Goal: Task Accomplishment & Management: Manage account settings

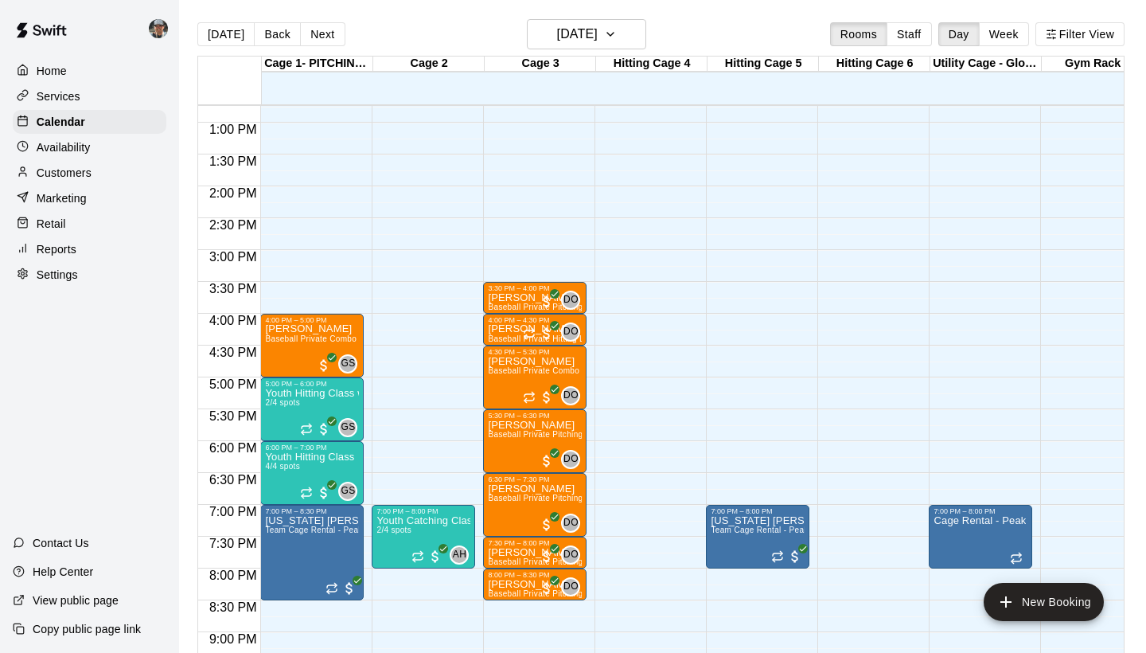
scroll to position [807, 0]
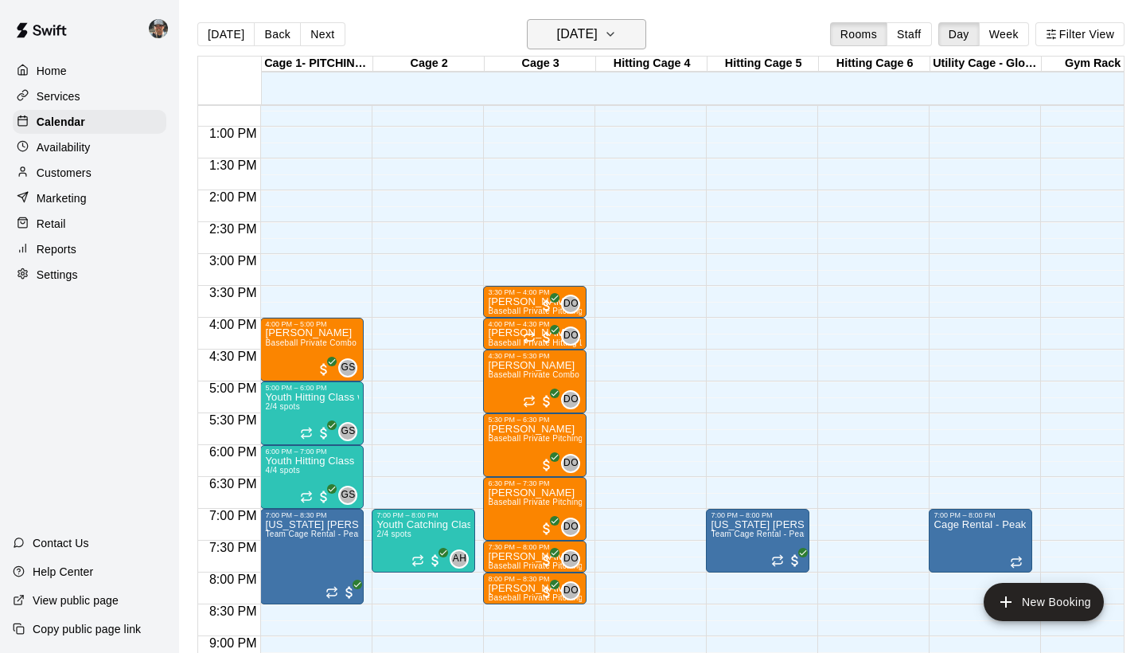
click at [614, 35] on icon "button" at bounding box center [610, 34] width 6 height 3
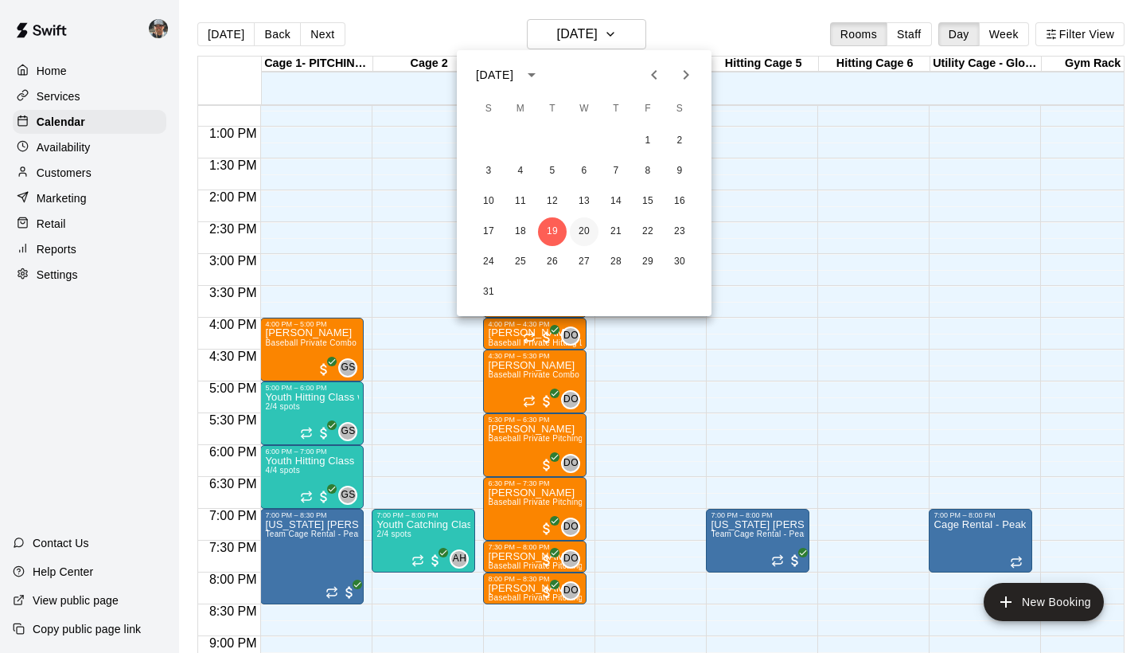
click at [583, 220] on button "20" at bounding box center [584, 231] width 29 height 29
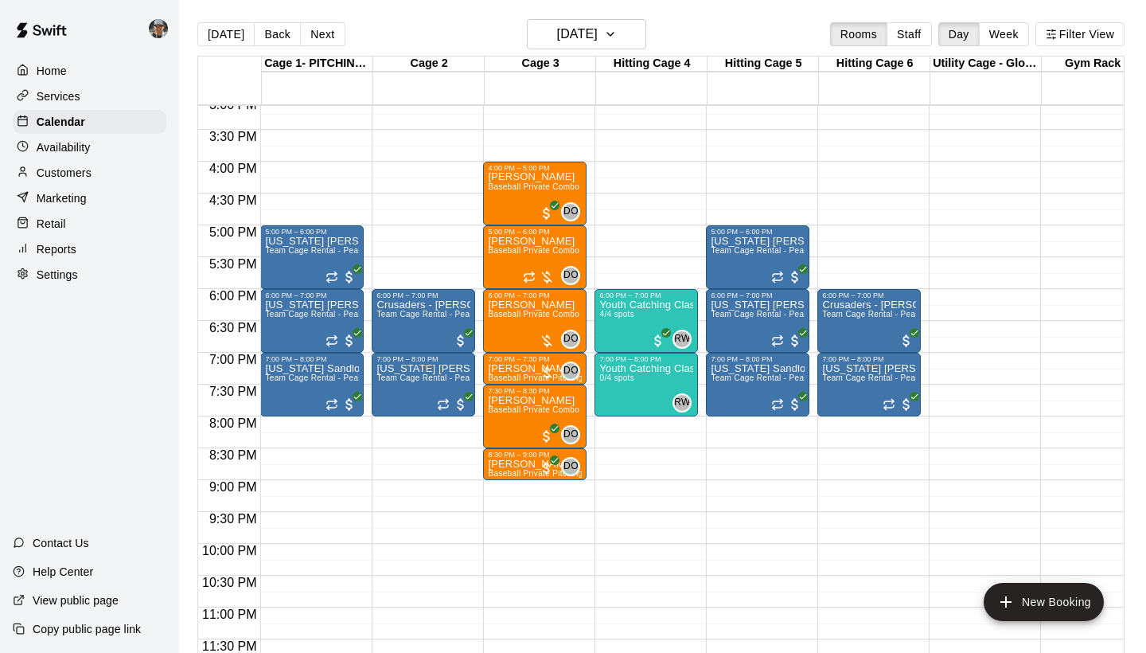
scroll to position [9, 0]
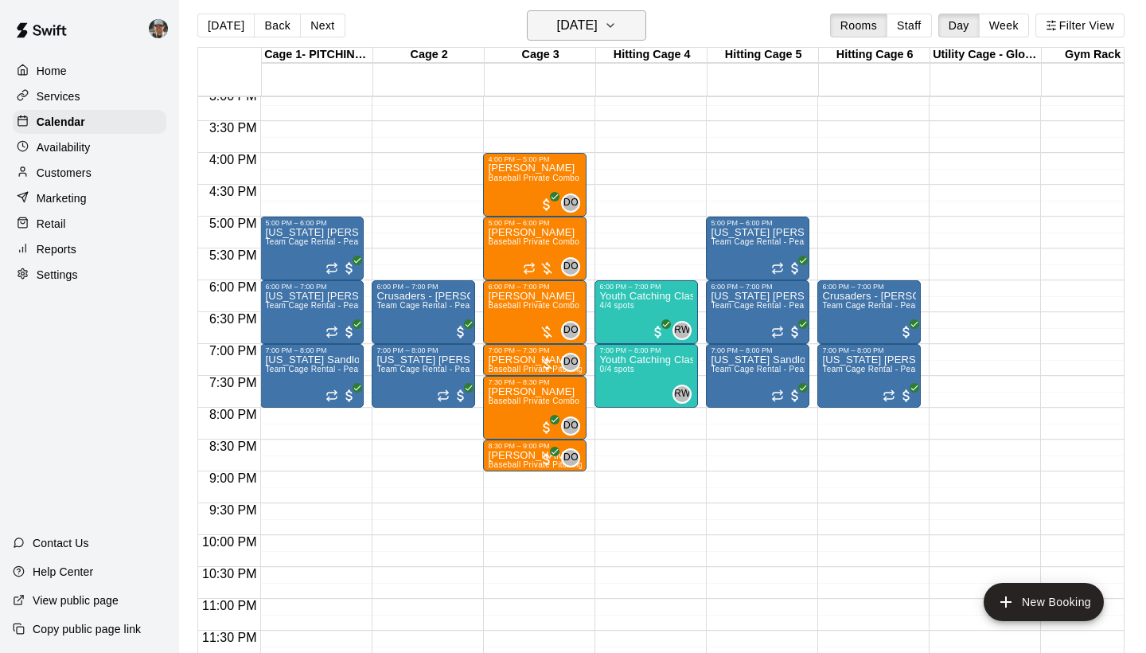
click at [617, 30] on icon "button" at bounding box center [610, 25] width 13 height 19
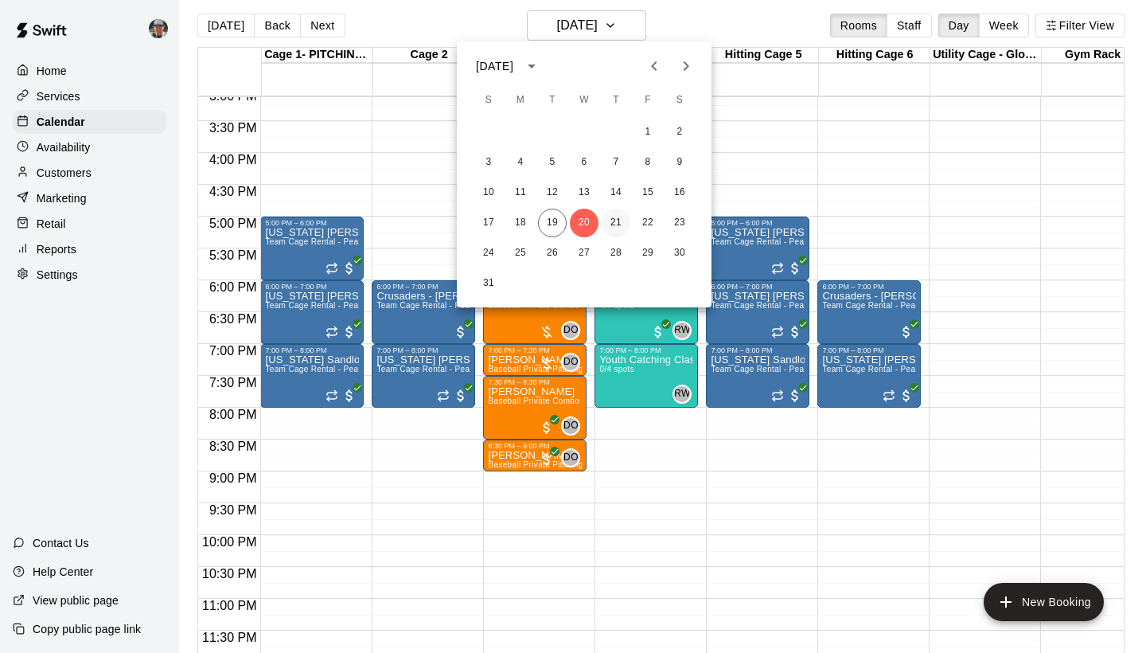
click at [618, 221] on button "21" at bounding box center [616, 223] width 29 height 29
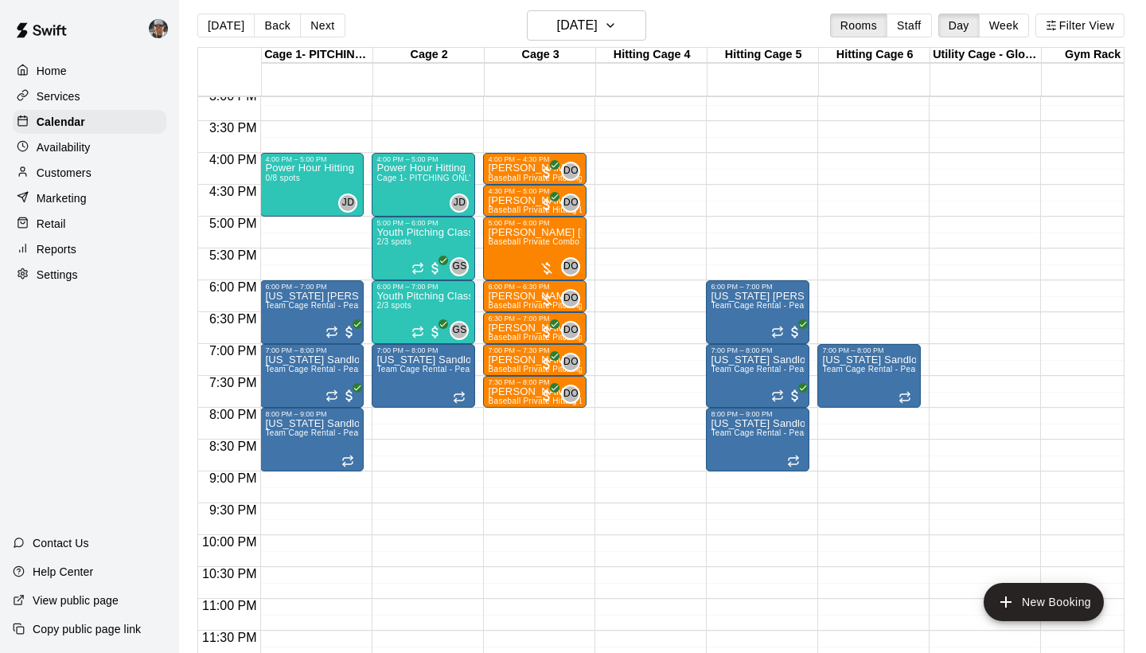
scroll to position [948, 0]
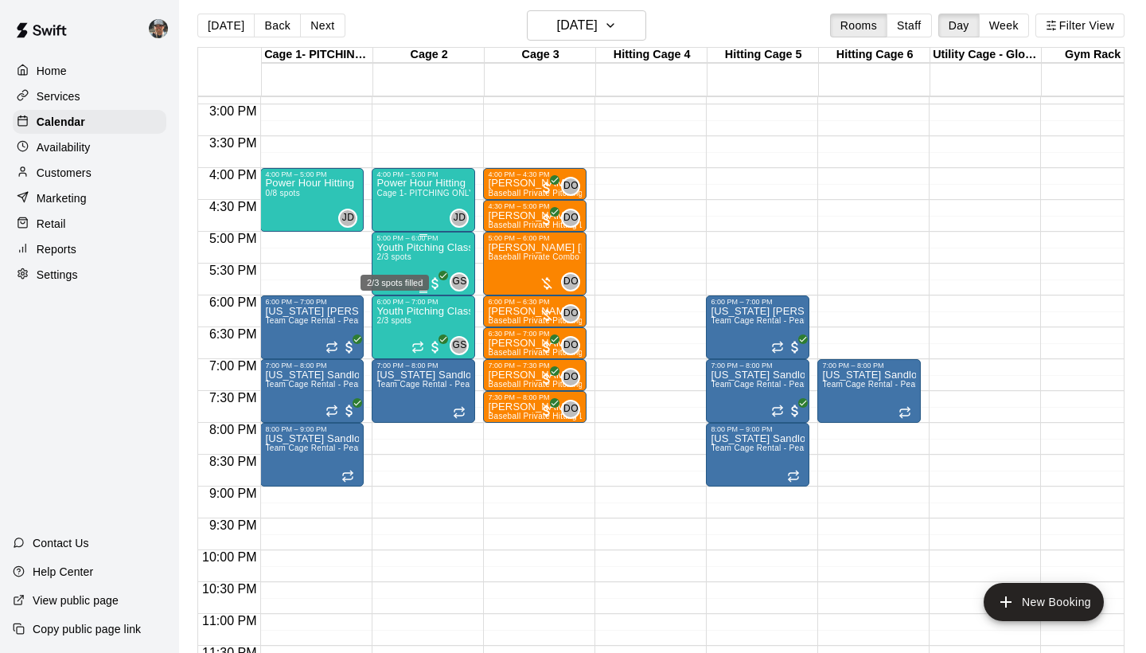
click at [408, 263] on div "2/3 spots filled" at bounding box center [395, 277] width 72 height 29
click at [376, 319] on img "edit" at bounding box center [375, 317] width 18 height 18
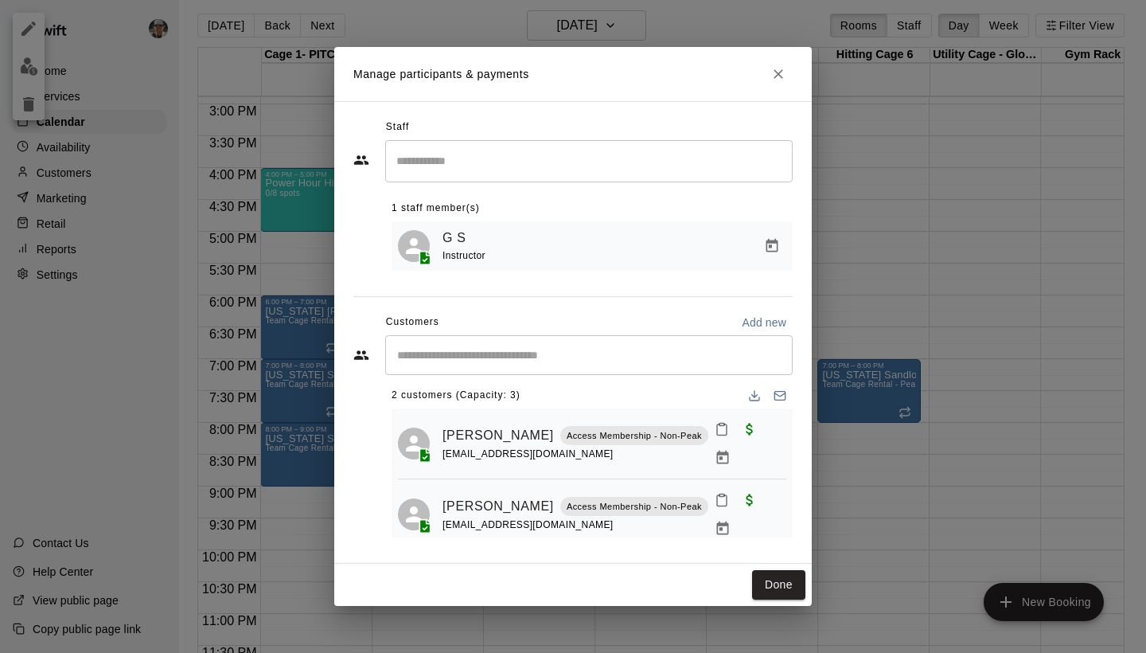
scroll to position [6, 0]
click at [477, 356] on input "Start typing to search customers..." at bounding box center [588, 355] width 393 height 16
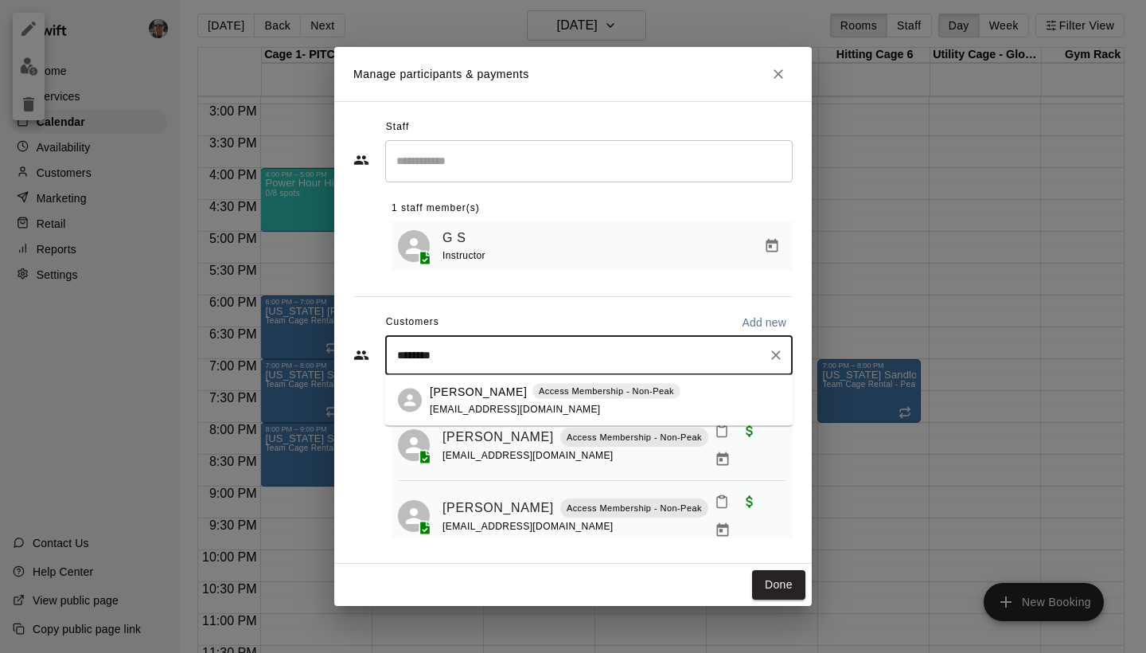
type input "*********"
click at [496, 409] on span "[EMAIL_ADDRESS][DOMAIN_NAME]" at bounding box center [515, 408] width 171 height 11
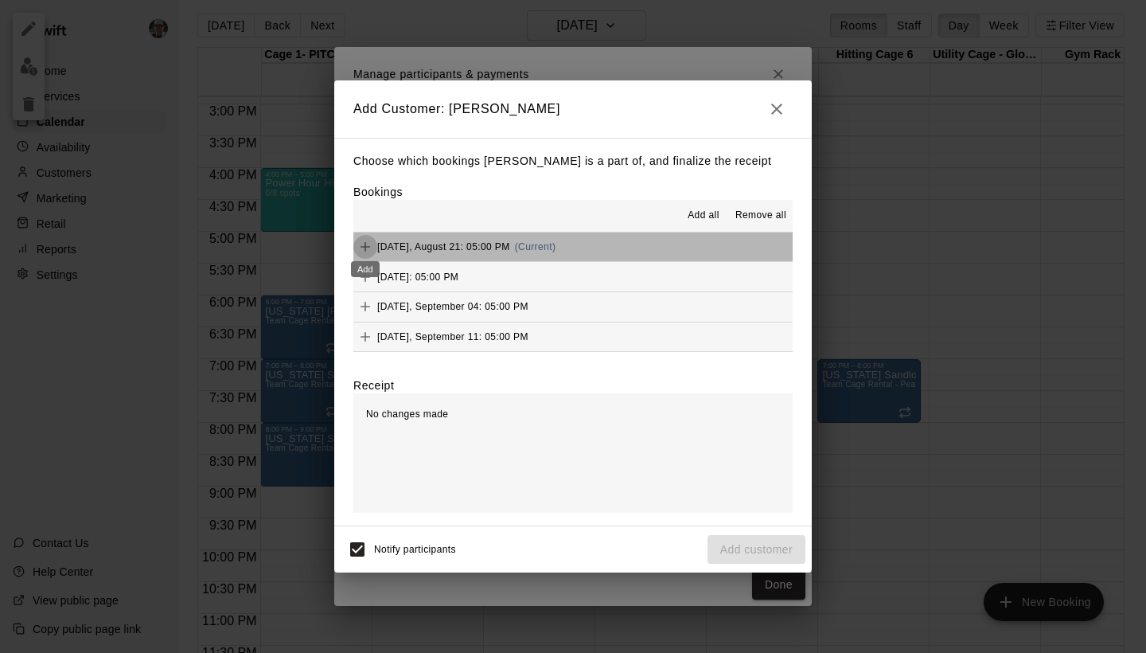
click at [367, 244] on icon "Add" at bounding box center [365, 247] width 16 height 16
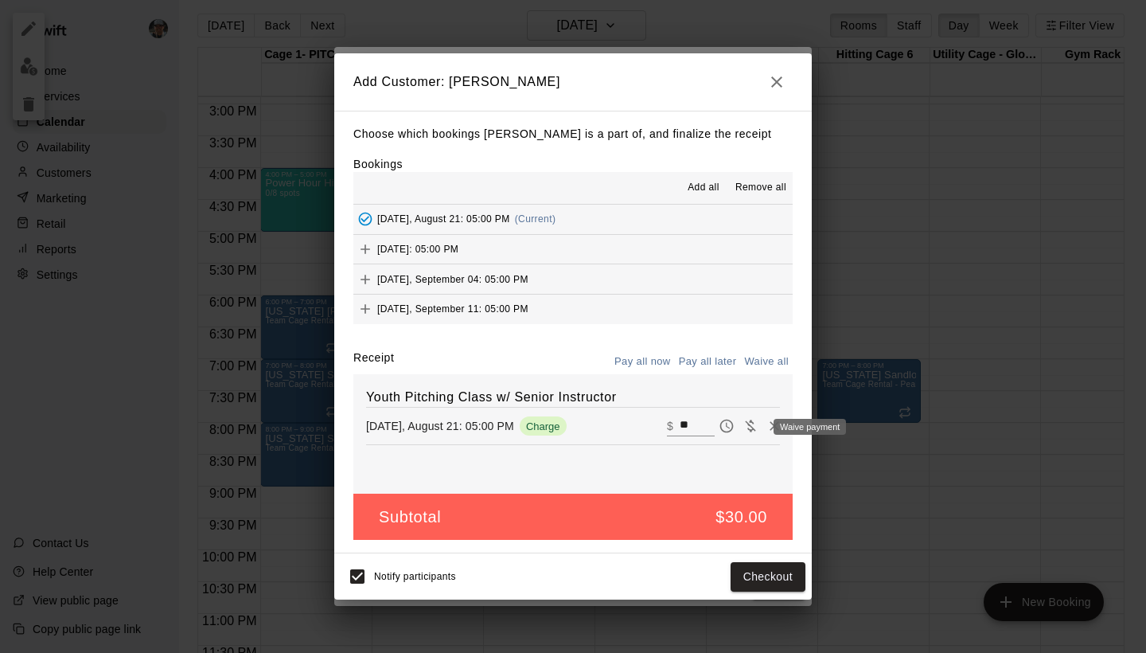
click at [752, 422] on icon "Waive payment" at bounding box center [750, 426] width 10 height 12
type input "*"
click at [751, 583] on button "Add customer" at bounding box center [757, 576] width 98 height 29
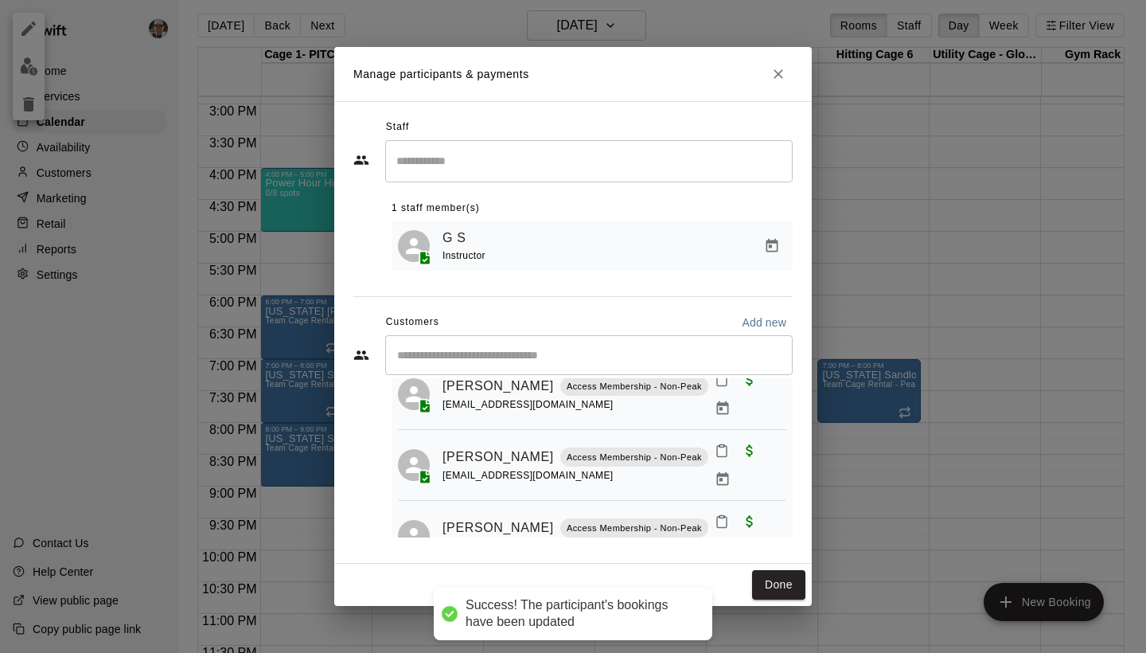
scroll to position [57, 0]
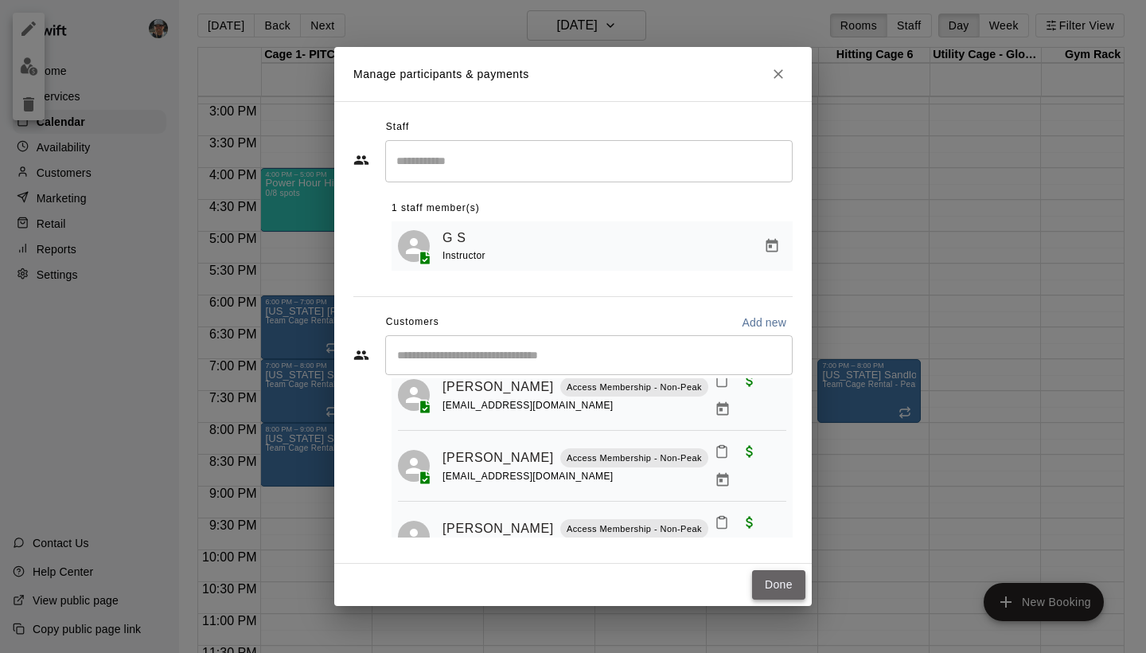
click at [764, 579] on button "Done" at bounding box center [778, 584] width 53 height 29
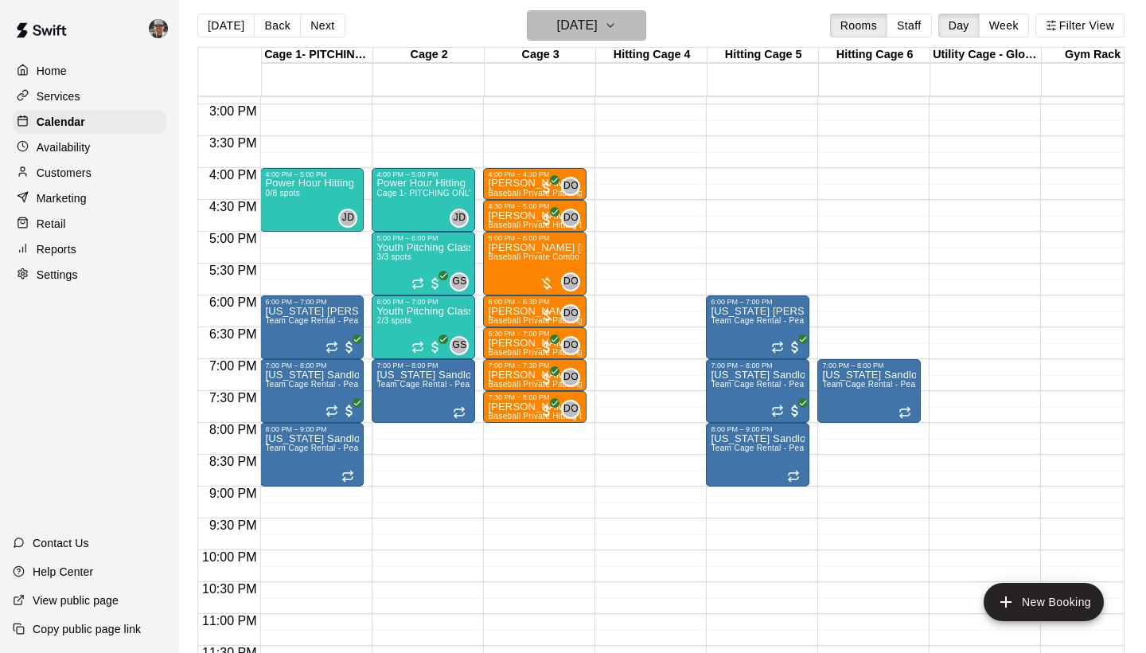
click at [617, 21] on icon "button" at bounding box center [610, 25] width 13 height 19
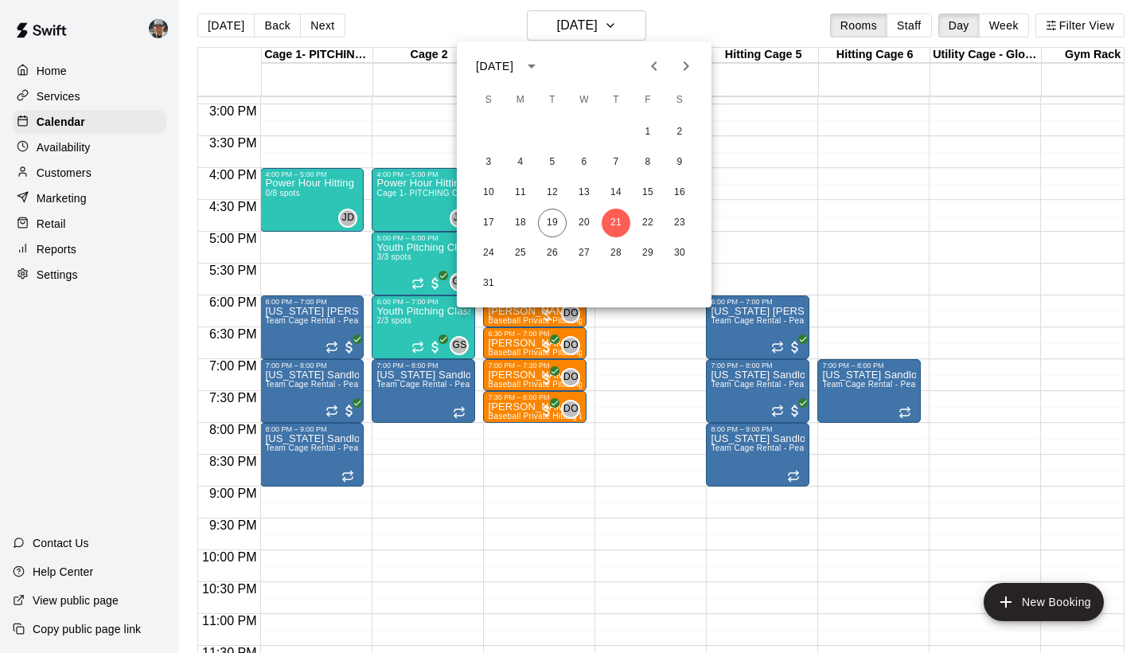
click at [641, 439] on div at bounding box center [573, 326] width 1146 height 653
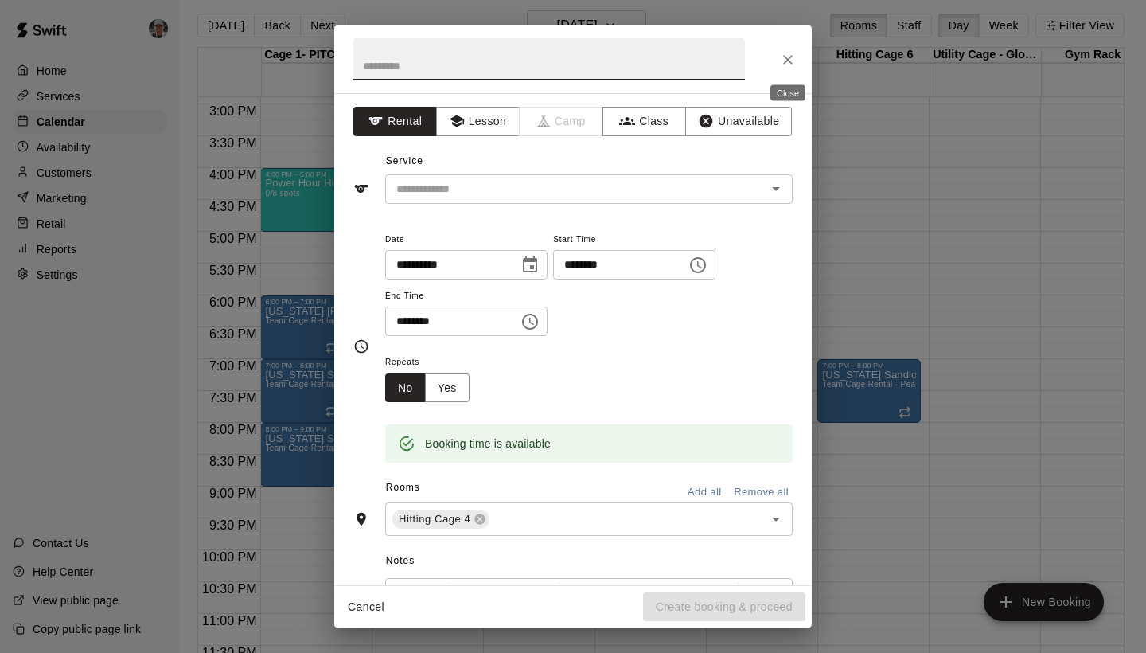
click at [782, 60] on icon "Close" at bounding box center [788, 60] width 16 height 16
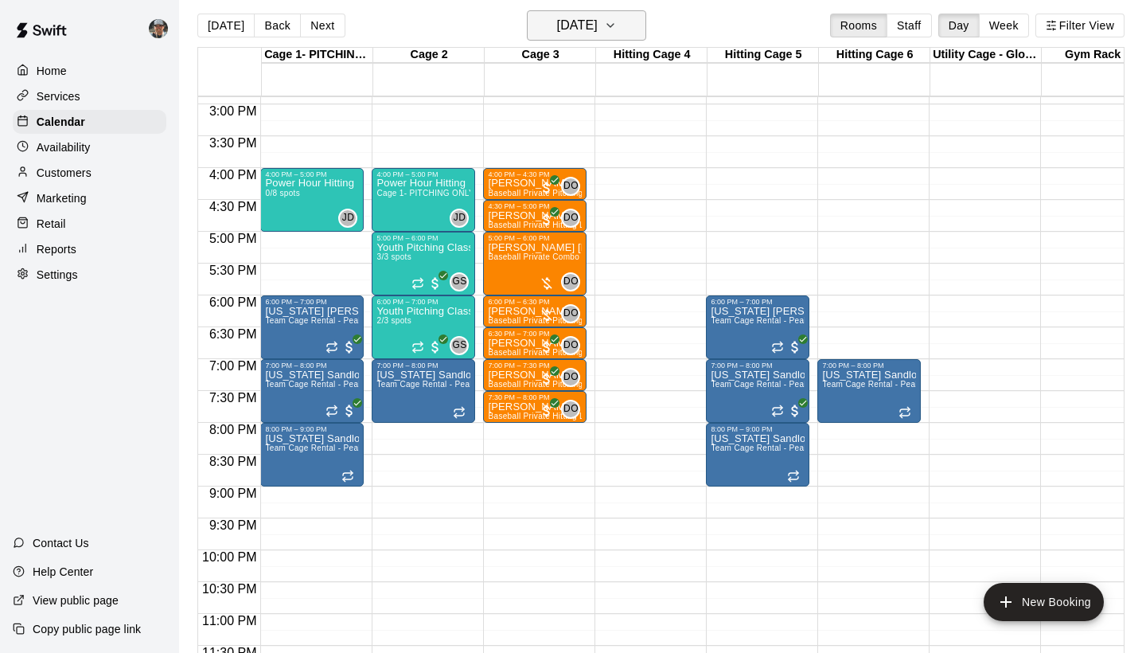
click at [617, 21] on icon "button" at bounding box center [610, 25] width 13 height 19
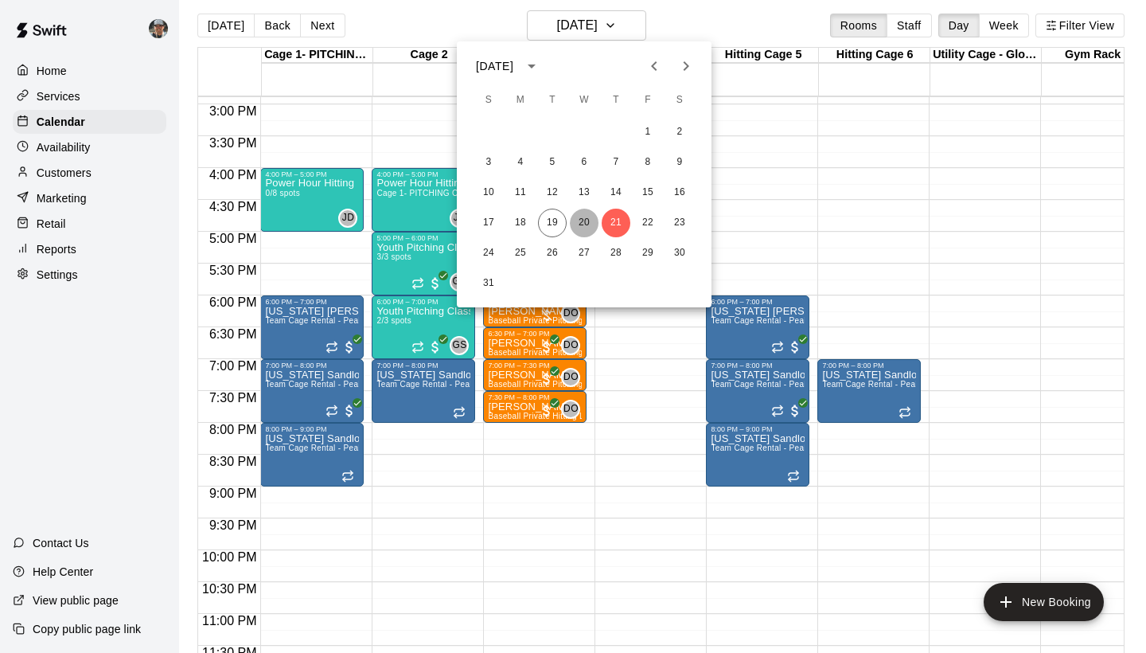
click at [582, 219] on button "20" at bounding box center [584, 223] width 29 height 29
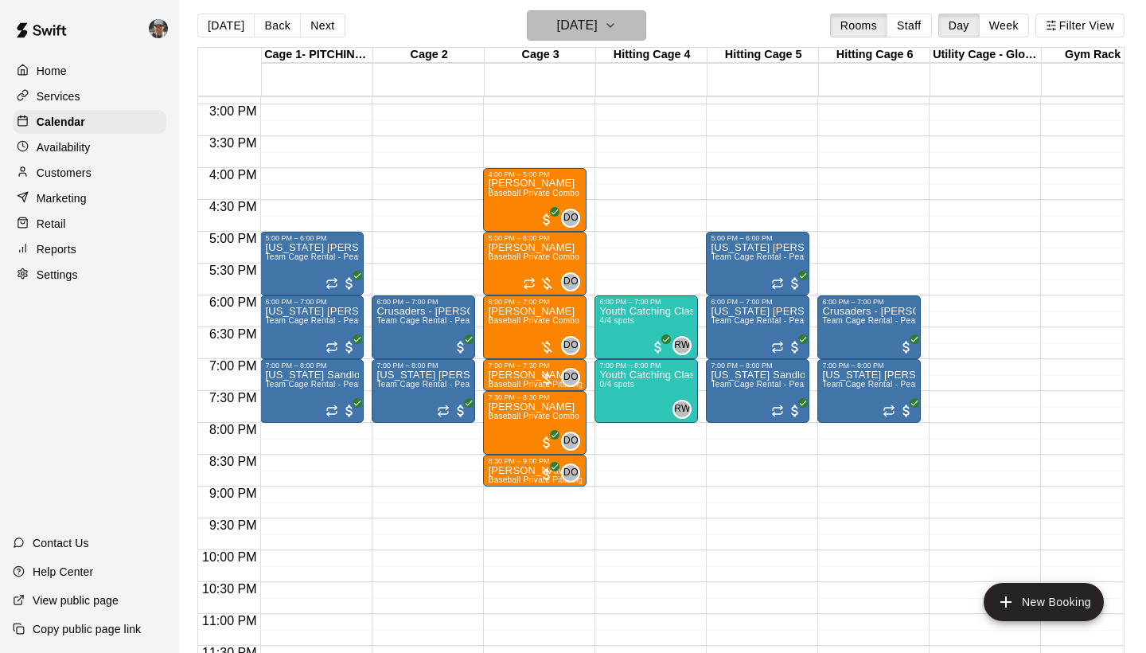
click at [617, 19] on icon "button" at bounding box center [610, 25] width 13 height 19
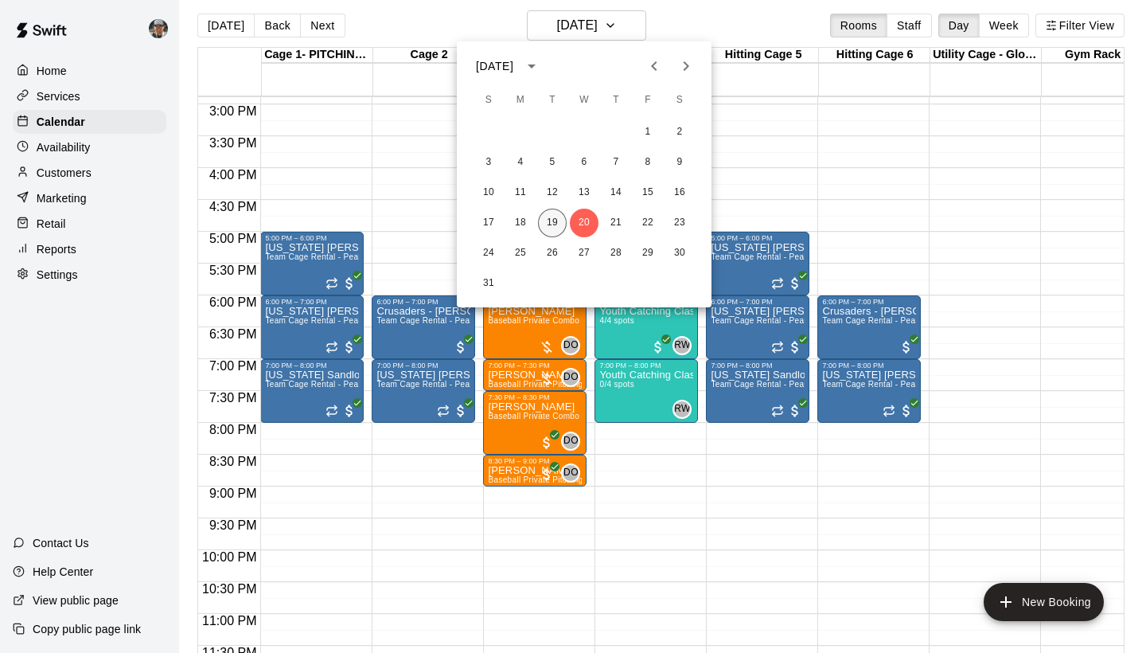
click at [550, 221] on button "19" at bounding box center [552, 223] width 29 height 29
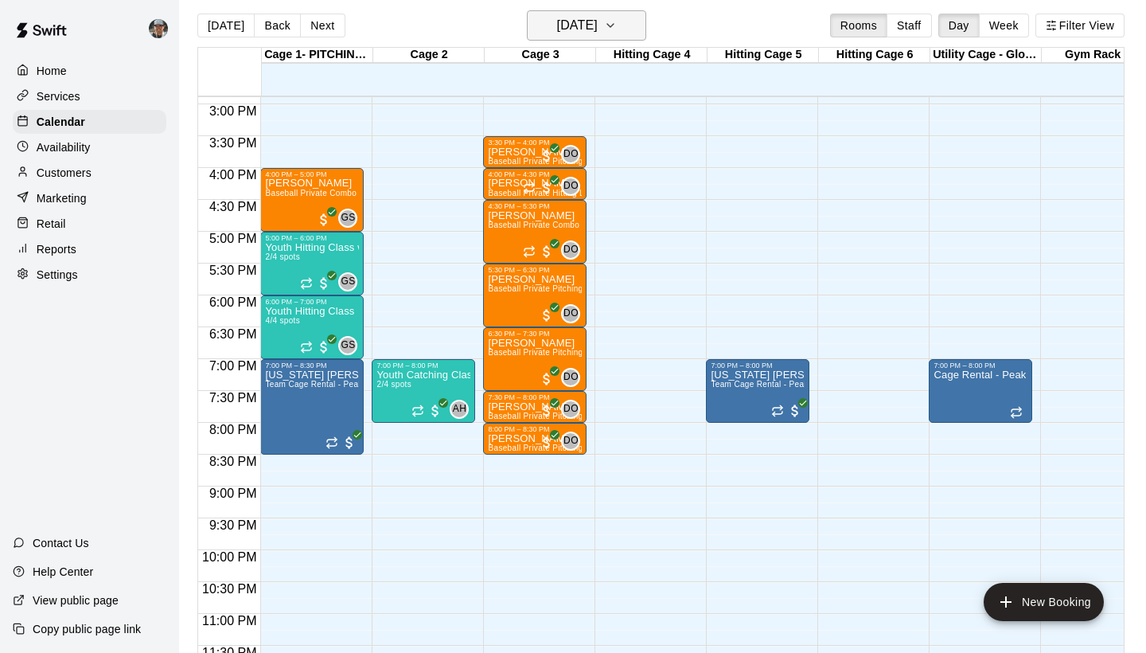
click at [617, 16] on icon "button" at bounding box center [610, 25] width 13 height 19
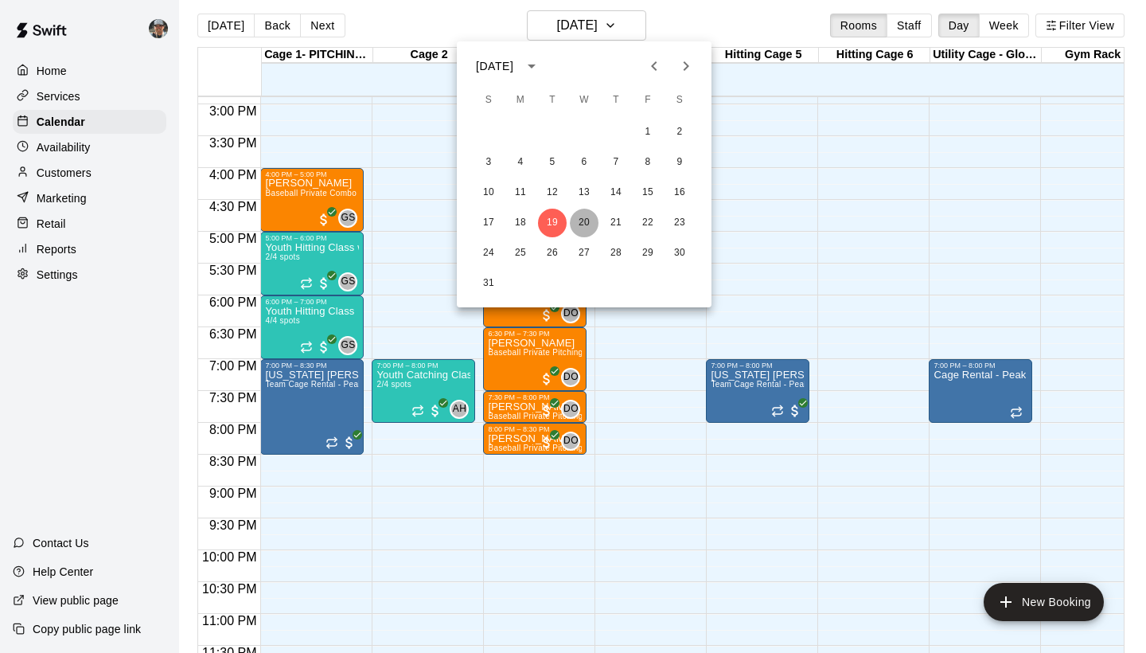
click at [583, 223] on button "20" at bounding box center [584, 223] width 29 height 29
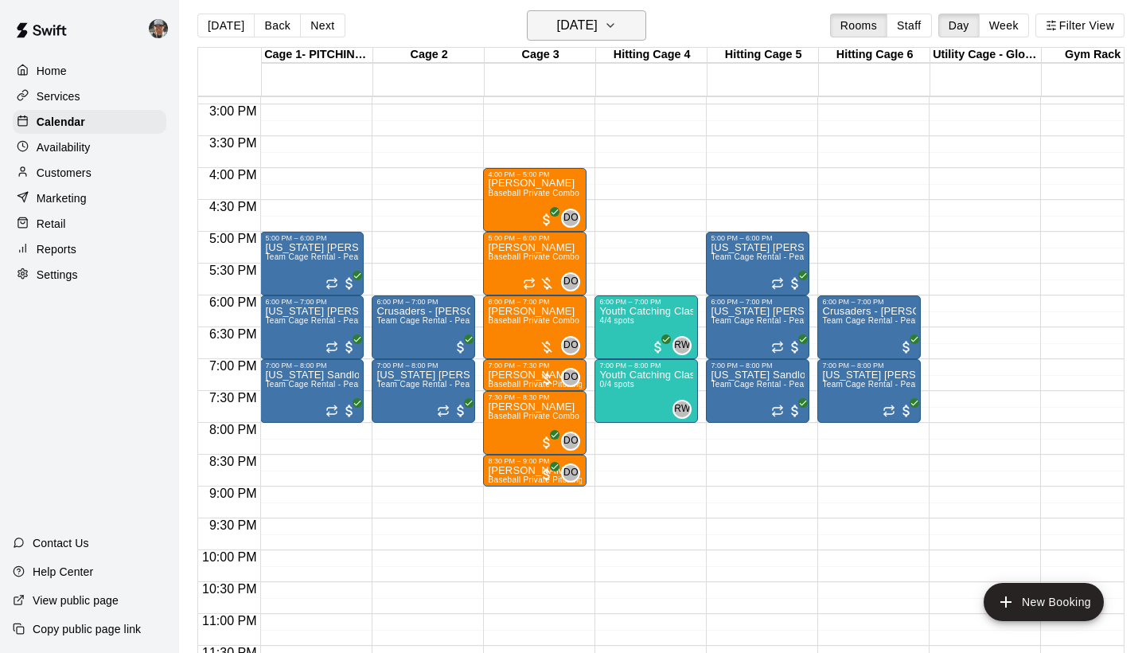
click at [646, 36] on button "[DATE]" at bounding box center [586, 25] width 119 height 30
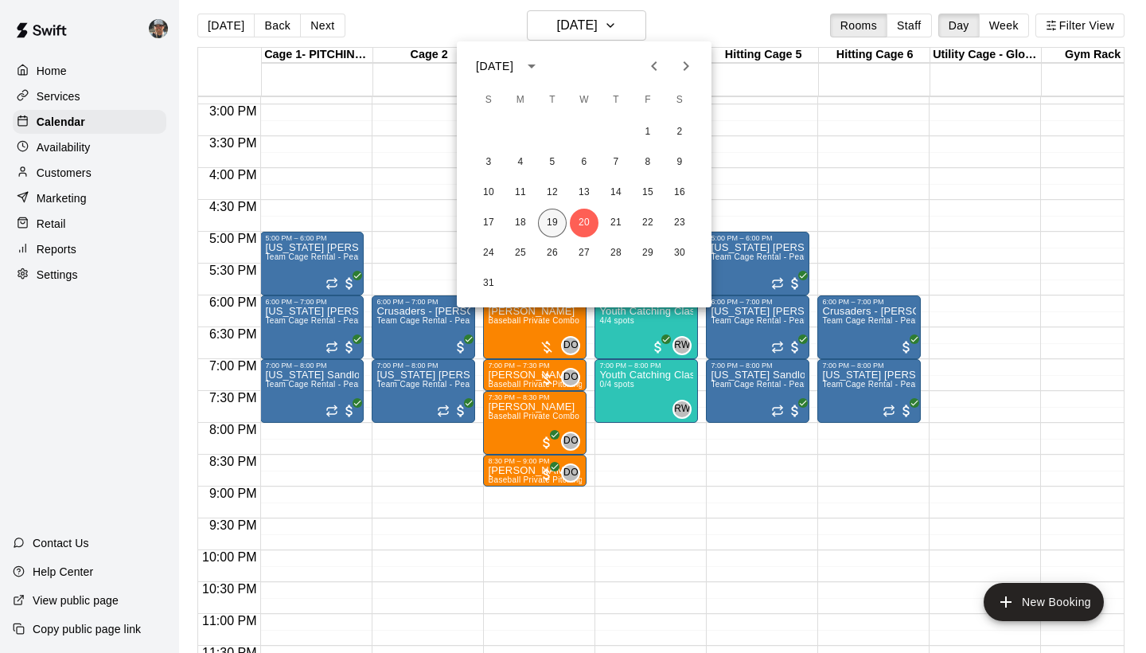
click at [552, 222] on button "19" at bounding box center [552, 223] width 29 height 29
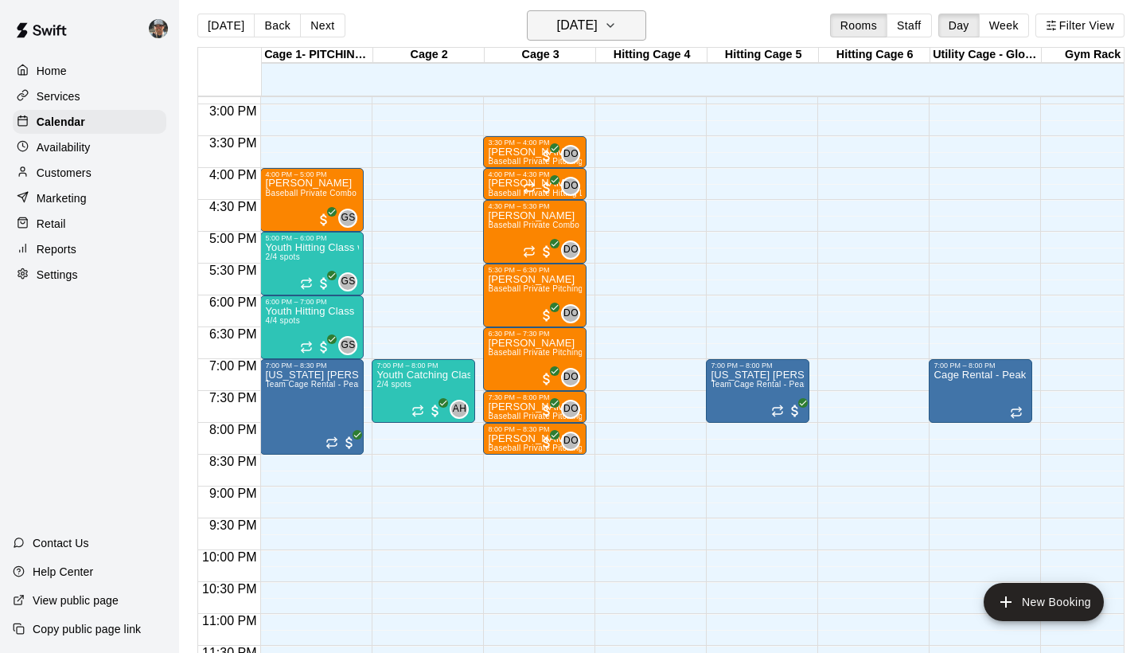
click at [617, 29] on icon "button" at bounding box center [610, 25] width 13 height 19
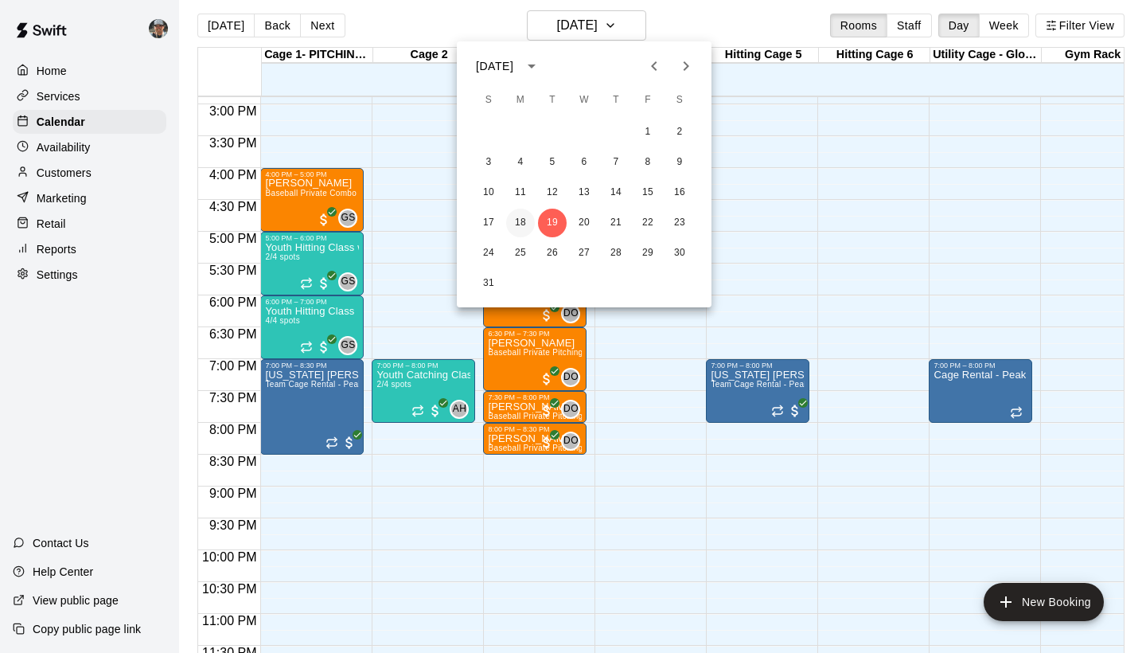
click at [516, 221] on button "18" at bounding box center [520, 223] width 29 height 29
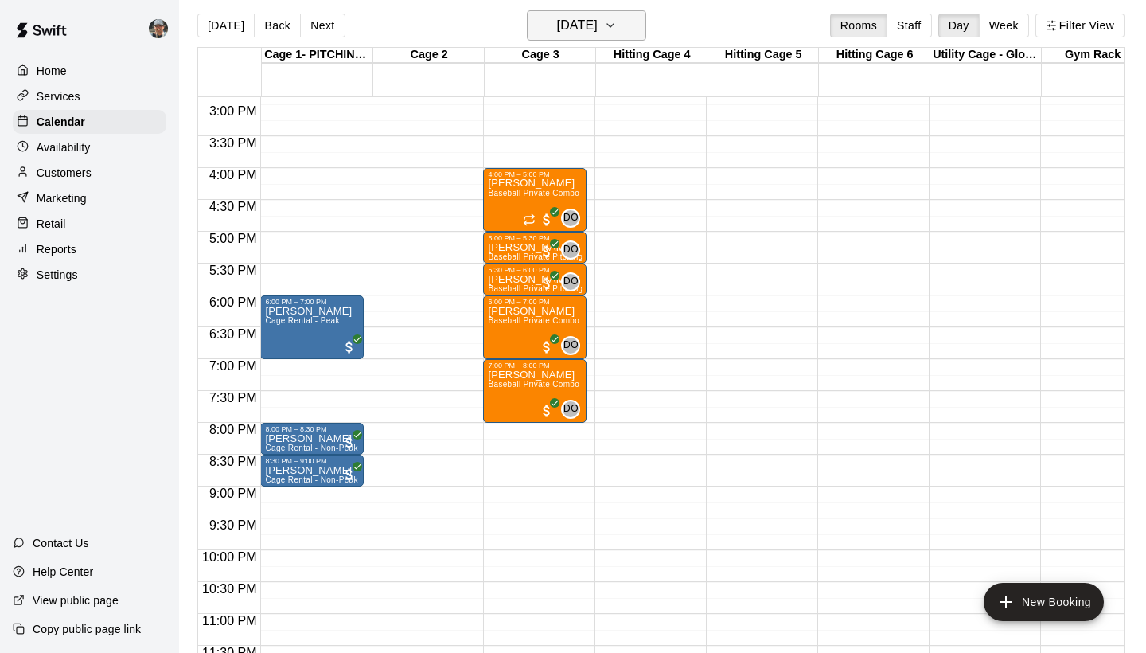
click at [617, 28] on icon "button" at bounding box center [610, 25] width 13 height 19
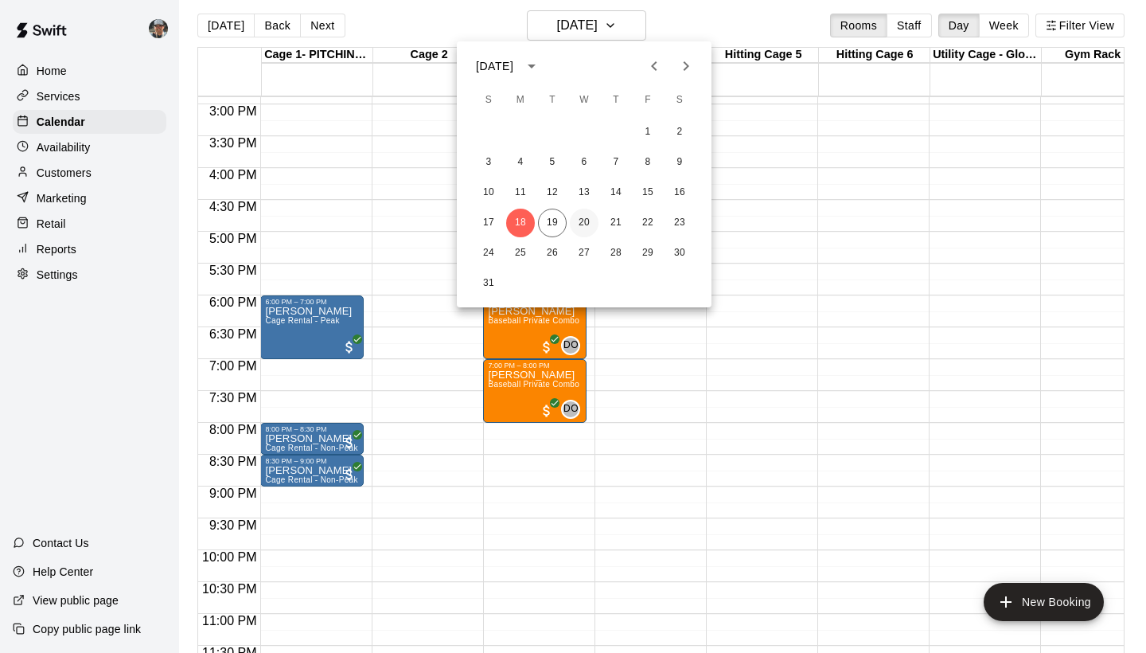
click at [574, 217] on button "20" at bounding box center [584, 223] width 29 height 29
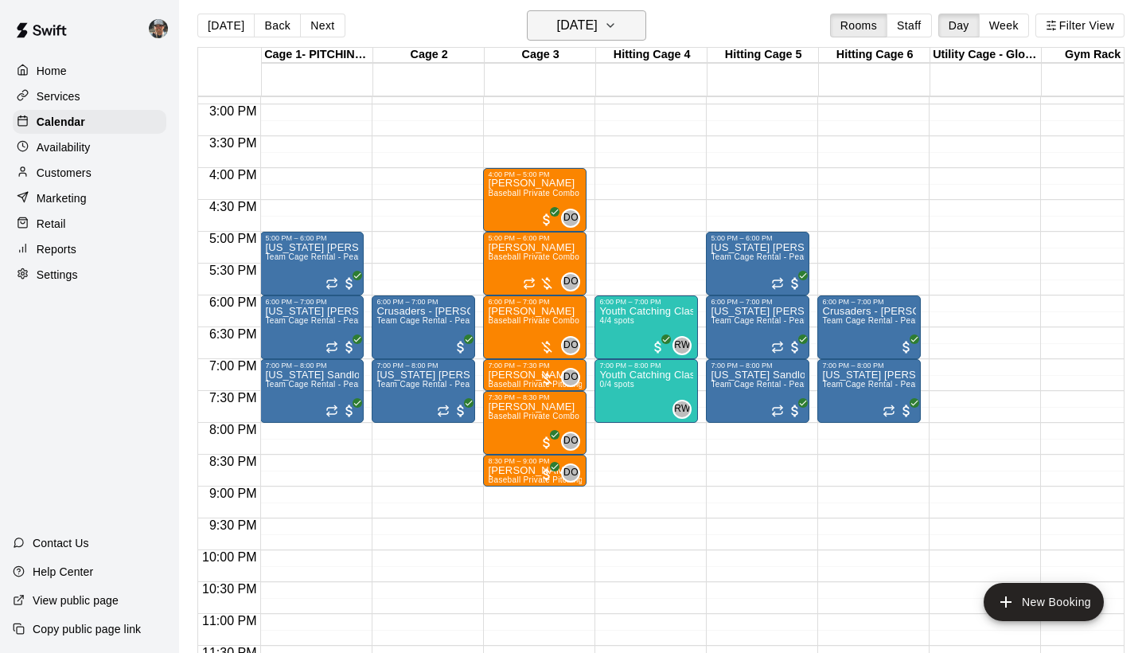
click at [631, 23] on button "[DATE]" at bounding box center [586, 25] width 119 height 30
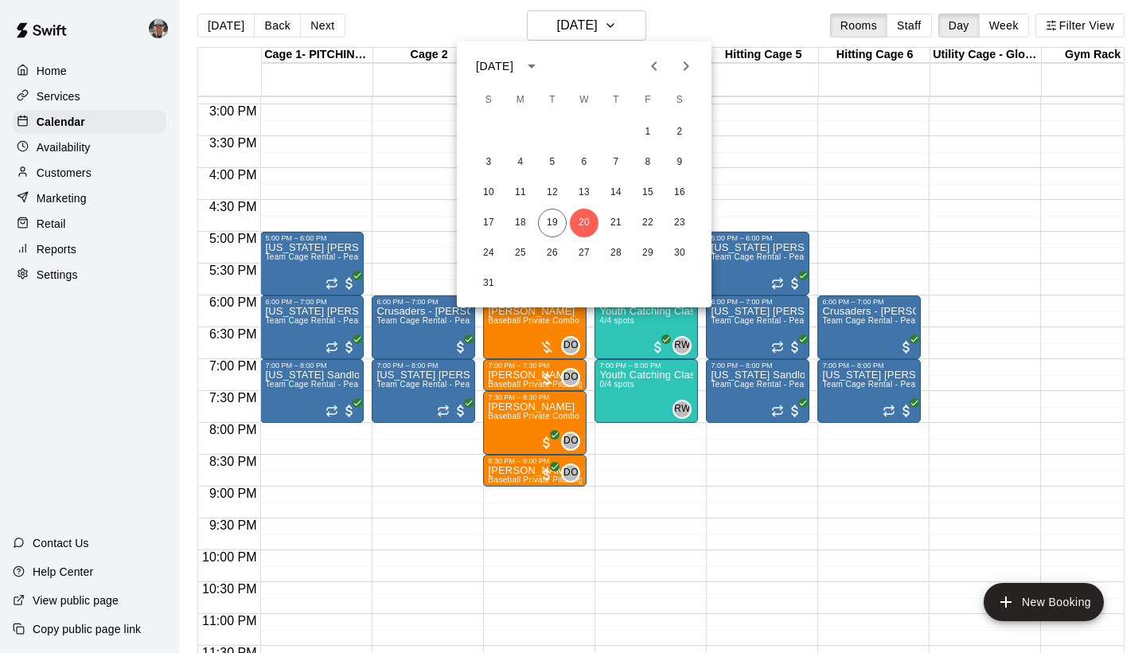
click at [817, 157] on div at bounding box center [573, 326] width 1146 height 653
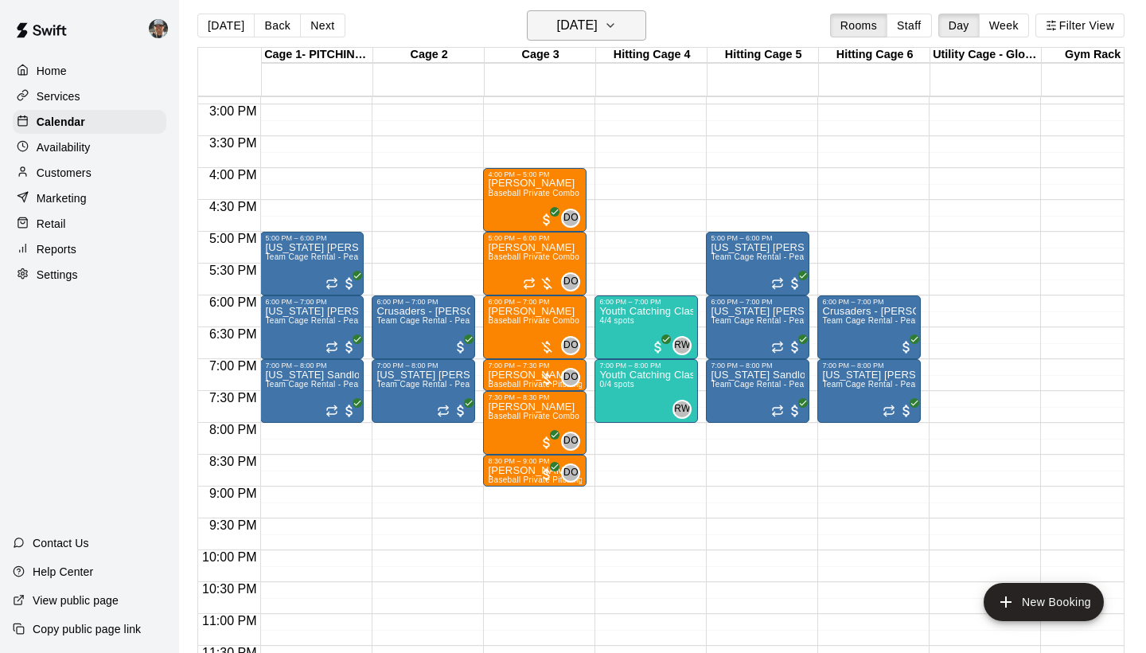
click at [617, 25] on icon "button" at bounding box center [610, 25] width 13 height 19
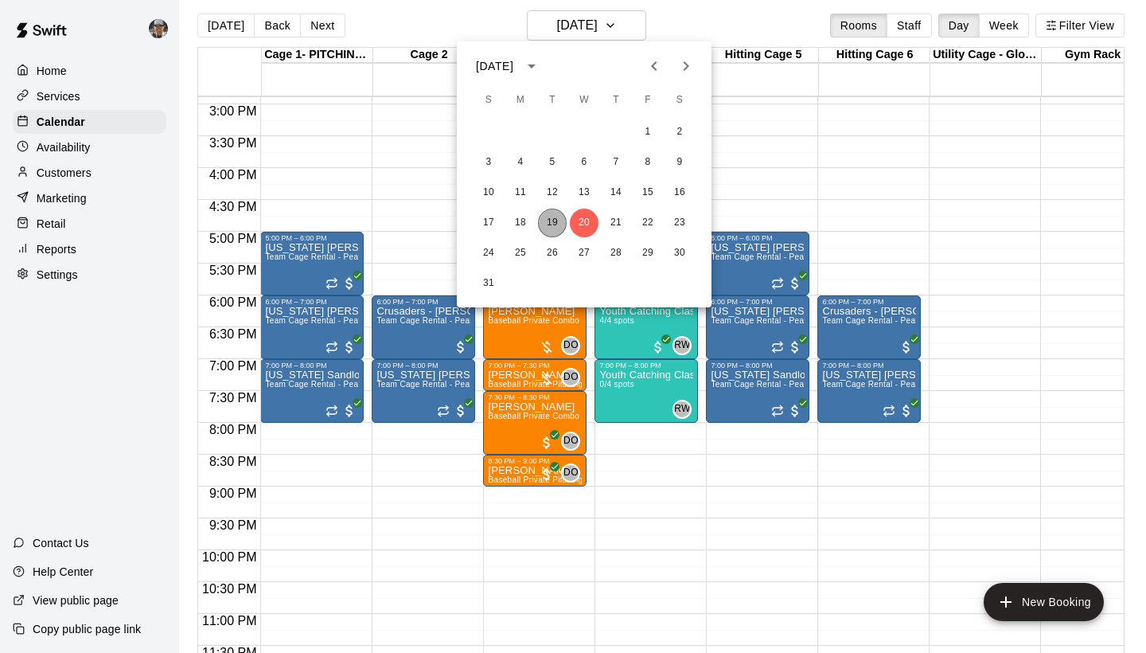
click at [548, 221] on button "19" at bounding box center [552, 223] width 29 height 29
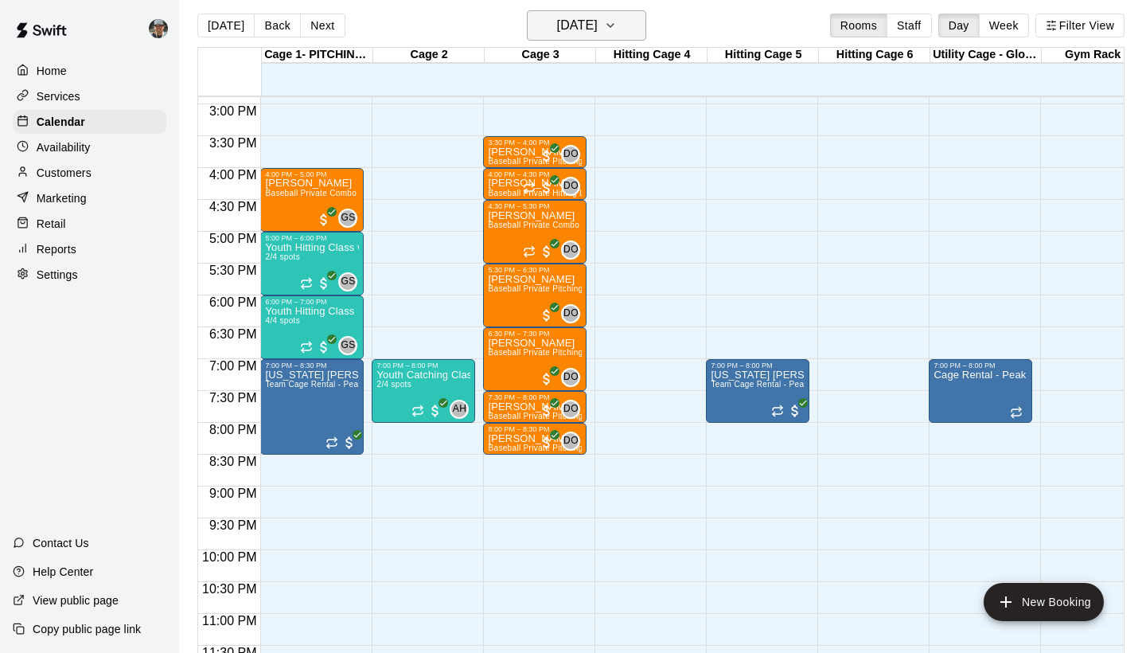
click at [617, 26] on icon "button" at bounding box center [610, 25] width 13 height 19
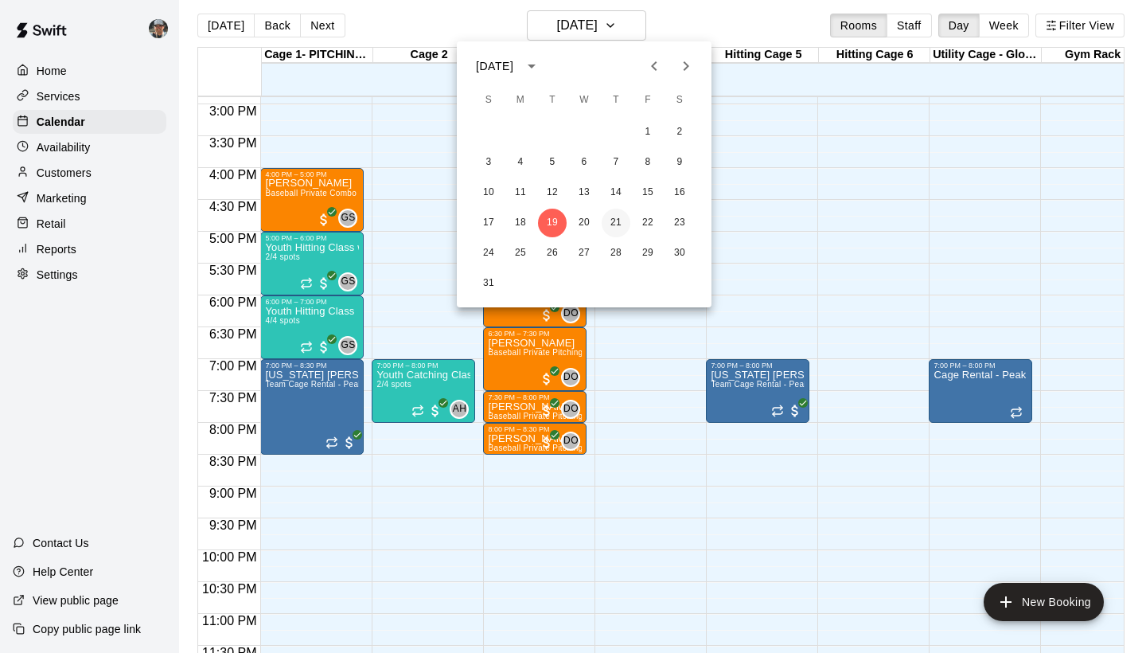
click at [614, 223] on button "21" at bounding box center [616, 223] width 29 height 29
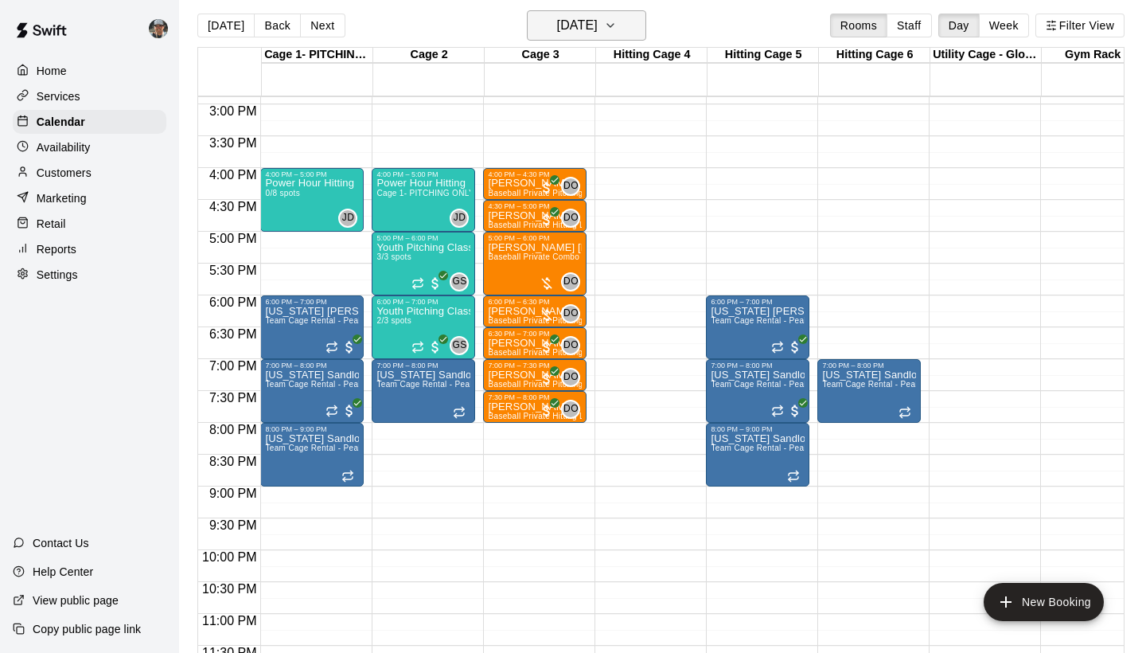
click at [617, 21] on icon "button" at bounding box center [610, 25] width 13 height 19
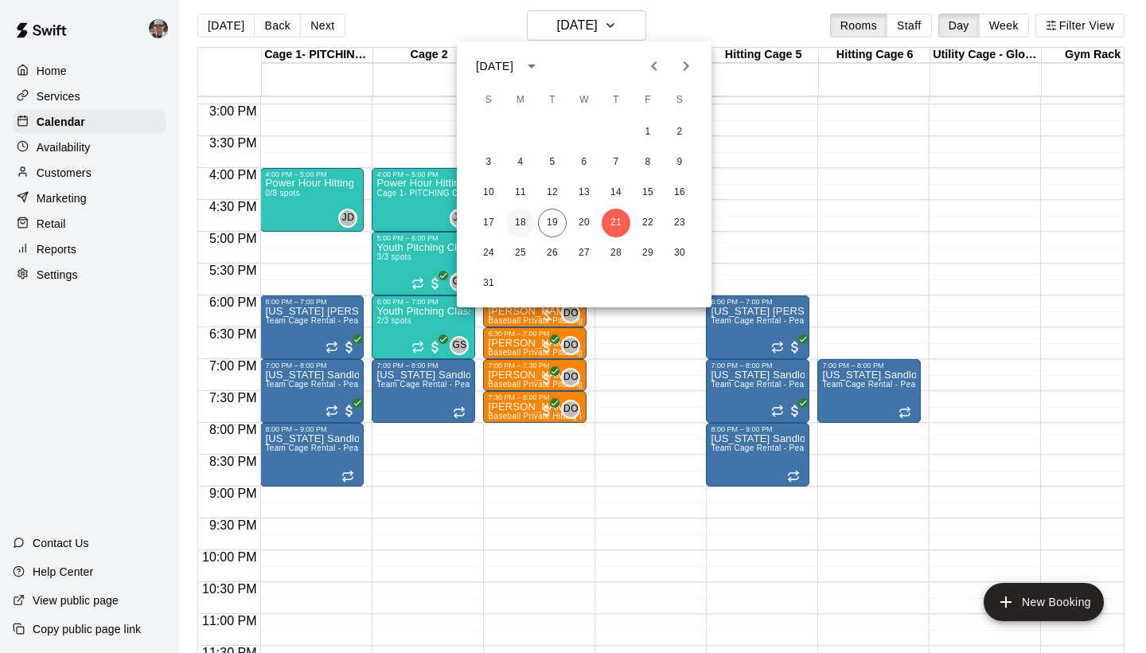
click at [527, 222] on button "18" at bounding box center [520, 223] width 29 height 29
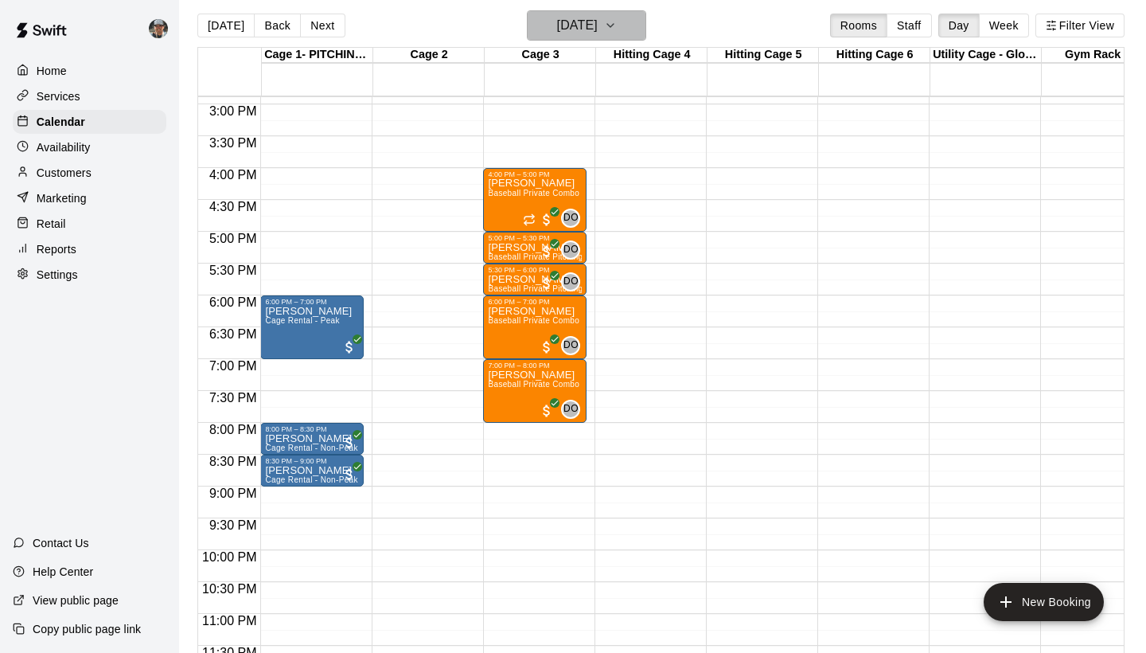
click at [614, 27] on icon "button" at bounding box center [610, 25] width 6 height 3
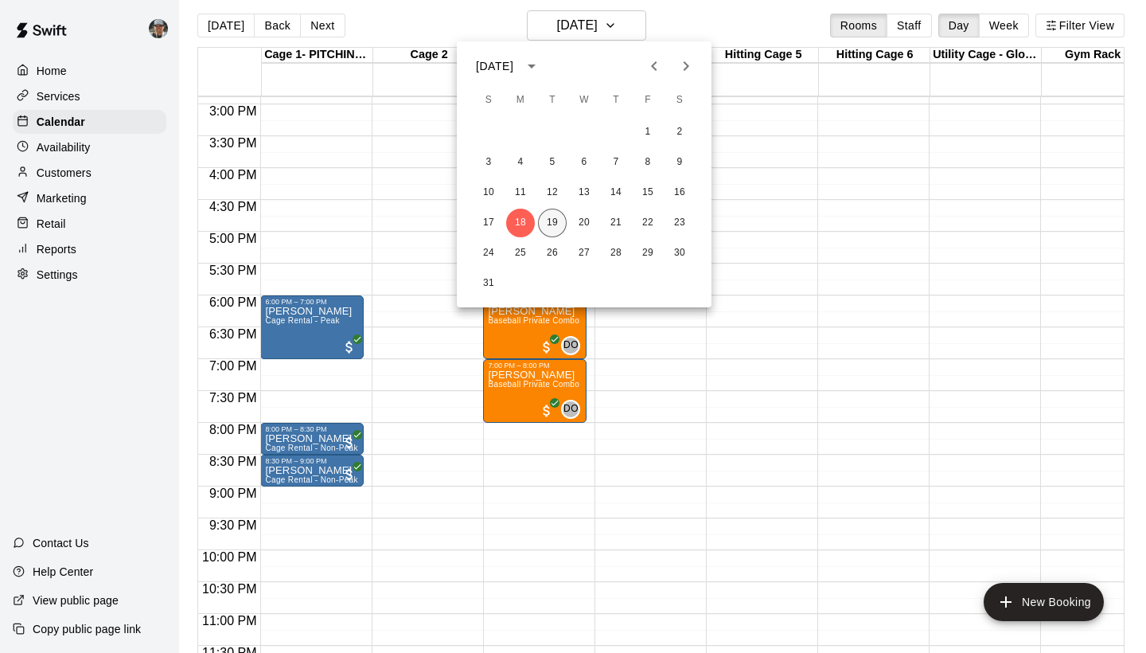
click at [555, 227] on button "19" at bounding box center [552, 223] width 29 height 29
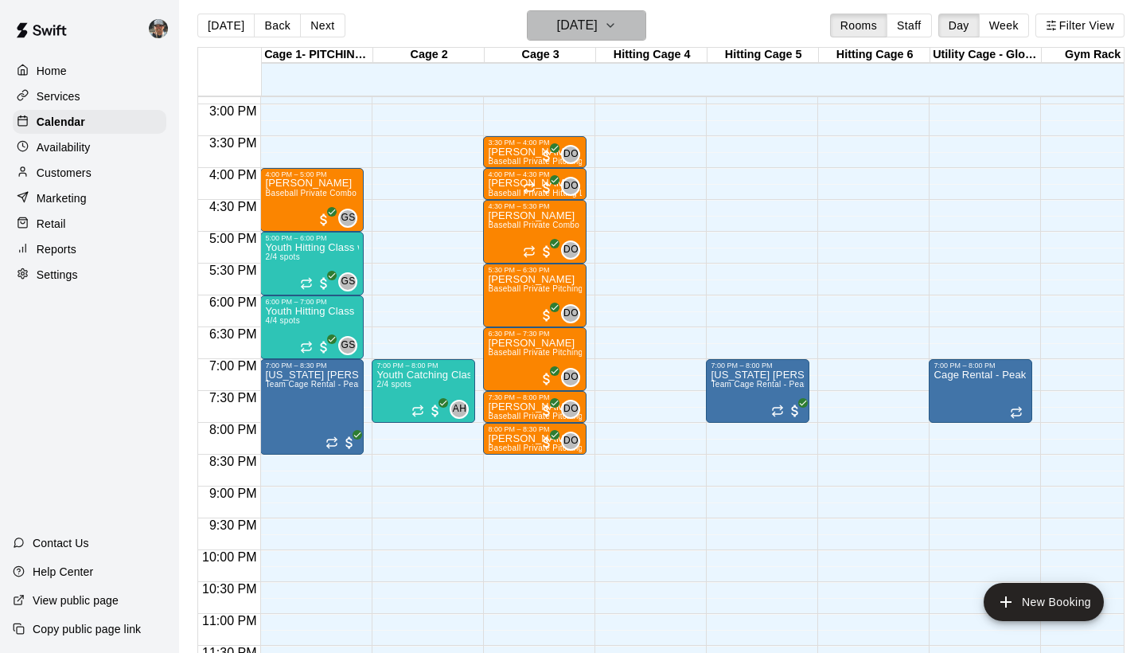
click at [617, 33] on icon "button" at bounding box center [610, 25] width 13 height 19
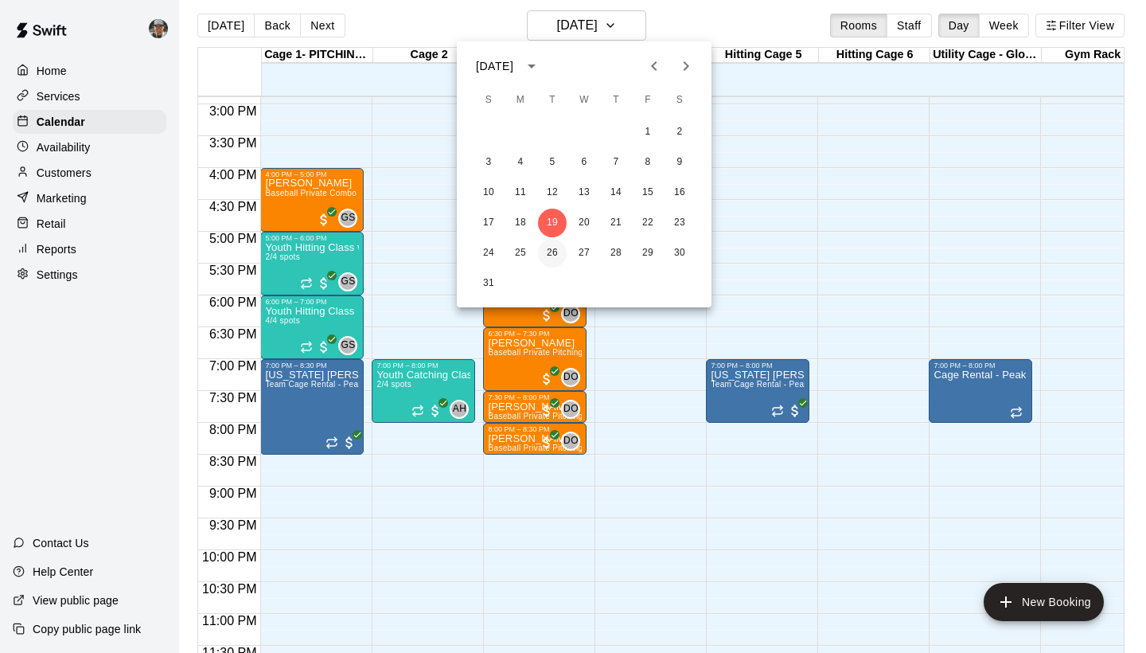
click at [553, 252] on button "26" at bounding box center [552, 253] width 29 height 29
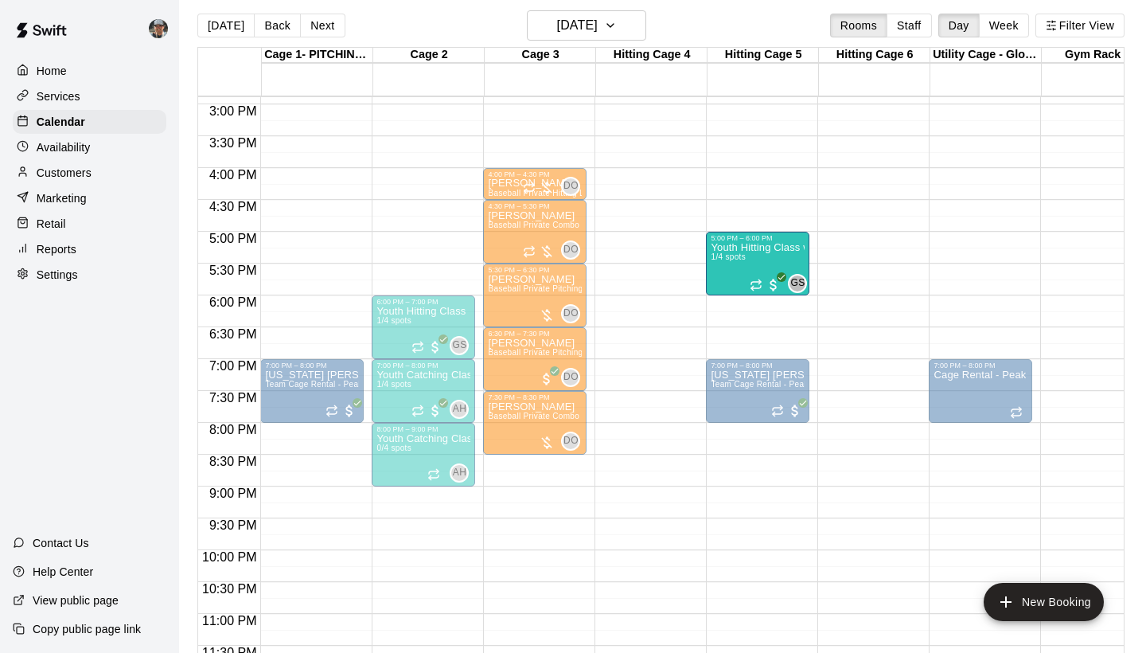
drag, startPoint x: 415, startPoint y: 264, endPoint x: 716, endPoint y: 269, distance: 301.7
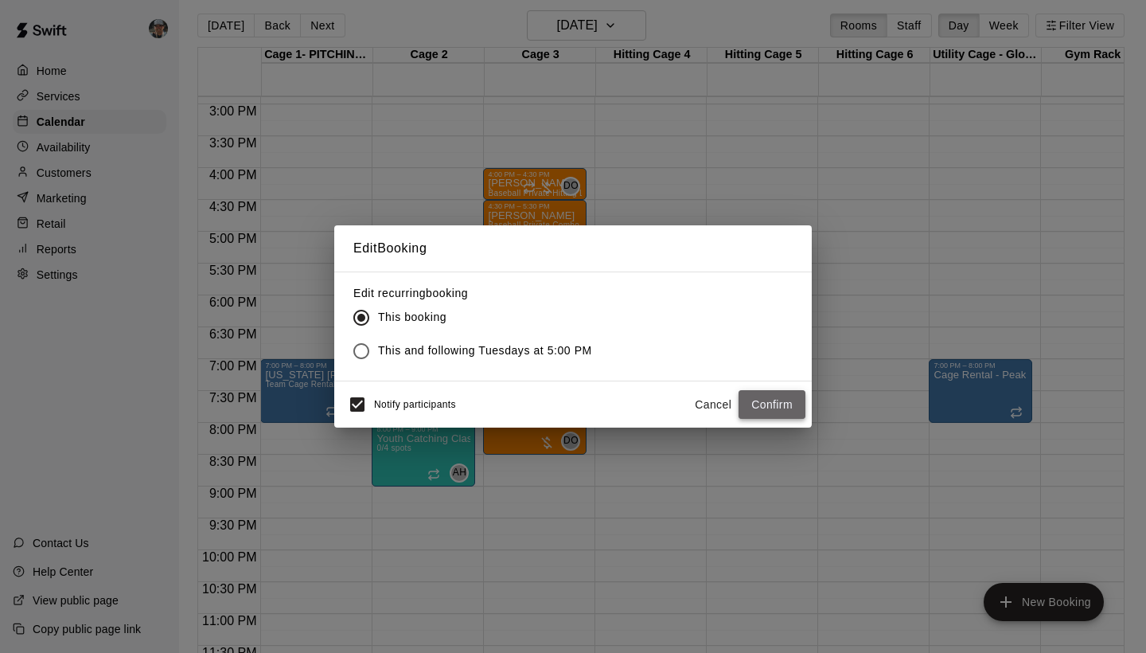
click at [757, 405] on button "Confirm" at bounding box center [772, 404] width 67 height 29
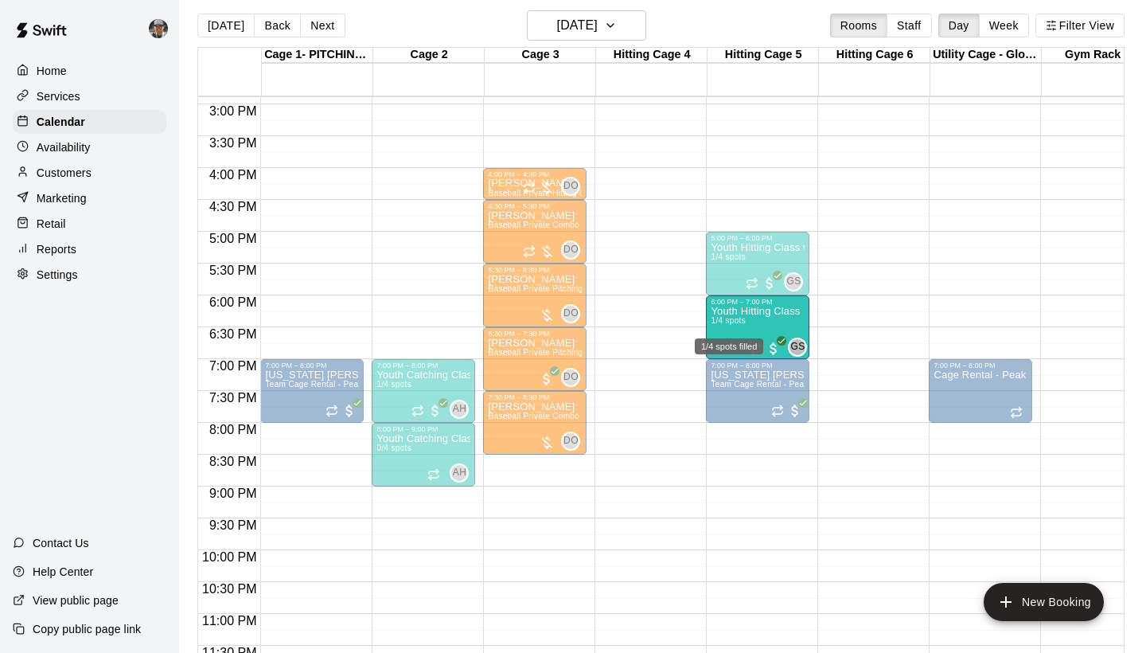
drag, startPoint x: 417, startPoint y: 313, endPoint x: 723, endPoint y: 328, distance: 306.0
drag, startPoint x: 450, startPoint y: 314, endPoint x: 752, endPoint y: 329, distance: 302.8
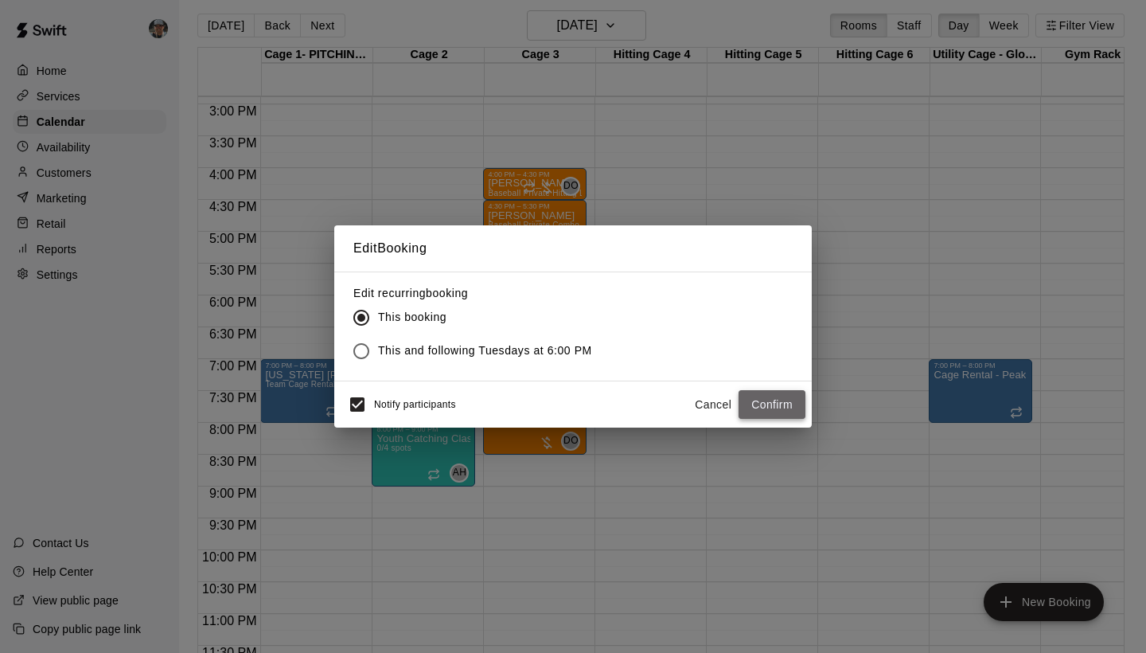
click at [767, 399] on button "Confirm" at bounding box center [772, 404] width 67 height 29
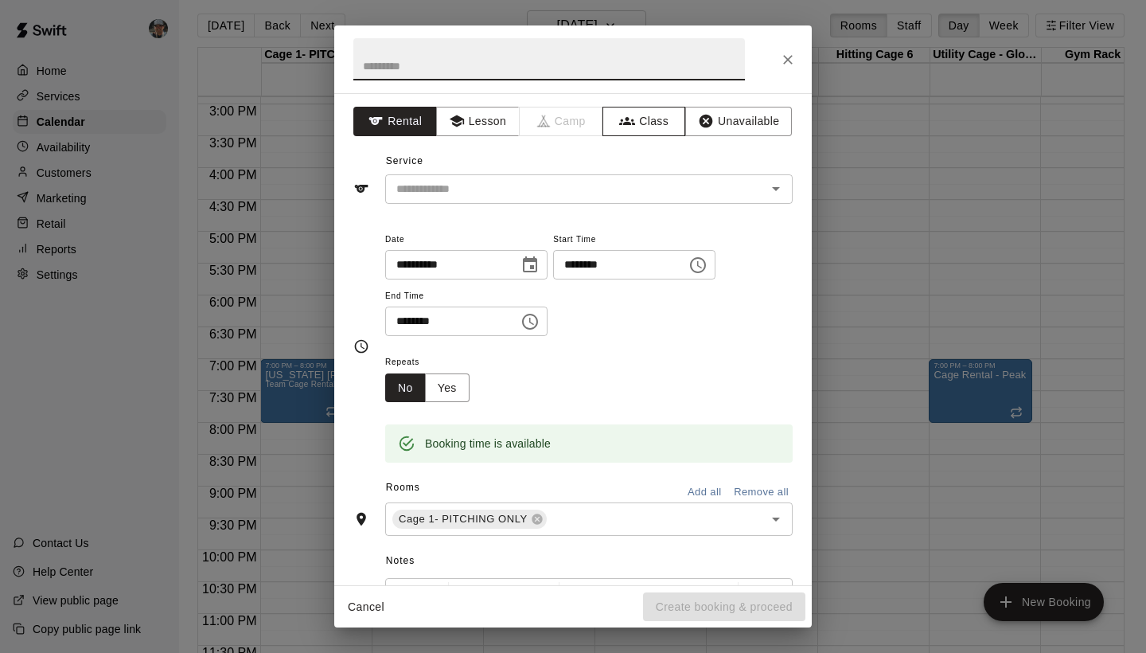
click at [640, 118] on button "Class" at bounding box center [644, 121] width 84 height 29
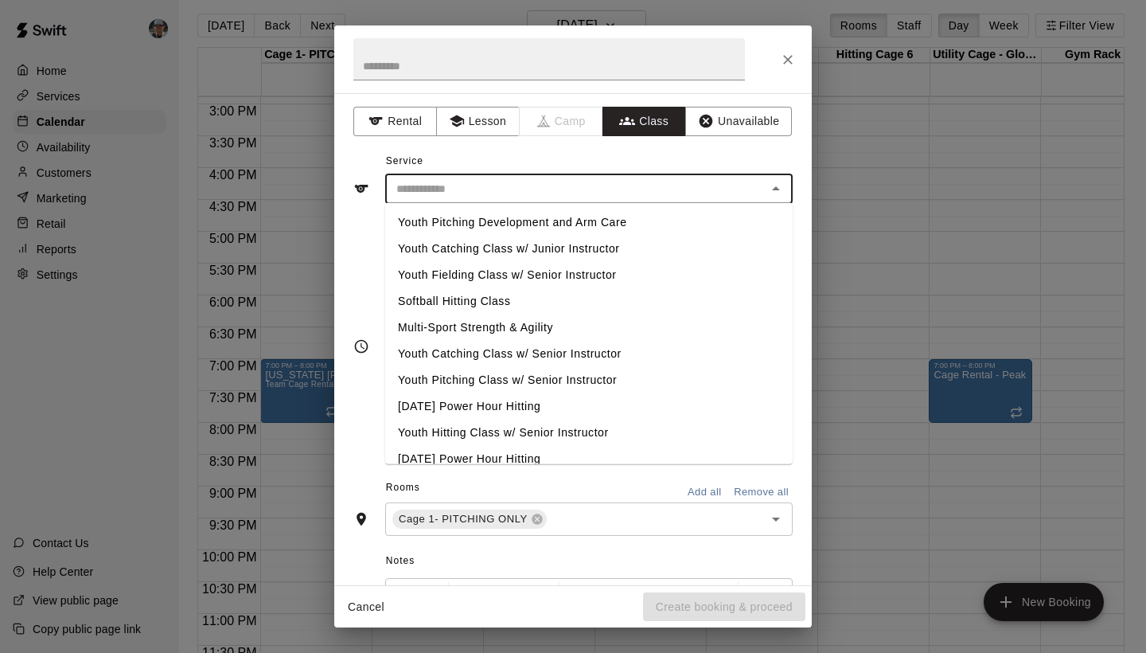
click at [557, 191] on input "text" at bounding box center [576, 189] width 372 height 20
click at [787, 67] on icon "Close" at bounding box center [788, 60] width 16 height 16
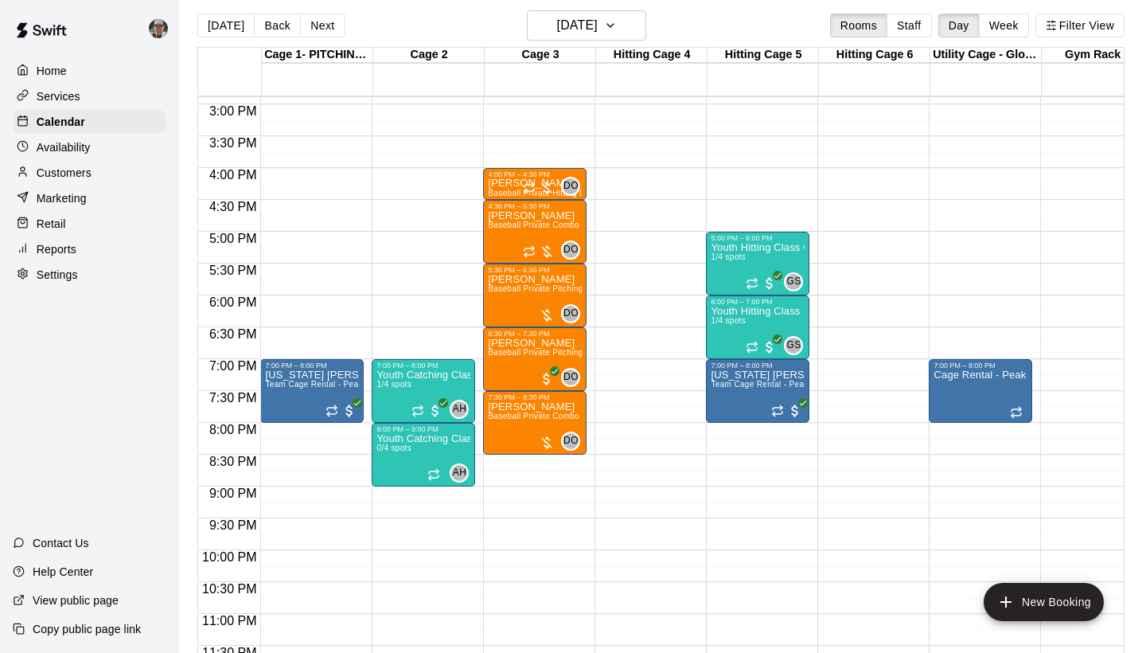
click at [84, 100] on div "Services" at bounding box center [90, 96] width 154 height 24
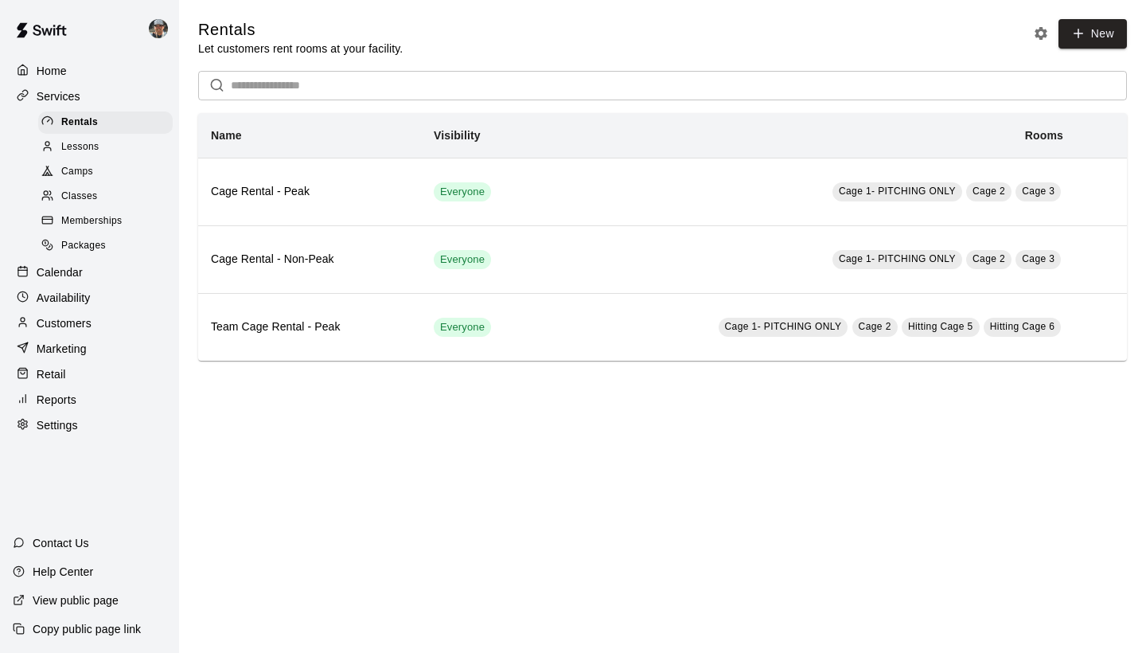
click at [84, 197] on span "Classes" at bounding box center [79, 197] width 36 height 16
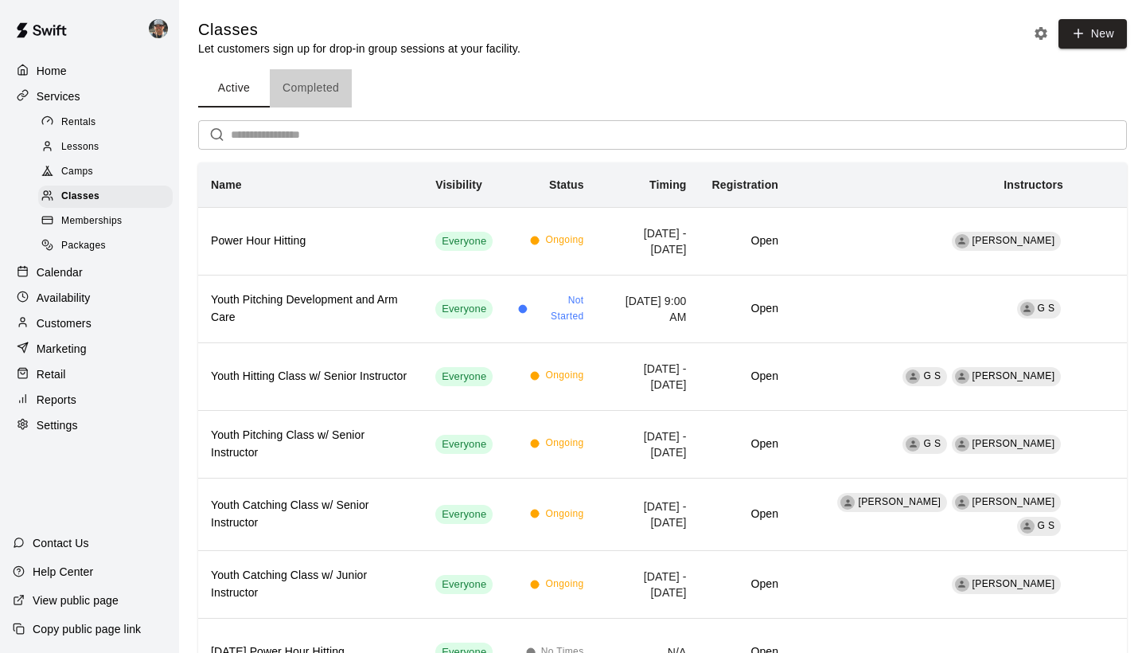
click at [310, 88] on button "Completed" at bounding box center [311, 88] width 82 height 38
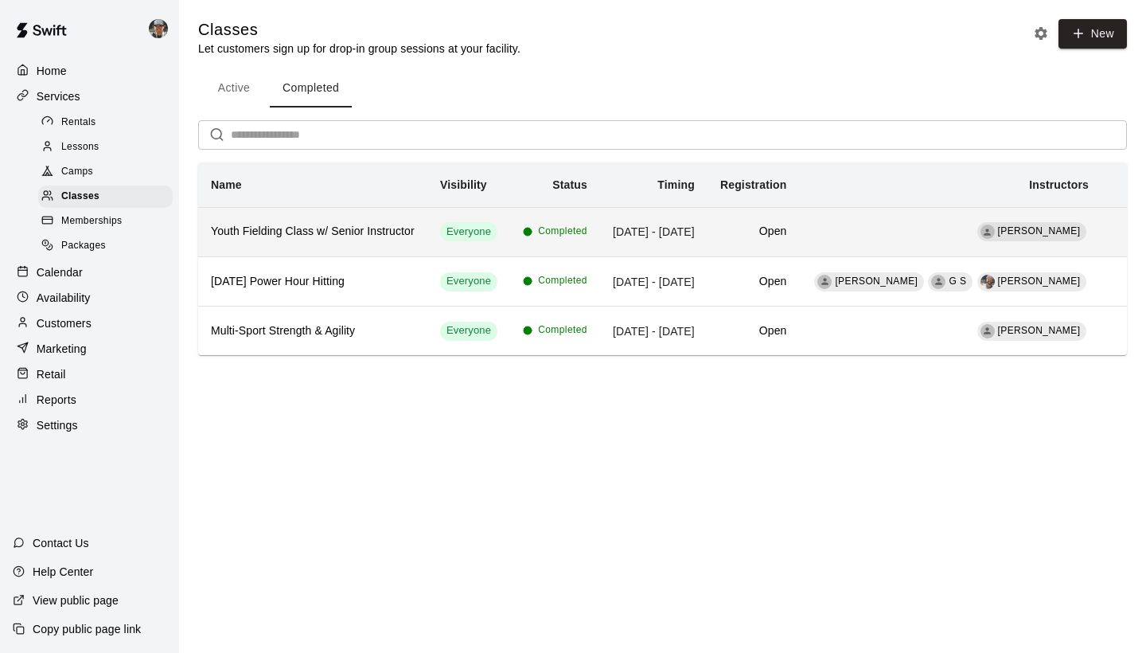
click at [401, 242] on th "Youth Fielding Class w/ Senior Instructor" at bounding box center [312, 231] width 229 height 49
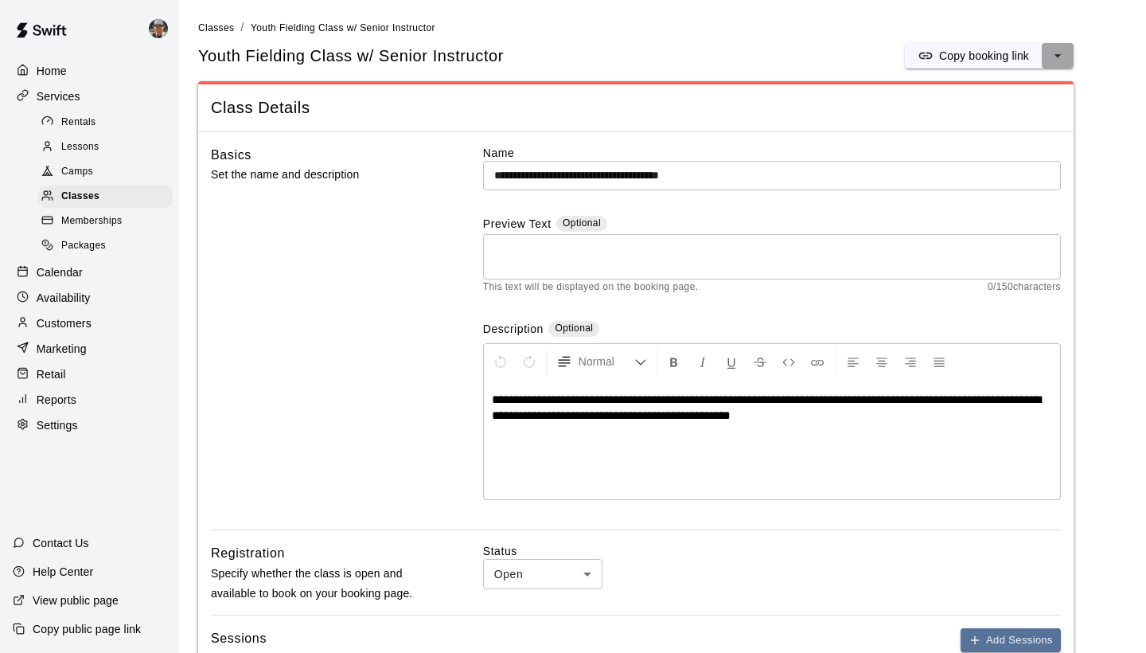
click at [1059, 57] on icon "select merge strategy" at bounding box center [1058, 56] width 16 height 16
click at [1023, 111] on h6 "Duplicate class" at bounding box center [994, 115] width 76 height 18
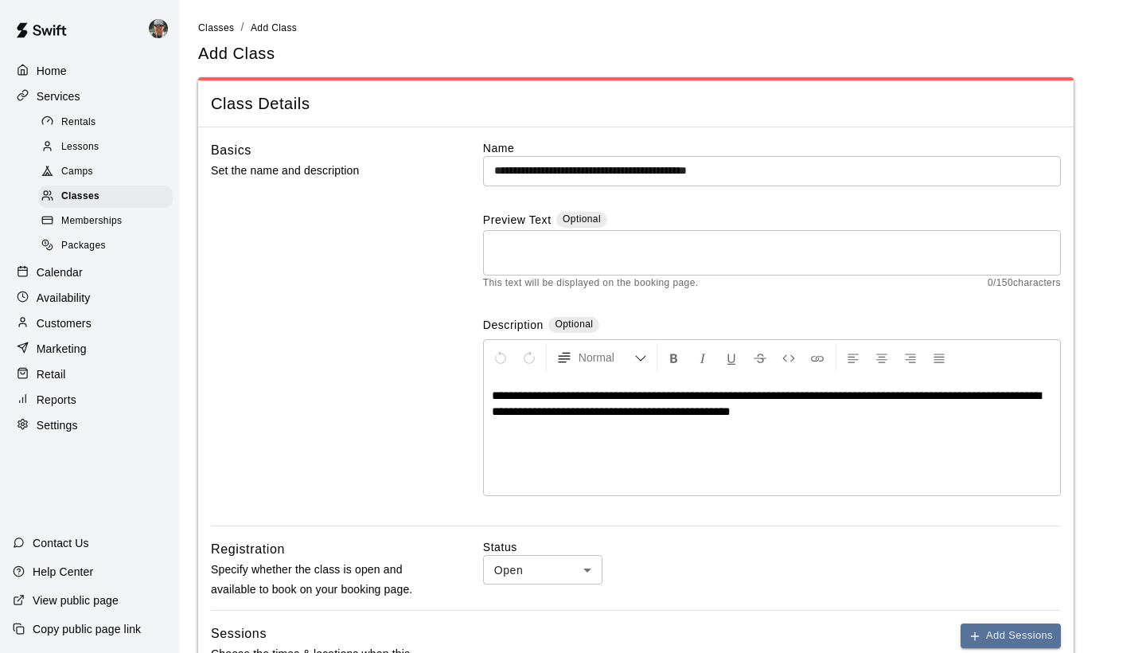
click at [658, 167] on input "**********" at bounding box center [772, 170] width 578 height 29
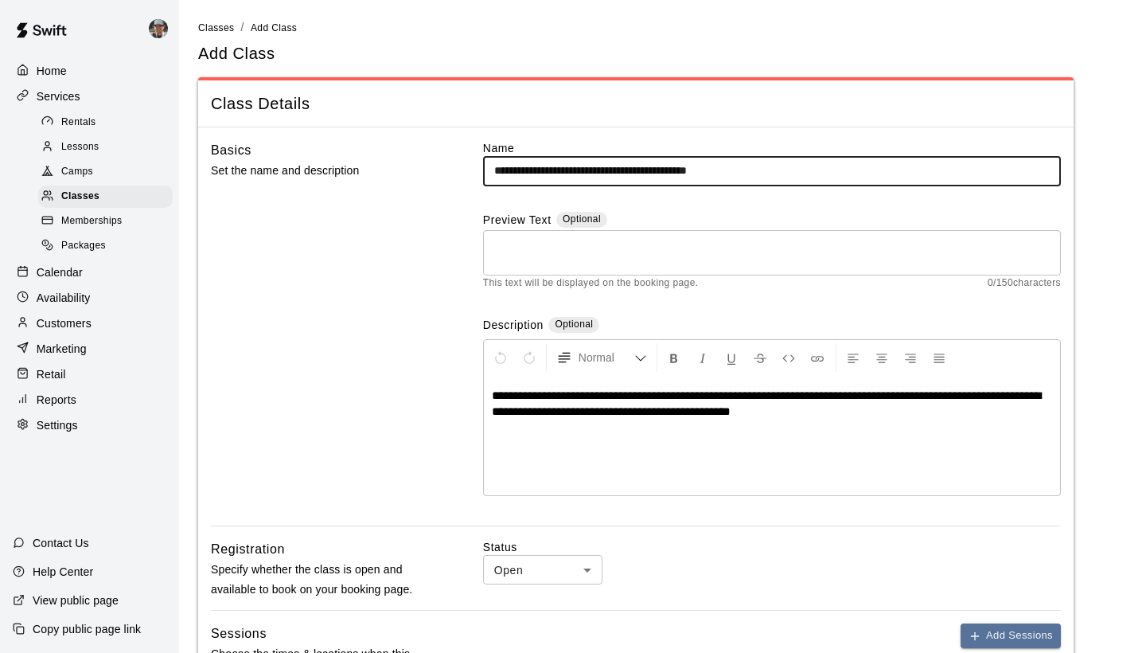
click at [790, 174] on input "**********" at bounding box center [772, 170] width 578 height 29
type input "**********"
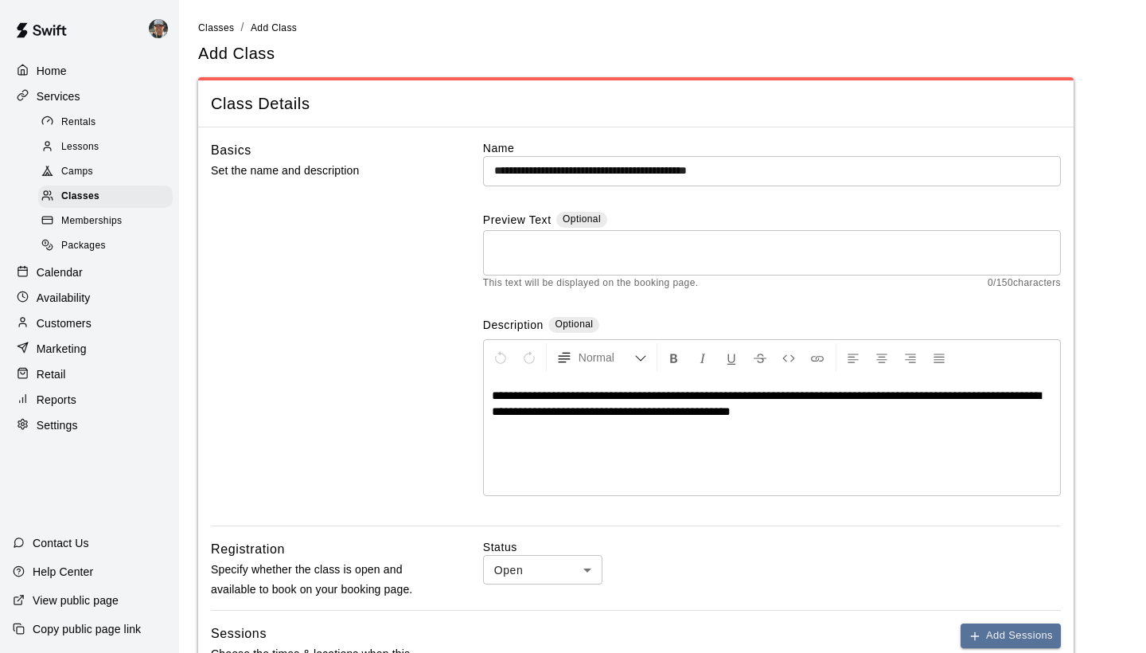
click at [665, 395] on span "**********" at bounding box center [766, 403] width 549 height 28
click at [774, 179] on input "**********" at bounding box center [772, 170] width 578 height 29
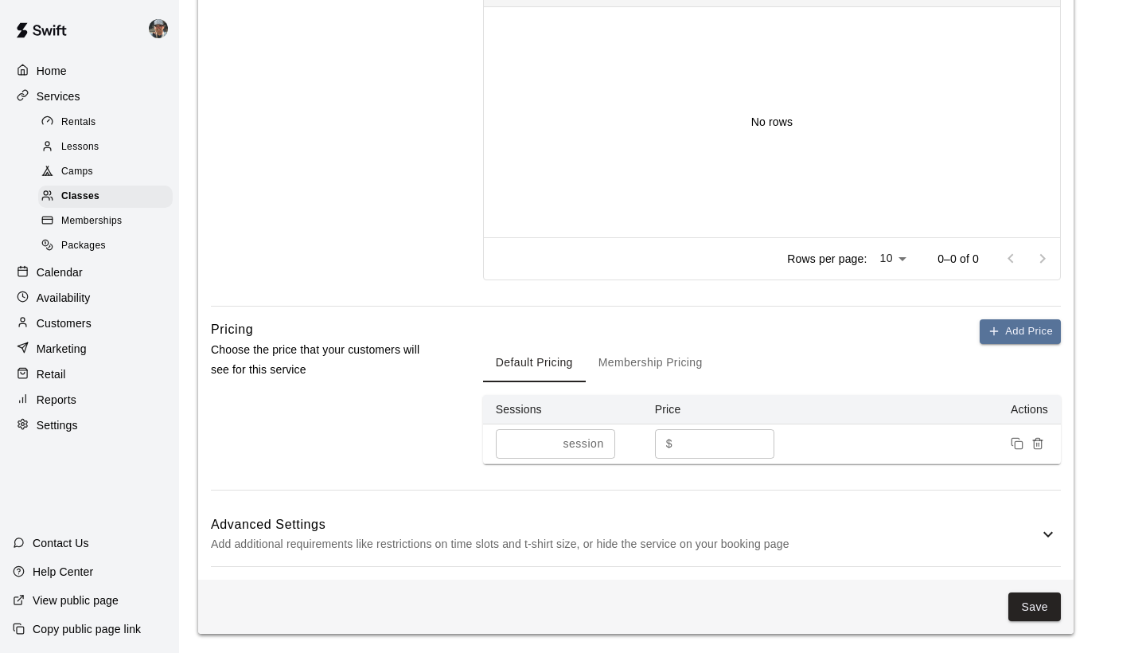
scroll to position [697, 0]
type input "**********"
click at [694, 443] on input "**" at bounding box center [727, 445] width 96 height 29
type input "**"
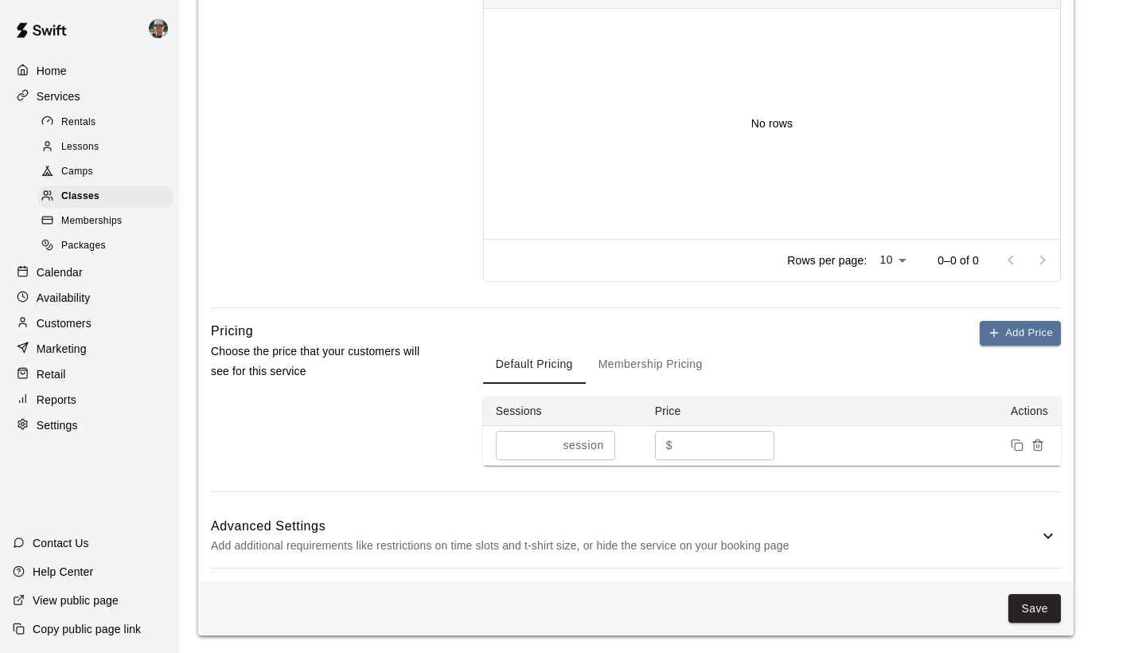
click at [872, 478] on div "Add Price Default Pricing Membership Pricing Sessions Price Actions * session ​…" at bounding box center [772, 406] width 578 height 170
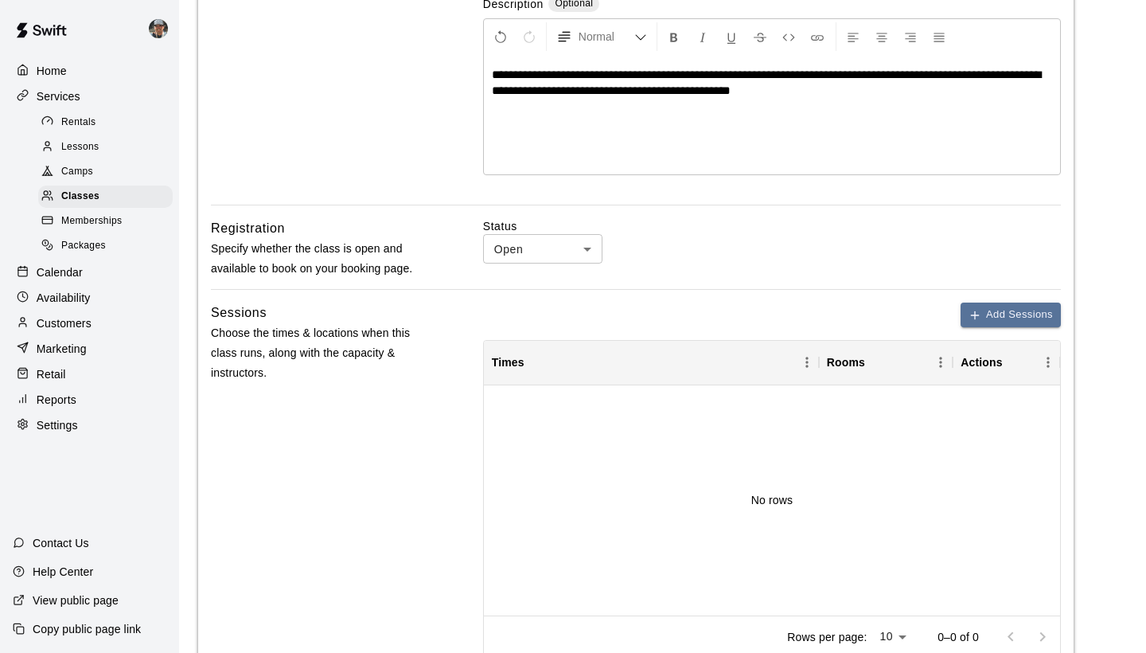
scroll to position [324, 0]
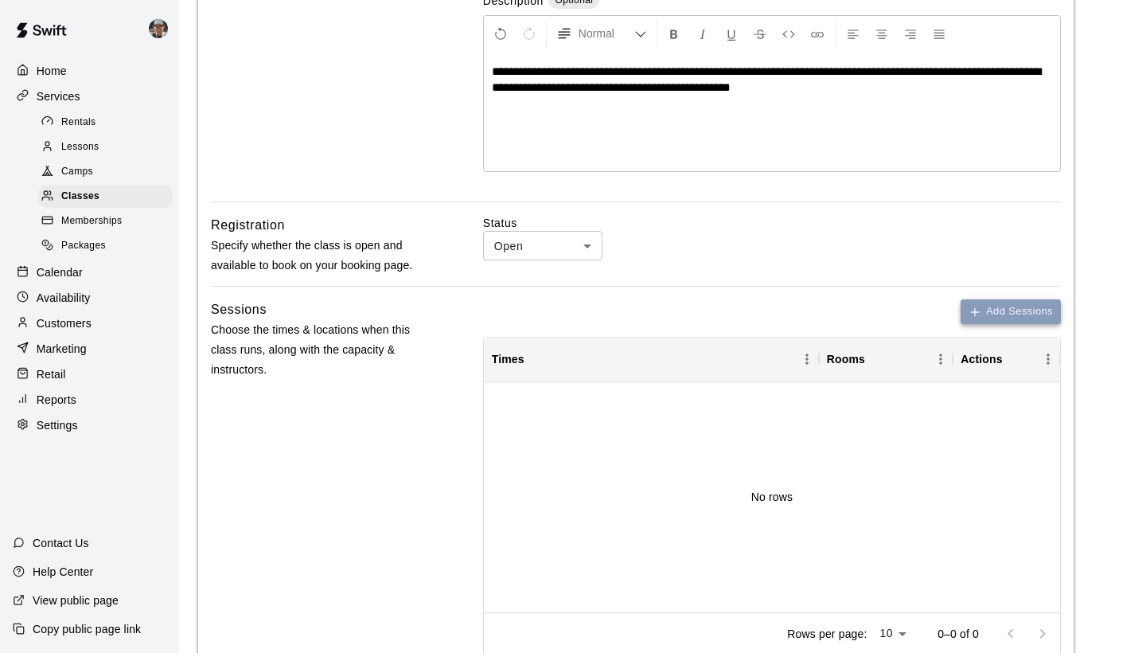
click at [983, 309] on button "Add Sessions" at bounding box center [1011, 311] width 100 height 25
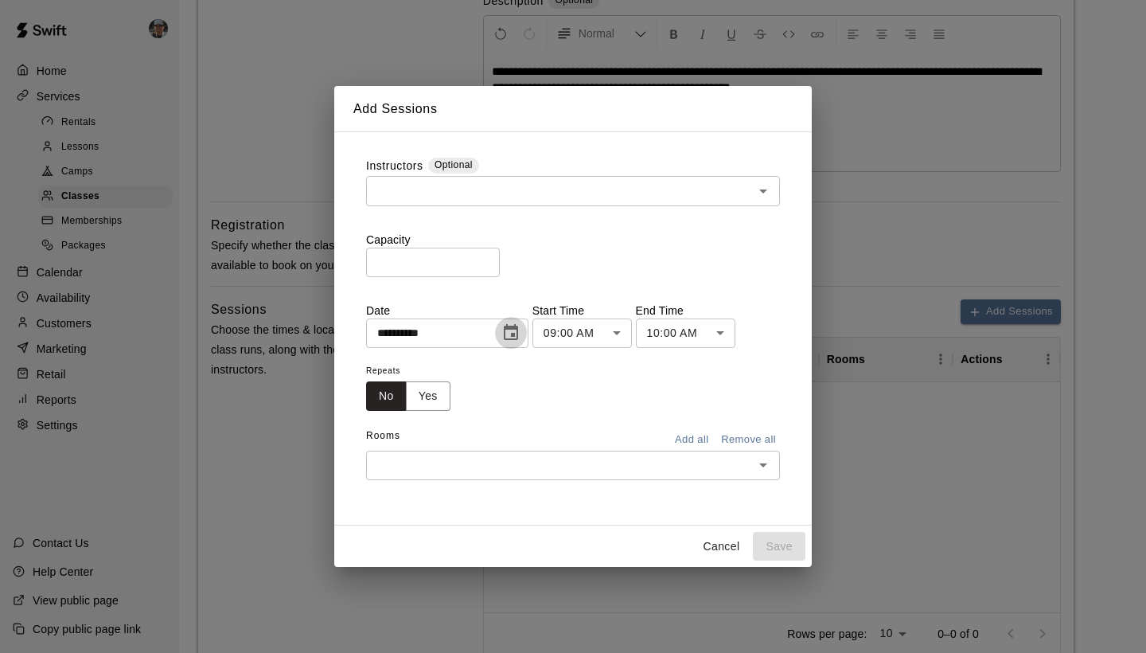
click at [518, 337] on icon "Choose date, selected date is Aug 19, 2025" at bounding box center [511, 332] width 14 height 16
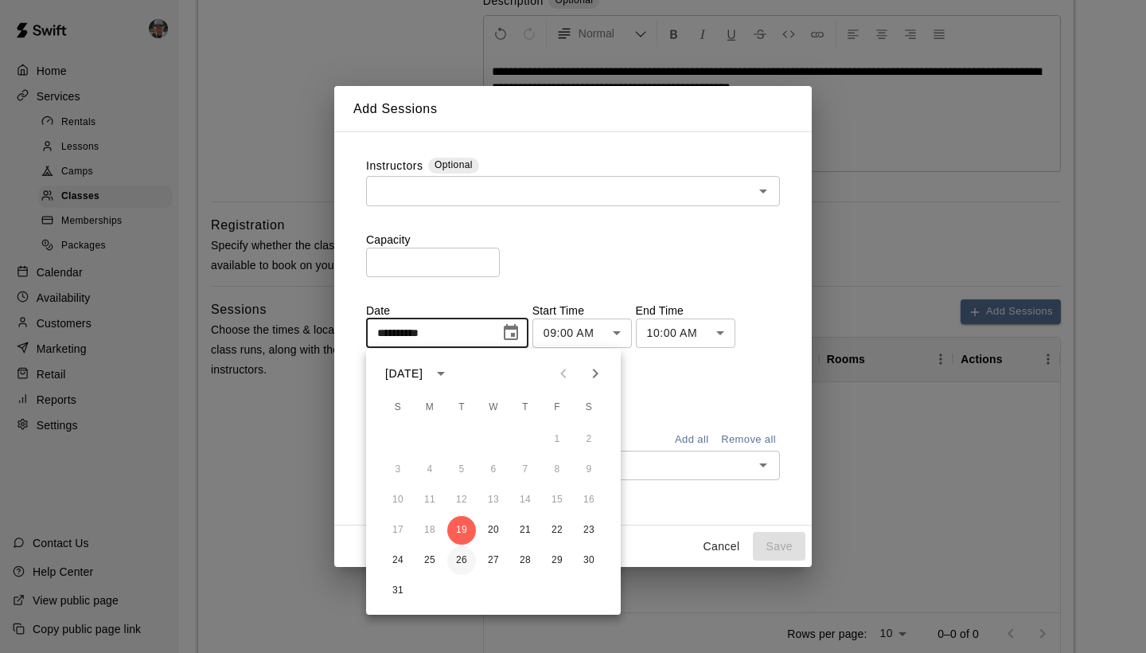
click at [458, 560] on button "26" at bounding box center [461, 560] width 29 height 29
type input "**********"
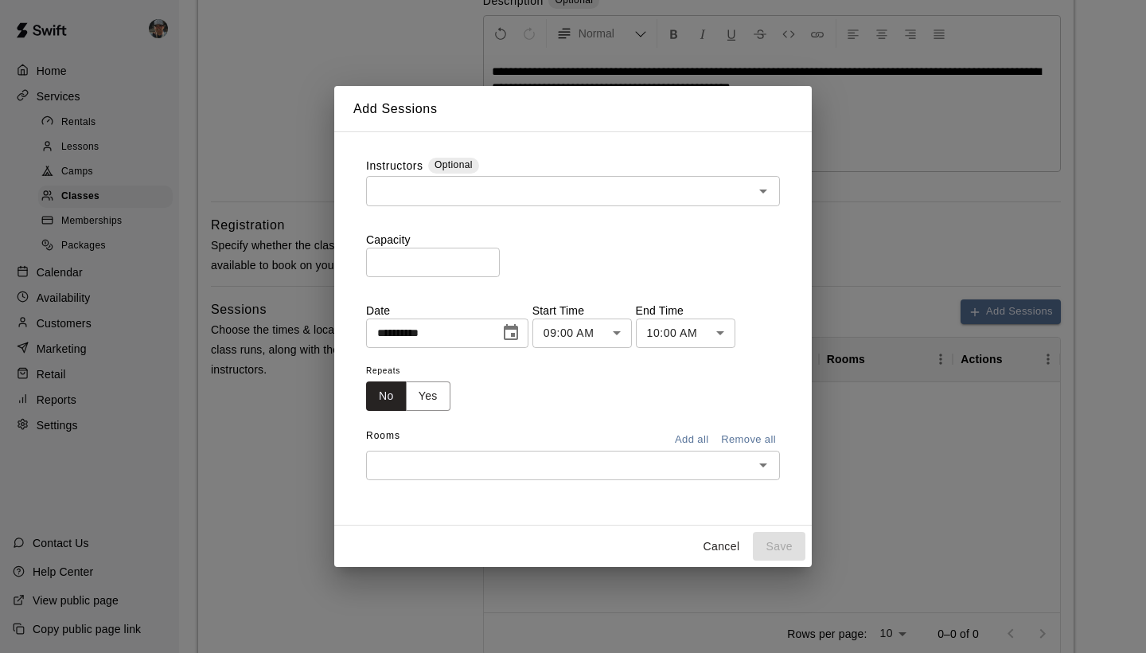
click at [619, 332] on body "**********" at bounding box center [573, 351] width 1146 height 1351
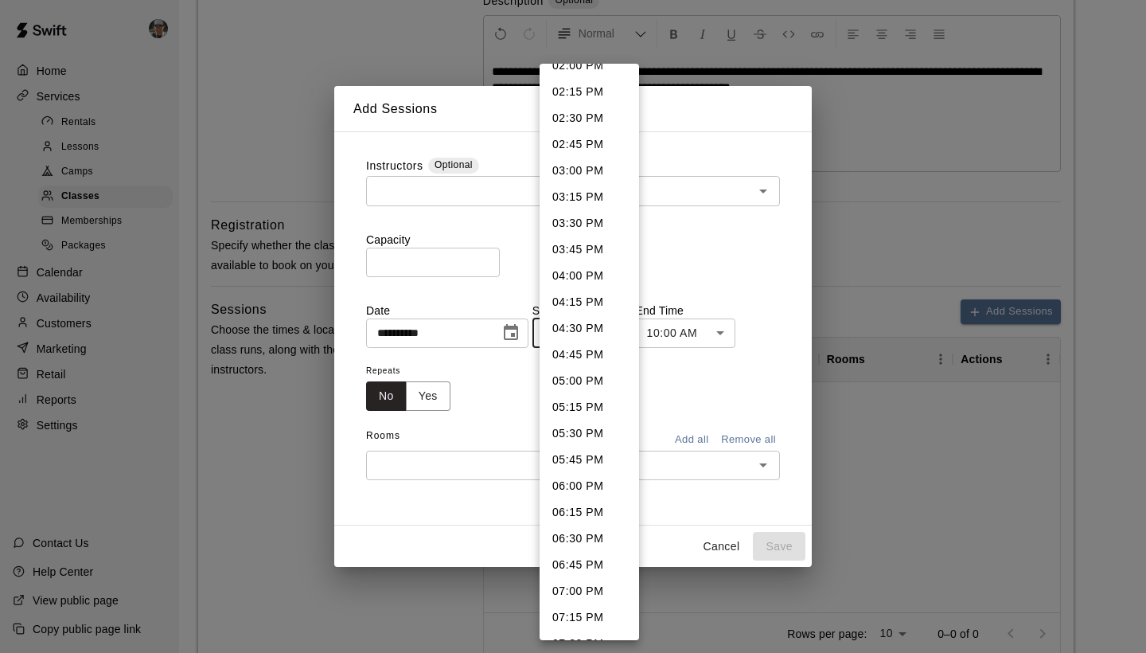
scroll to position [1498, 0]
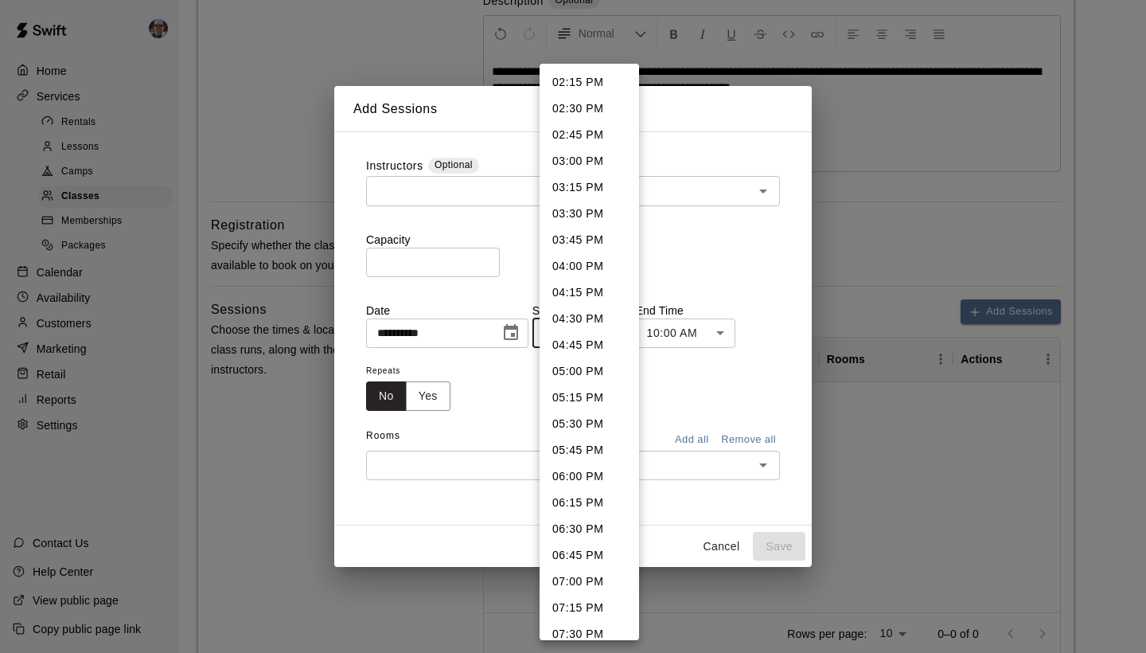
click at [583, 482] on li "06:00 PM" at bounding box center [589, 476] width 99 height 26
type input "********"
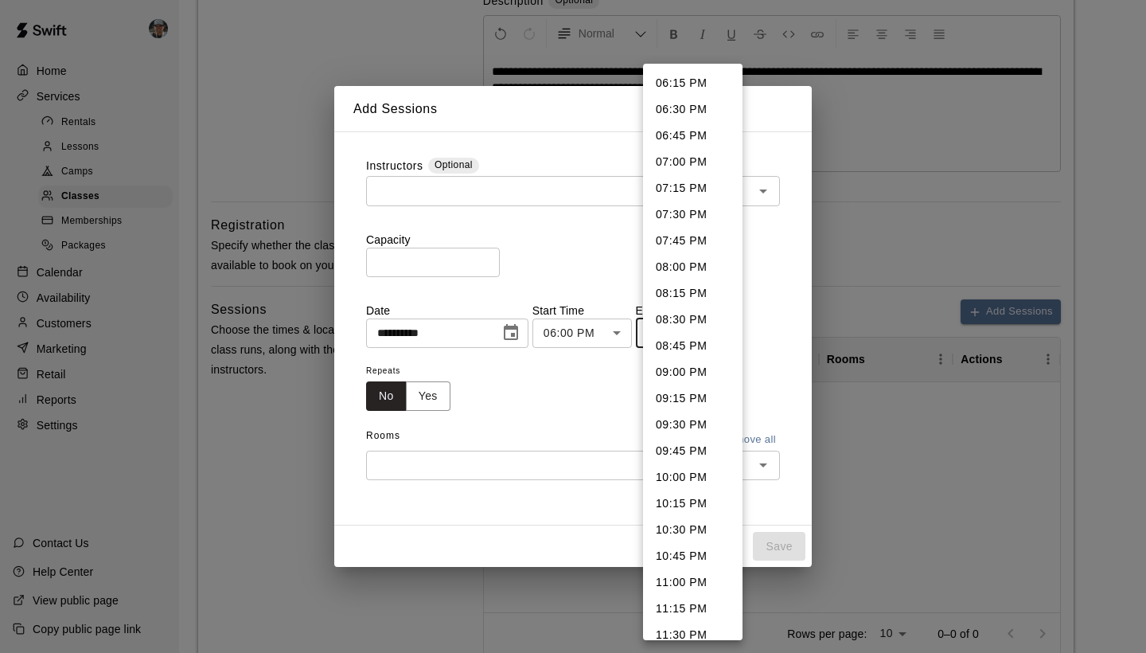
click at [724, 330] on body "**********" at bounding box center [573, 351] width 1146 height 1351
click at [685, 159] on li "07:00 PM" at bounding box center [692, 162] width 99 height 26
type input "********"
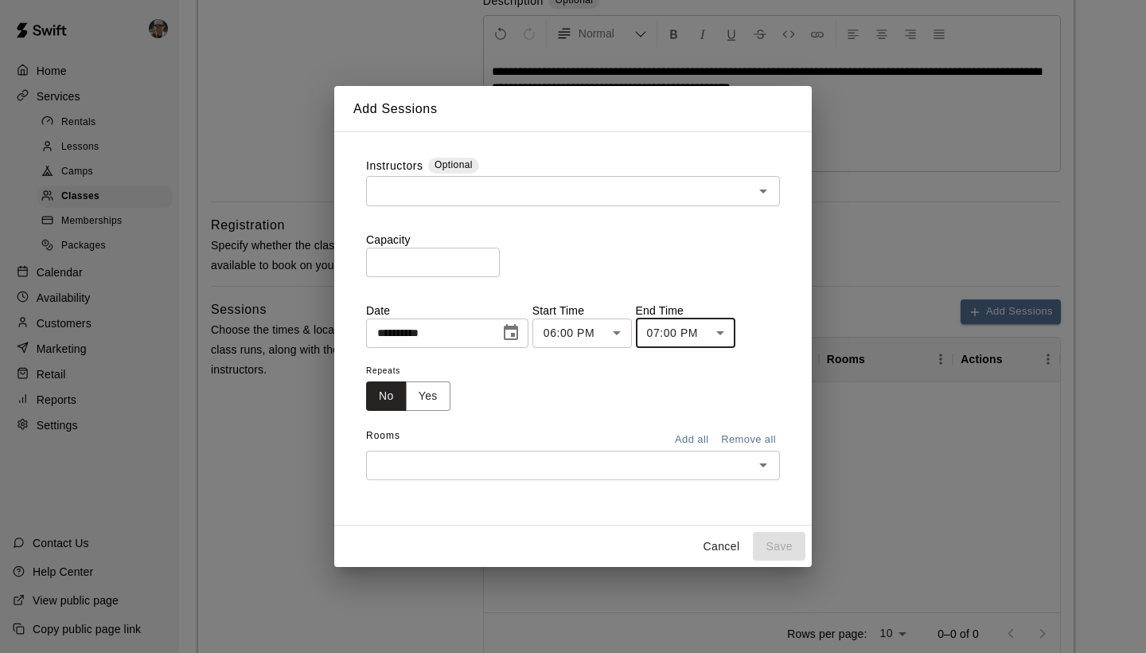
click at [485, 462] on input "text" at bounding box center [560, 465] width 378 height 20
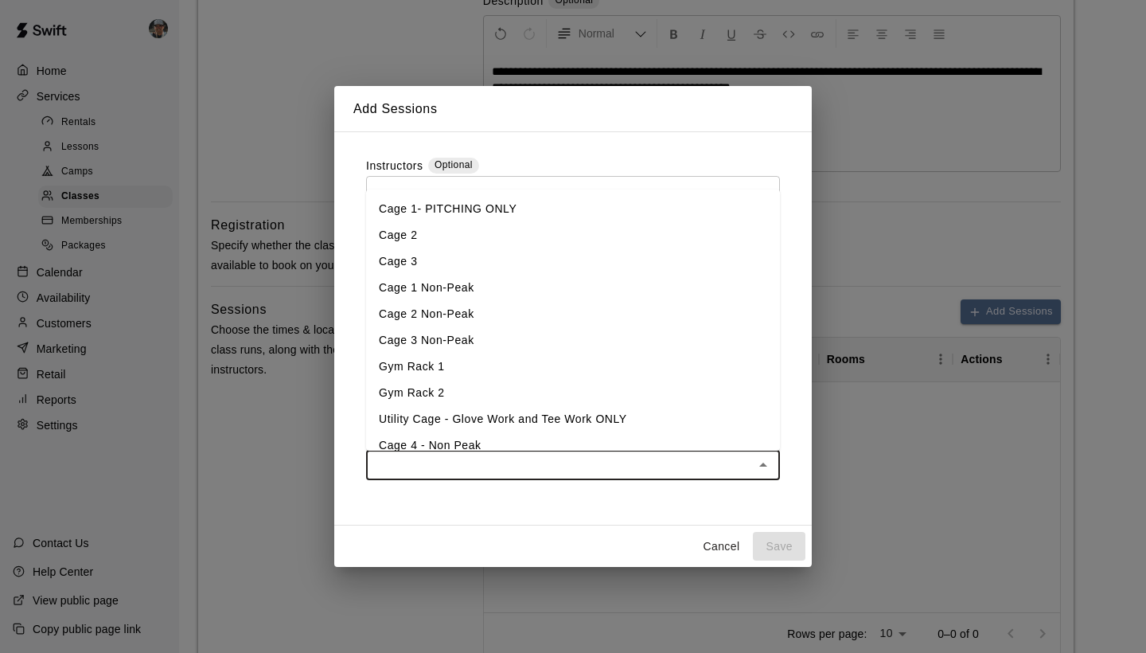
click at [428, 207] on li "Cage 1- PITCHING ONLY" at bounding box center [573, 209] width 414 height 26
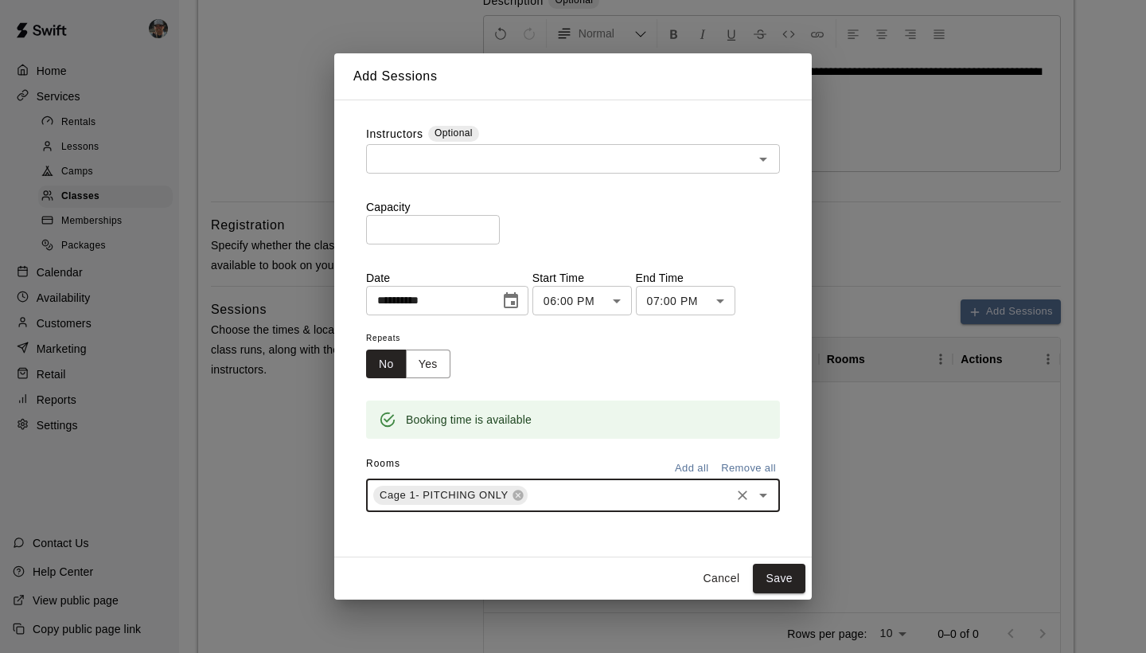
click at [563, 489] on input "text" at bounding box center [629, 495] width 198 height 20
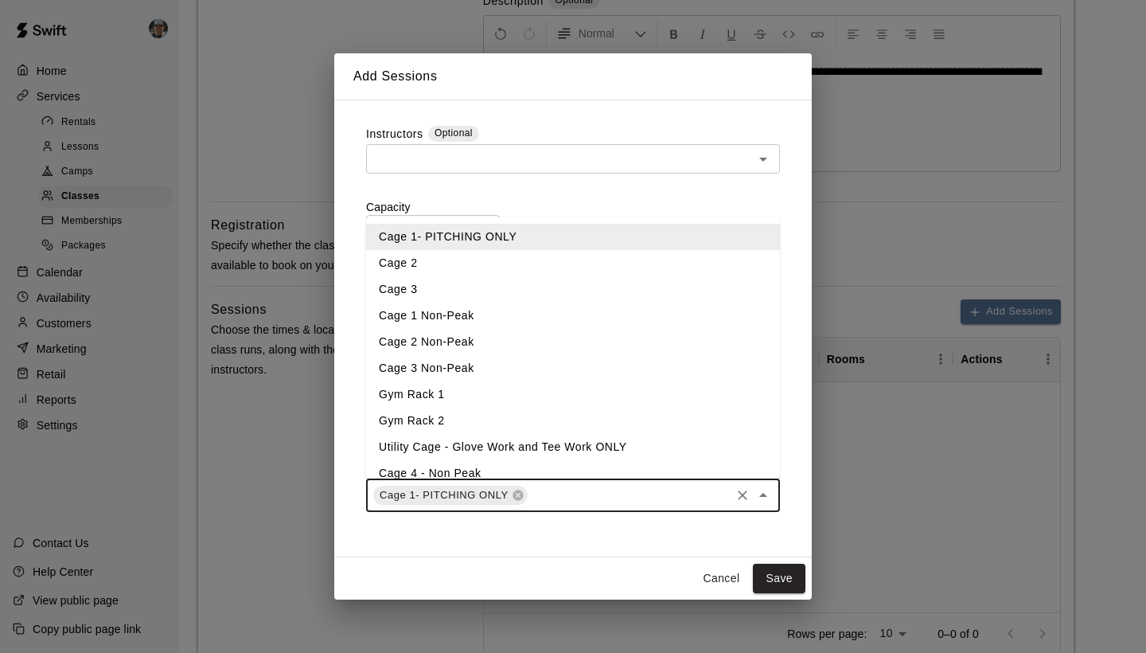
click at [451, 267] on li "Cage 2" at bounding box center [573, 263] width 414 height 26
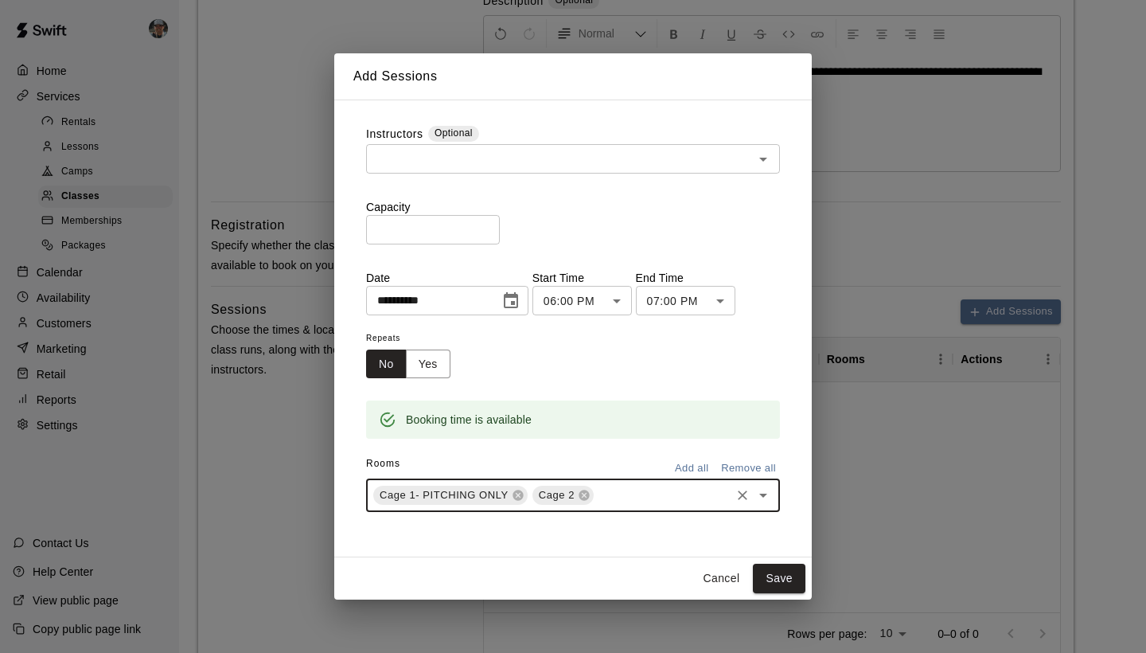
click at [626, 169] on input "text" at bounding box center [560, 159] width 378 height 20
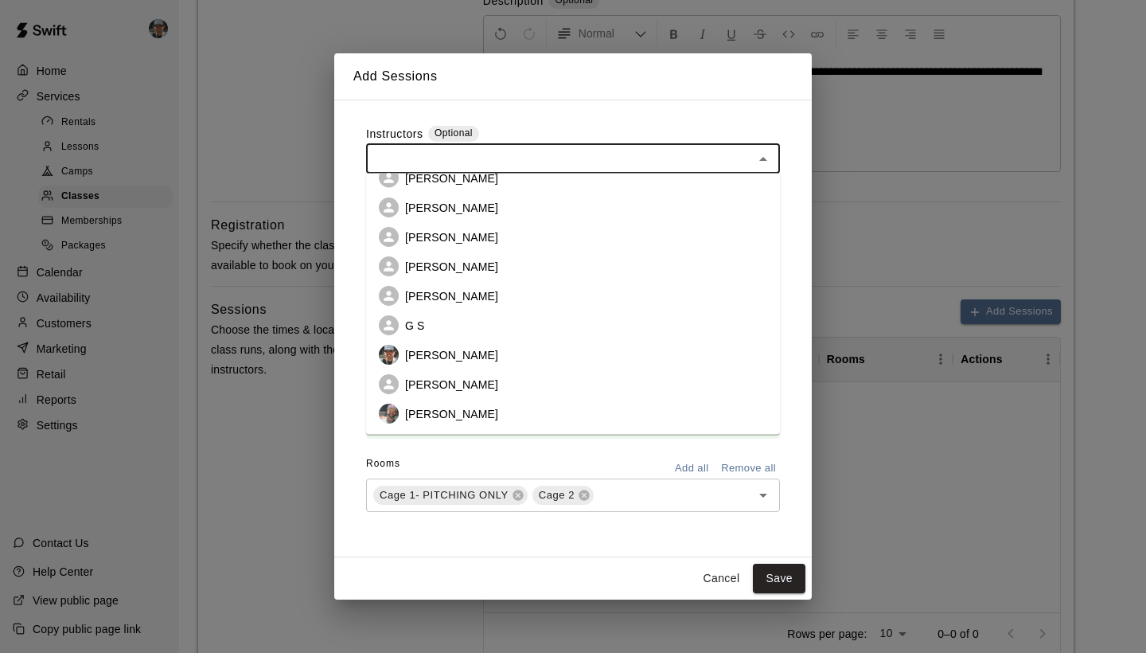
scroll to position [105, 0]
click at [788, 246] on div "**********" at bounding box center [572, 328] width 439 height 431
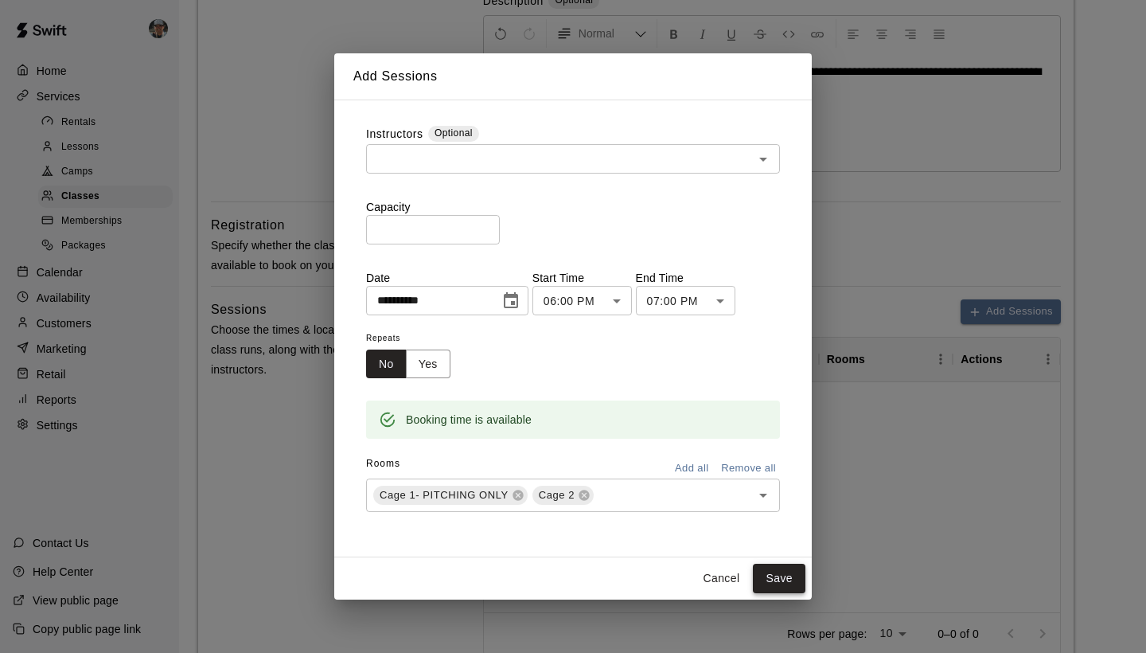
click at [777, 571] on button "Save" at bounding box center [779, 577] width 53 height 29
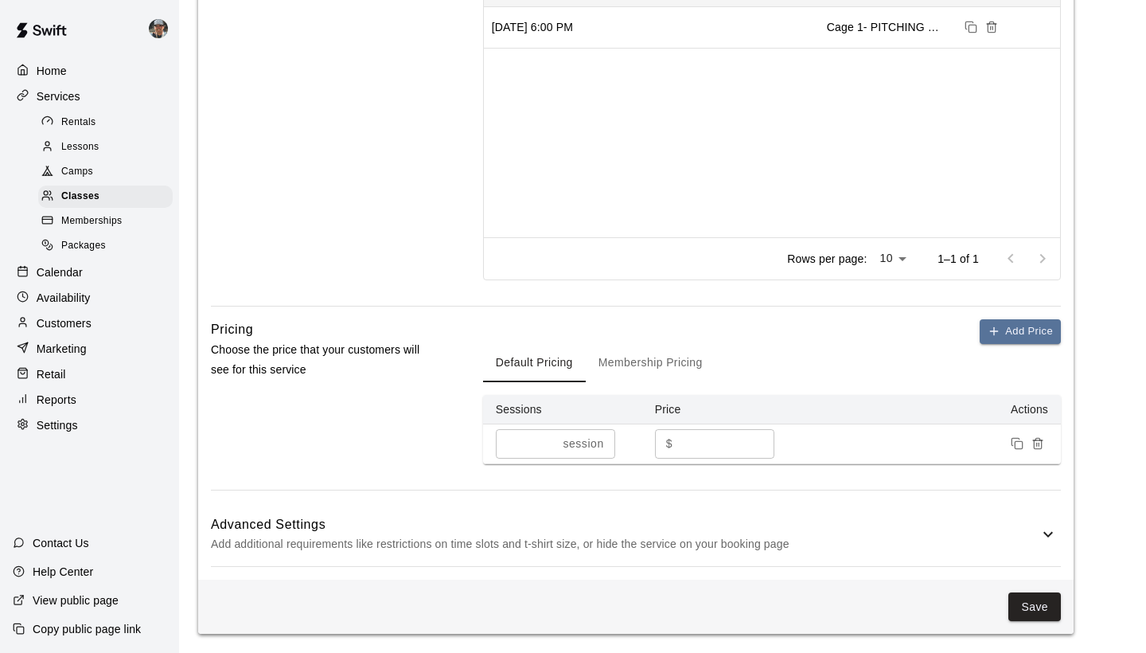
scroll to position [697, 0]
click at [1040, 612] on button "Save" at bounding box center [1034, 608] width 53 height 29
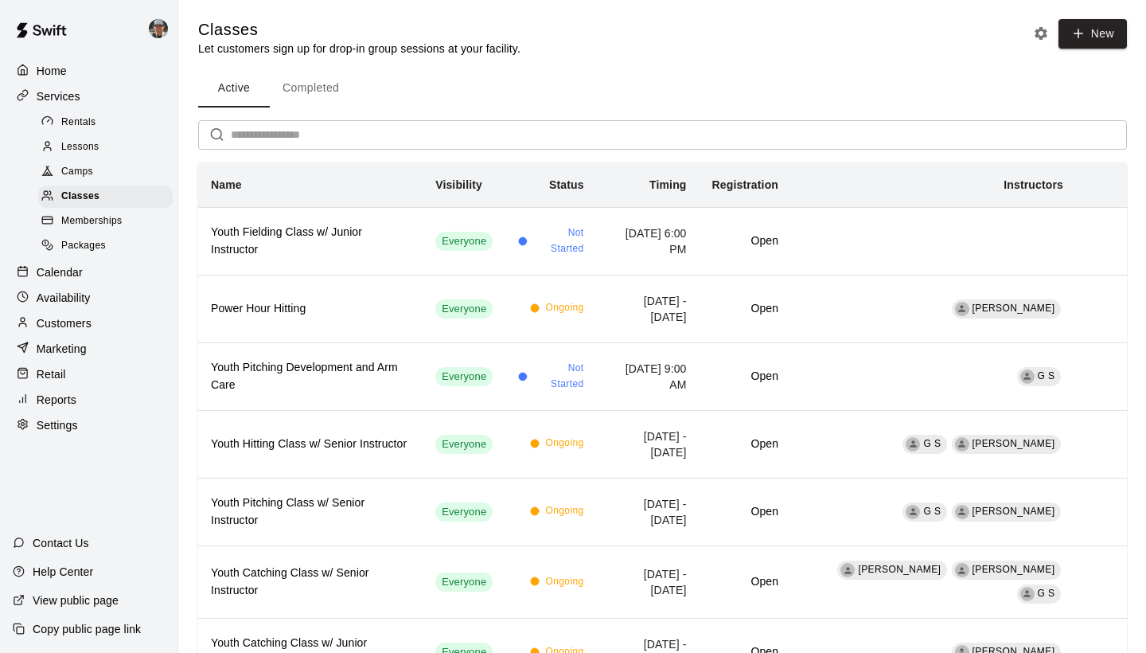
click at [68, 269] on p "Calendar" at bounding box center [60, 272] width 46 height 16
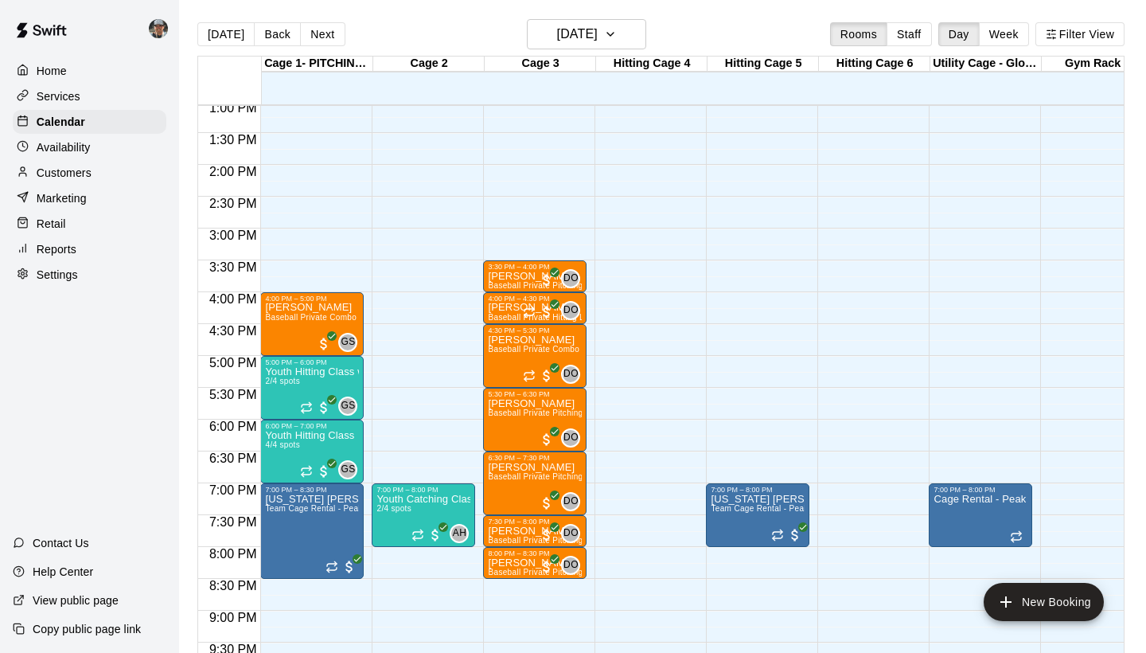
scroll to position [844, 0]
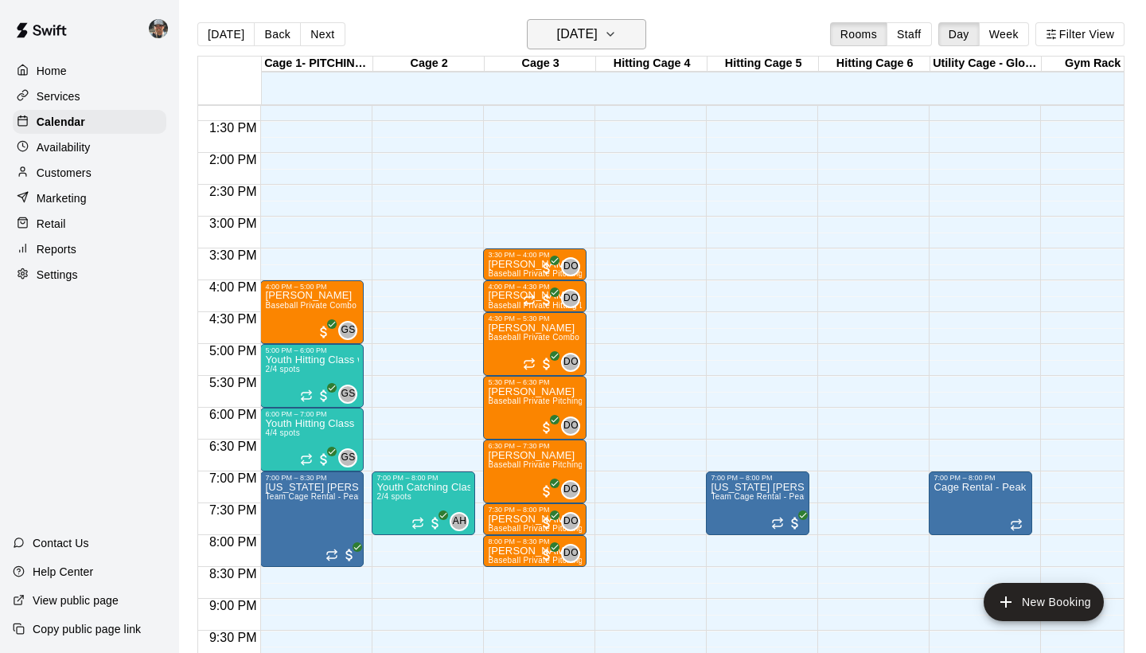
click at [617, 31] on icon "button" at bounding box center [610, 34] width 13 height 19
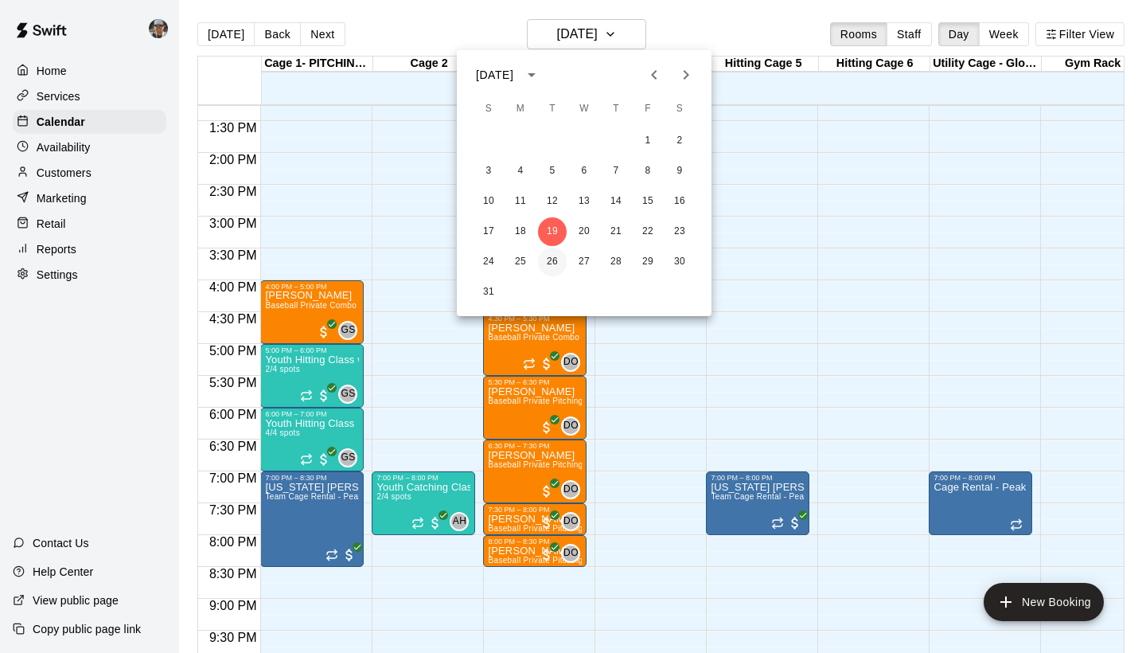
click at [552, 258] on button "26" at bounding box center [552, 262] width 29 height 29
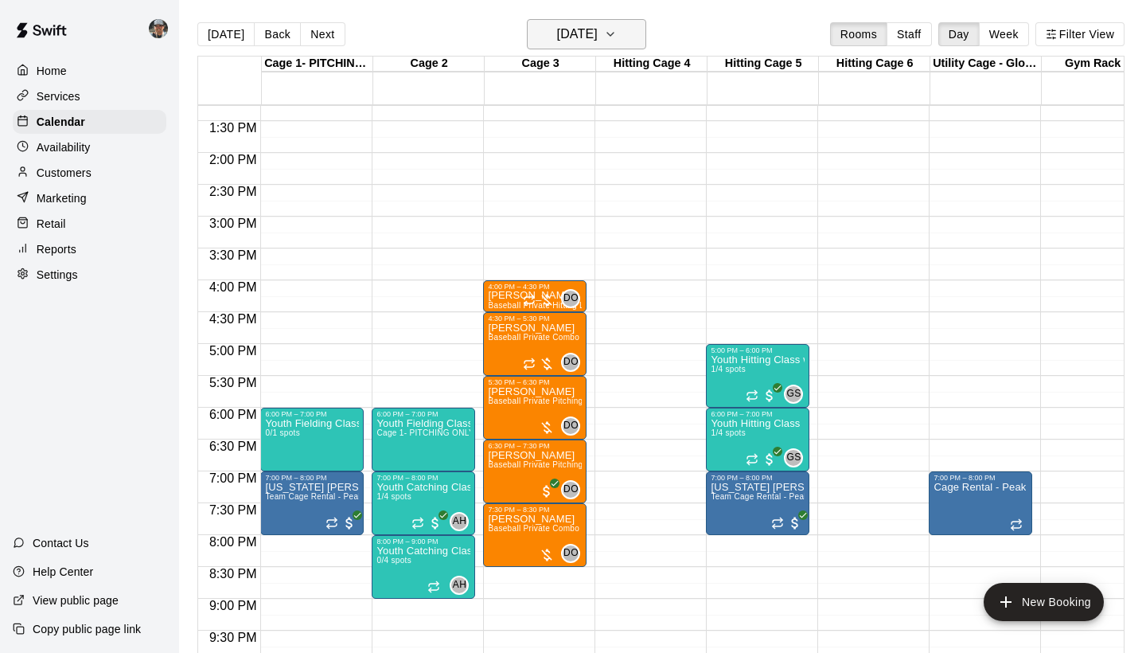
click at [617, 31] on icon "button" at bounding box center [610, 34] width 13 height 19
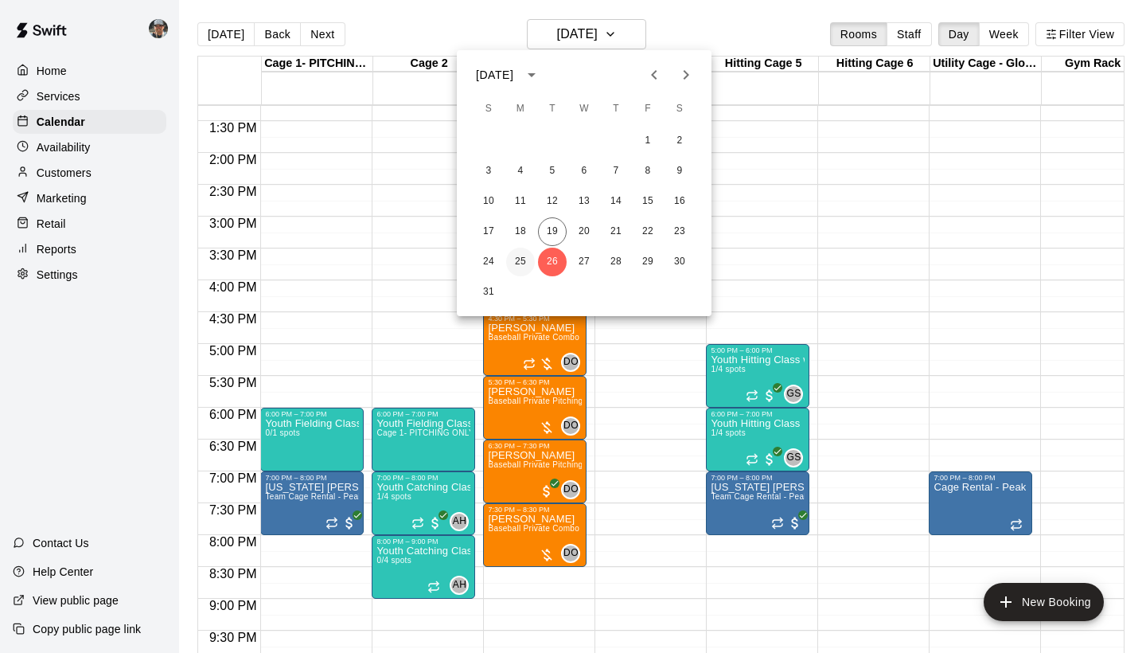
click at [528, 260] on button "25" at bounding box center [520, 262] width 29 height 29
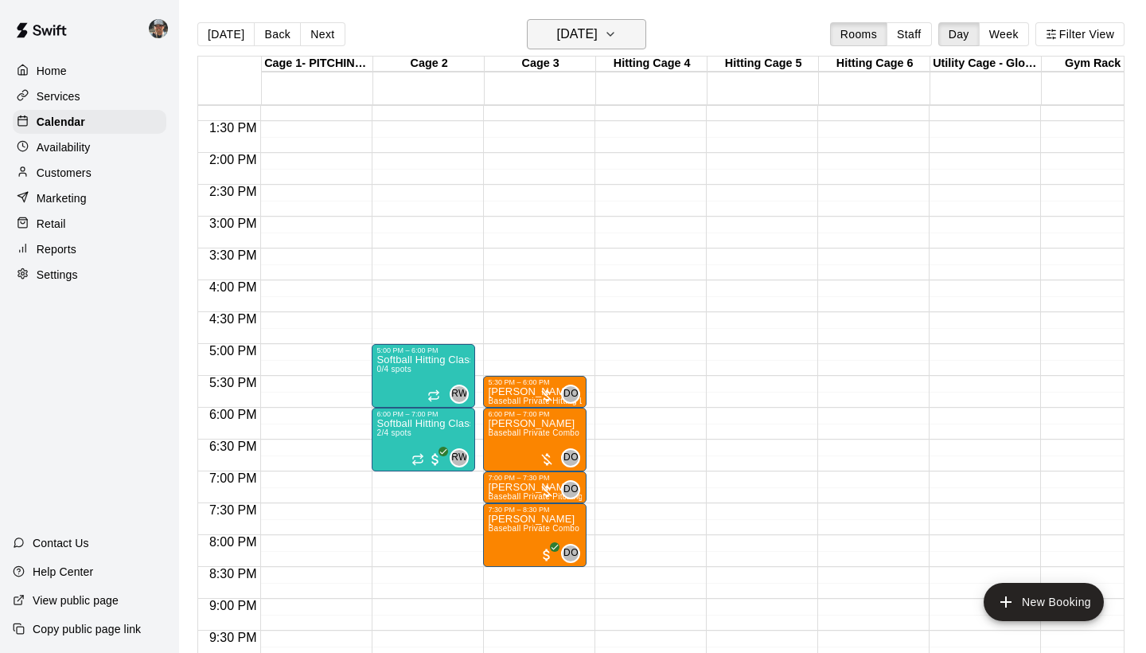
click at [617, 38] on icon "button" at bounding box center [610, 34] width 13 height 19
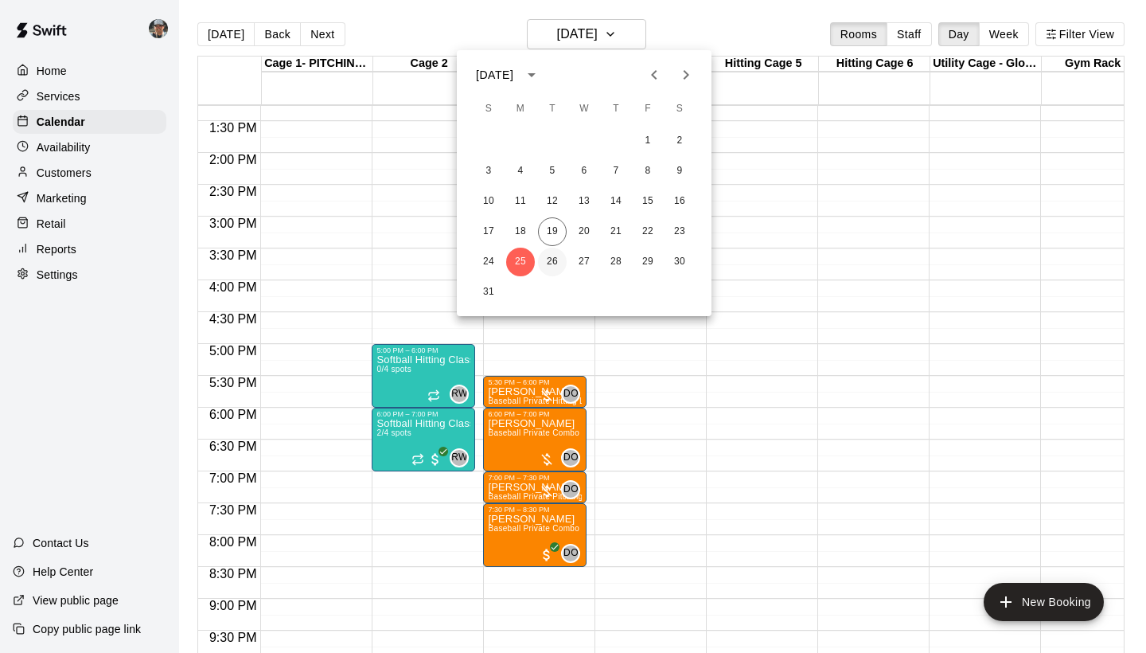
click at [547, 250] on button "26" at bounding box center [552, 262] width 29 height 29
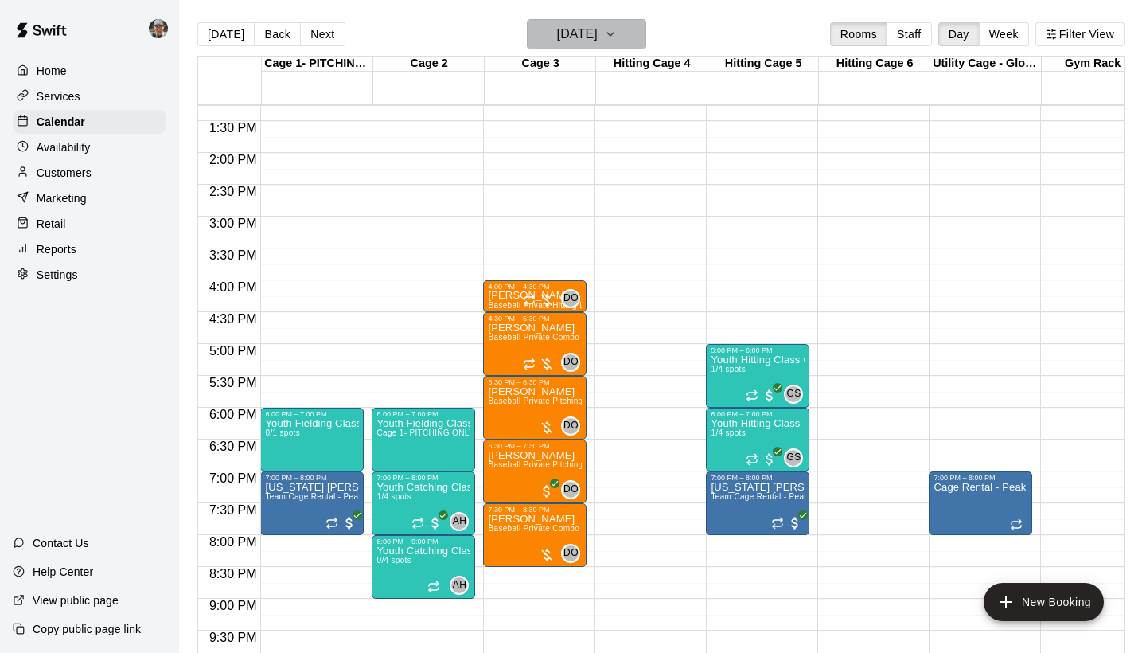
click at [617, 33] on icon "button" at bounding box center [610, 34] width 13 height 19
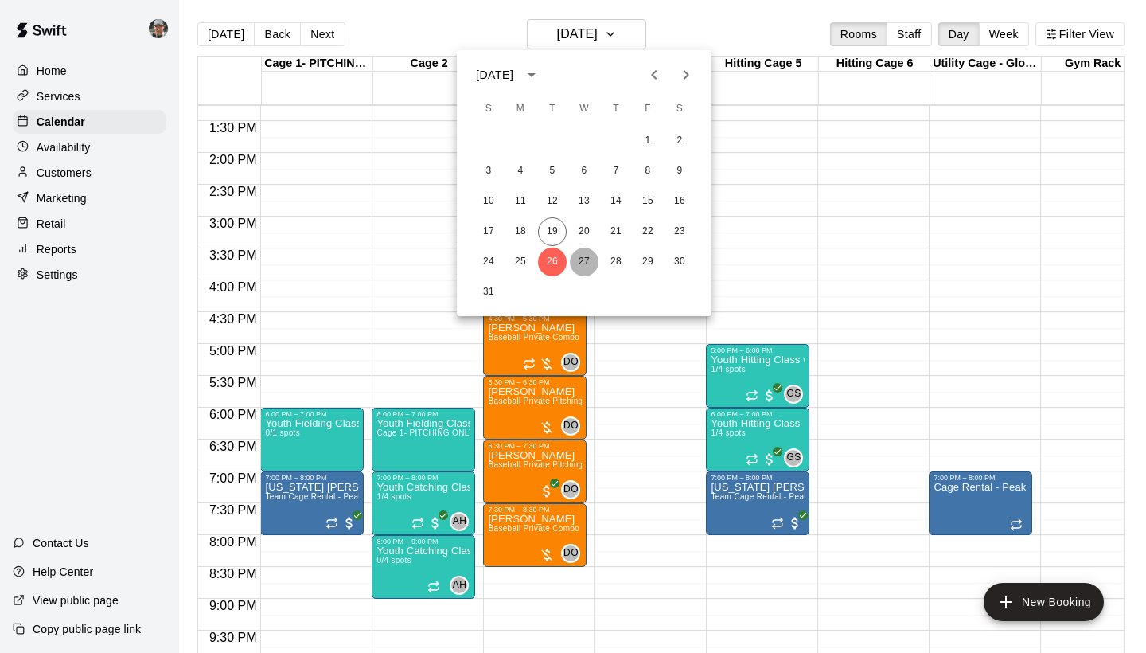
click at [579, 259] on button "27" at bounding box center [584, 262] width 29 height 29
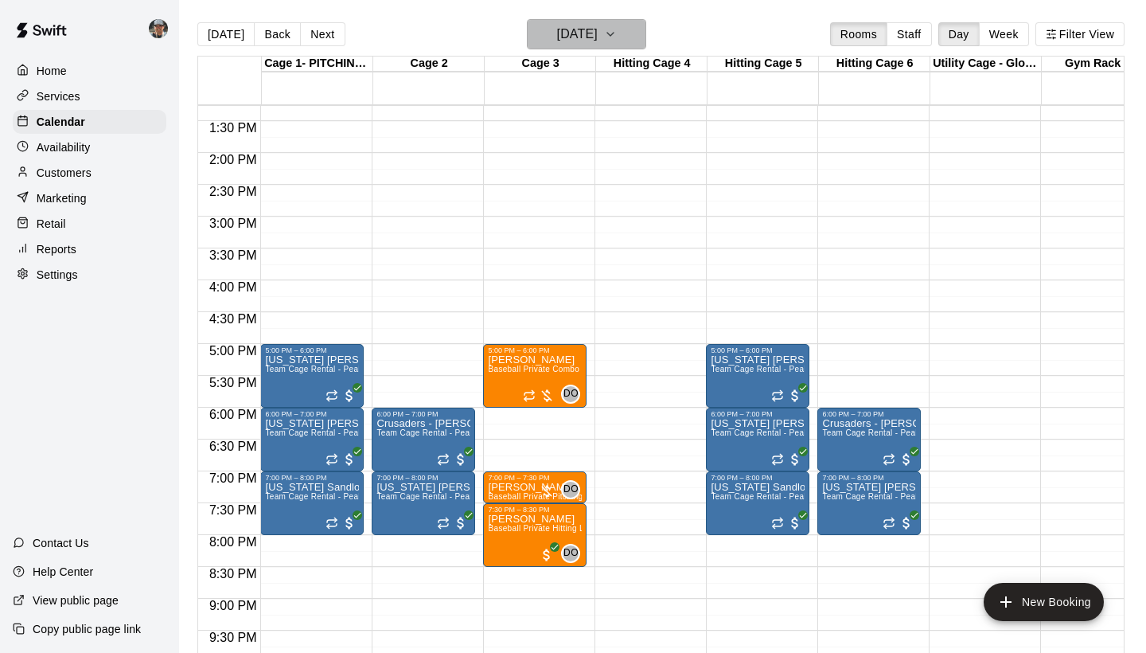
click at [617, 43] on icon "button" at bounding box center [610, 34] width 13 height 19
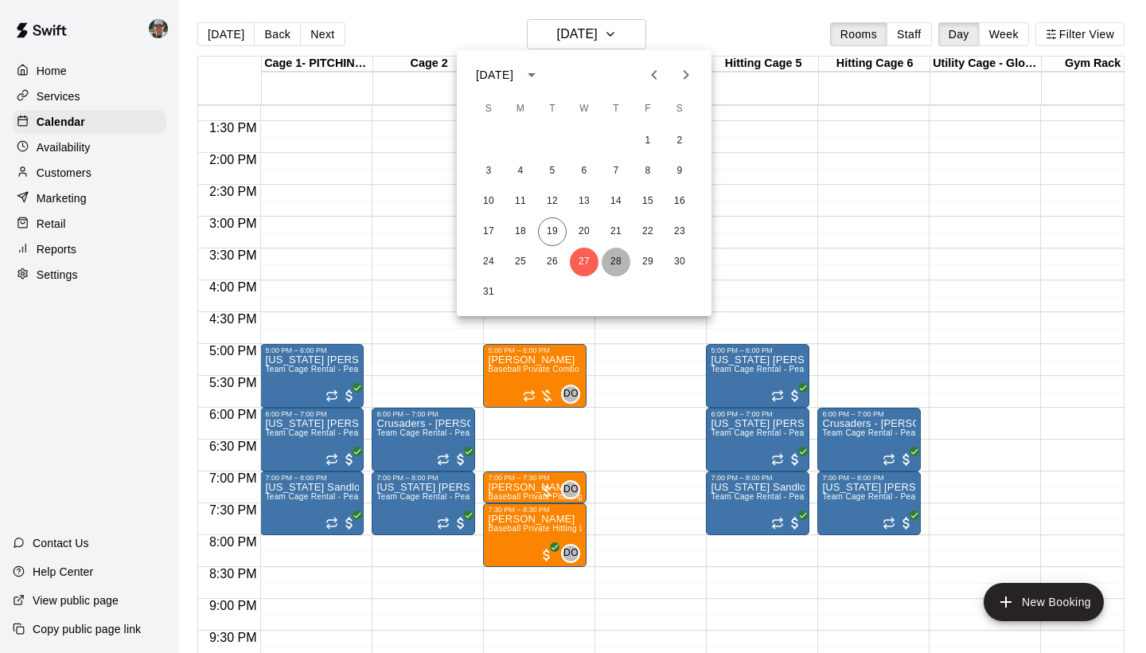
click at [614, 270] on button "28" at bounding box center [616, 262] width 29 height 29
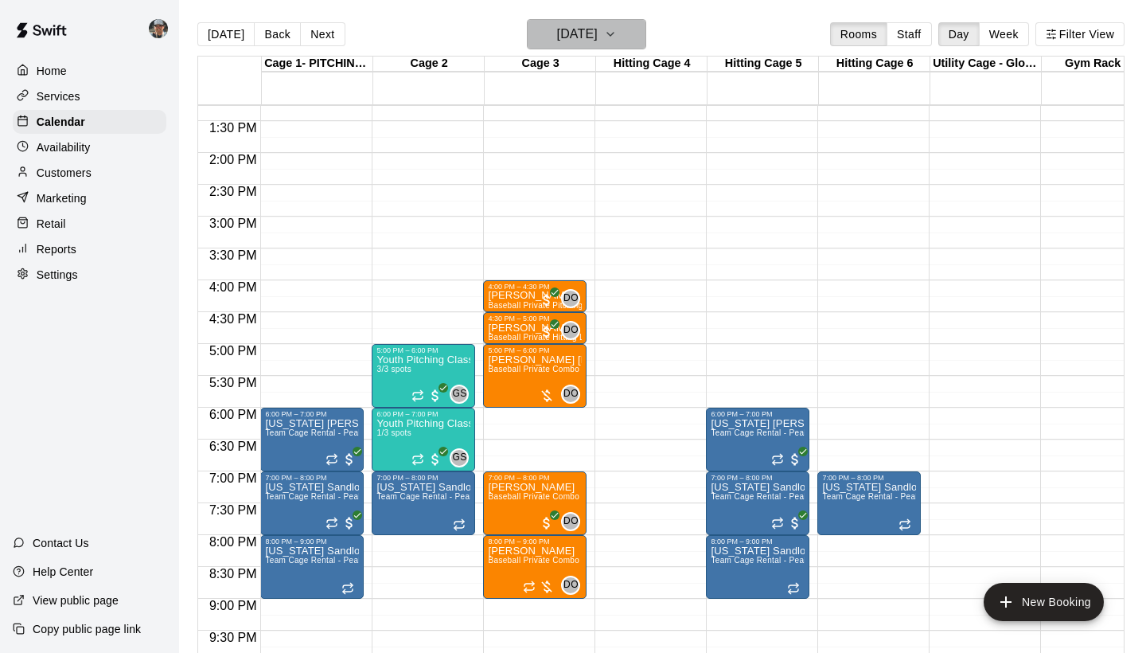
click at [617, 35] on icon "button" at bounding box center [610, 34] width 13 height 19
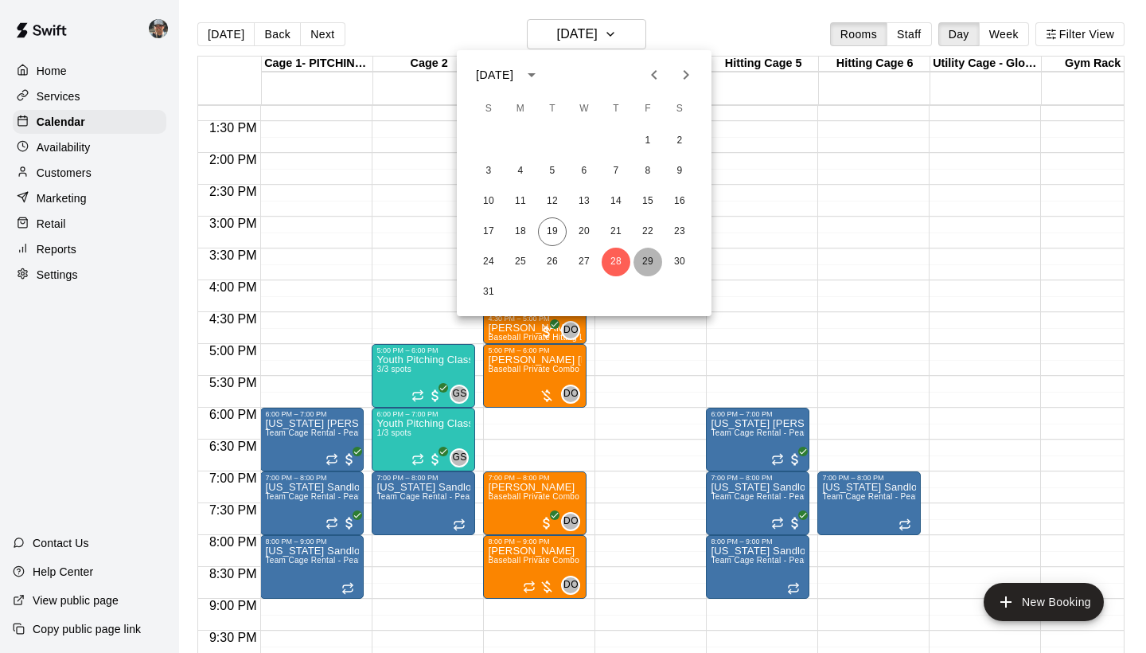
click at [645, 257] on button "29" at bounding box center [648, 262] width 29 height 29
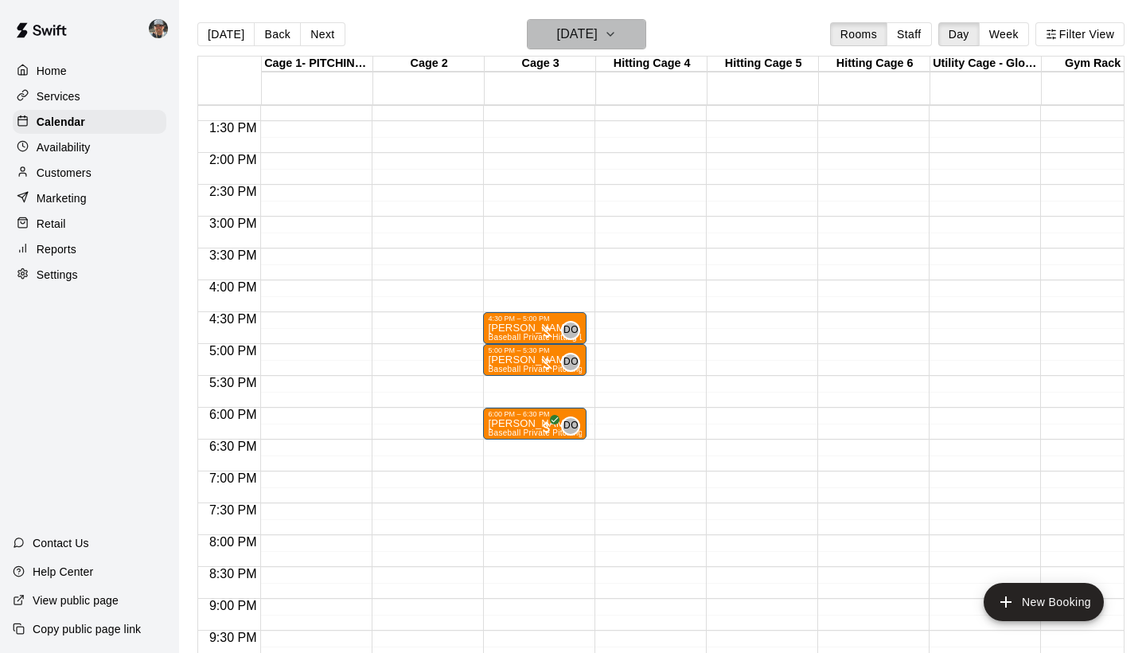
click at [617, 25] on icon "button" at bounding box center [610, 34] width 13 height 19
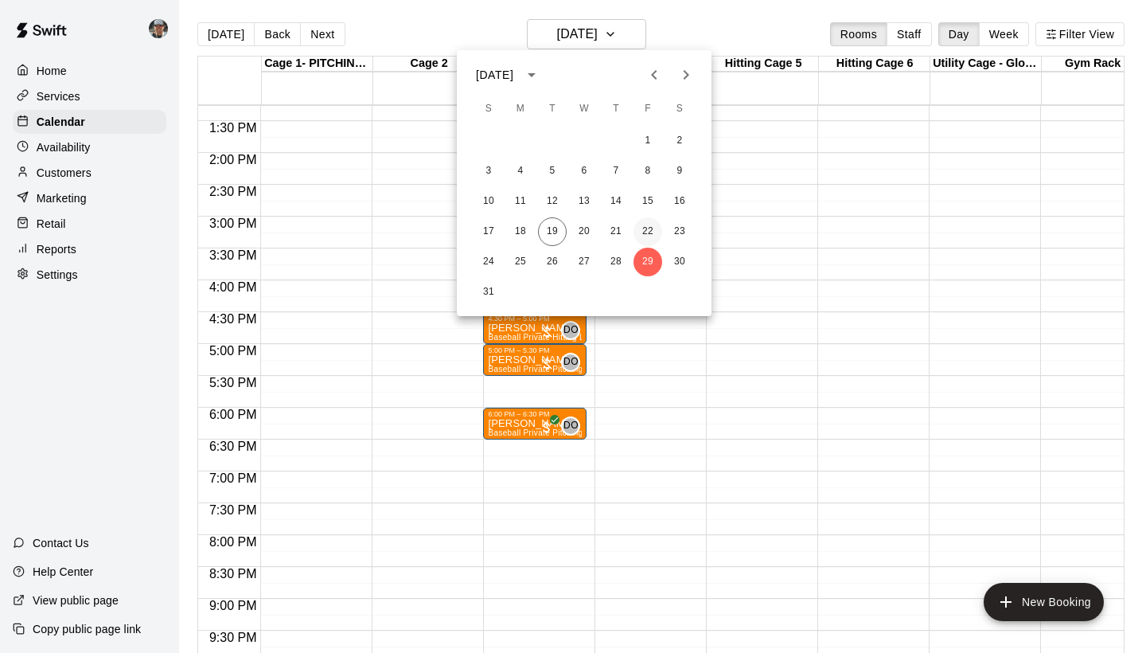
click at [649, 231] on button "22" at bounding box center [648, 231] width 29 height 29
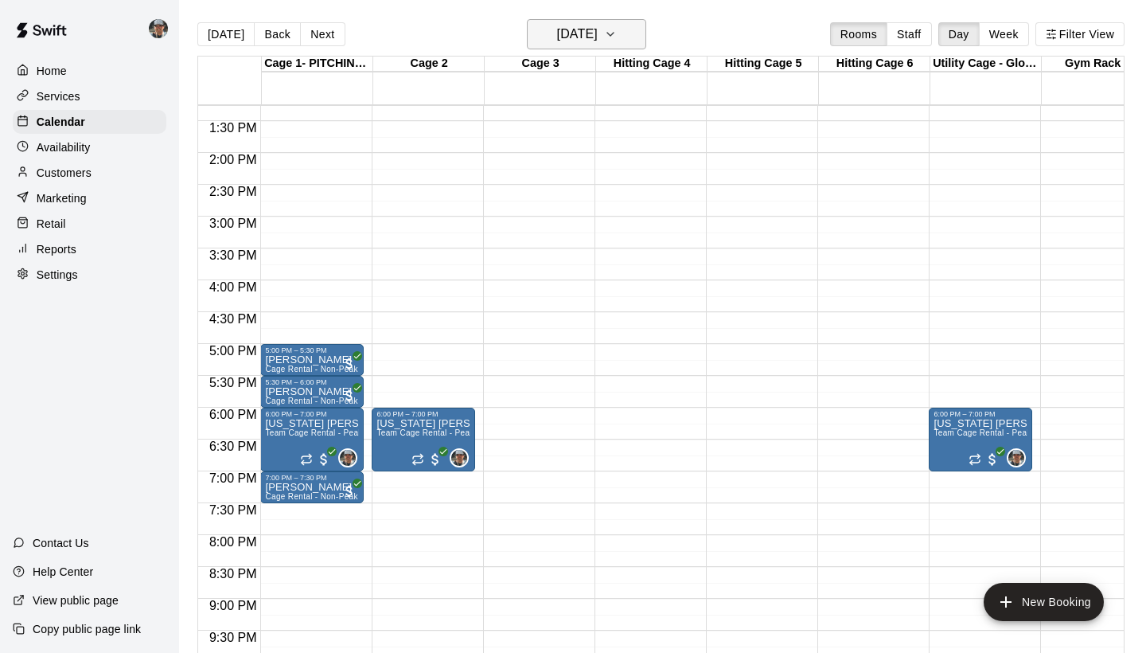
click at [617, 32] on icon "button" at bounding box center [610, 34] width 13 height 19
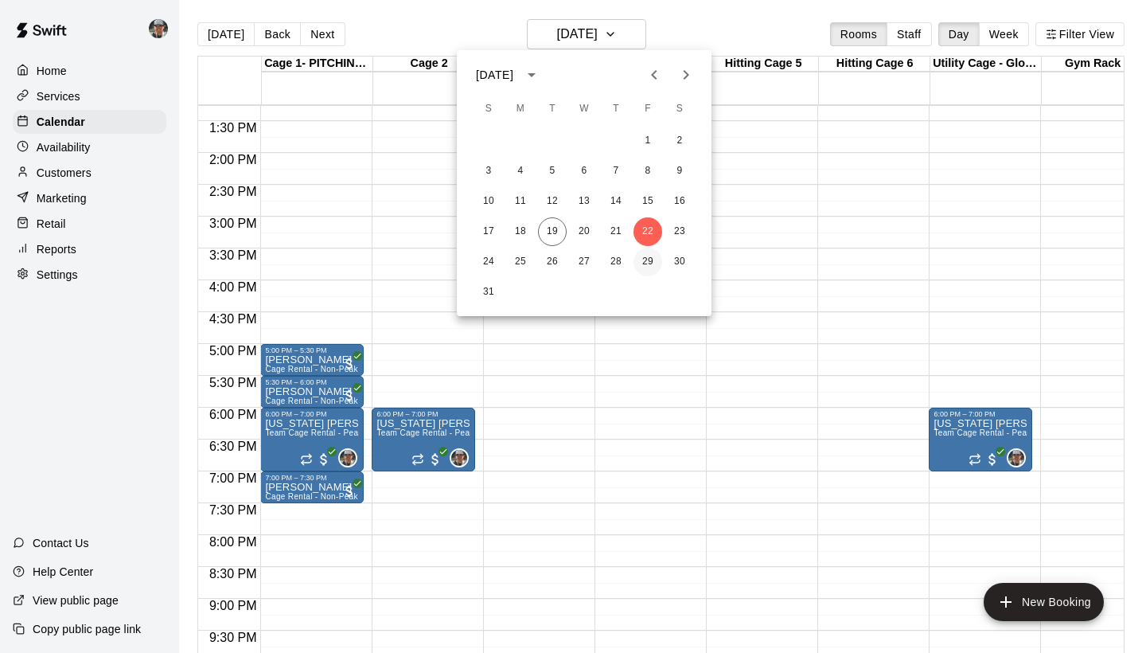
click at [644, 257] on button "29" at bounding box center [648, 262] width 29 height 29
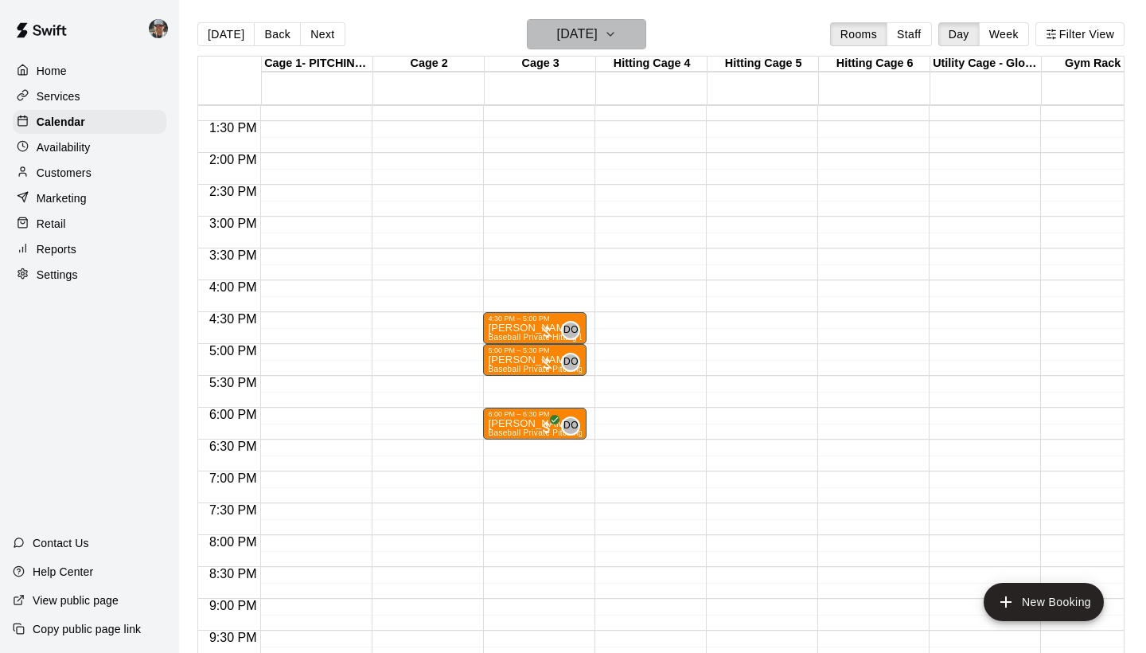
click at [617, 26] on icon "button" at bounding box center [610, 34] width 13 height 19
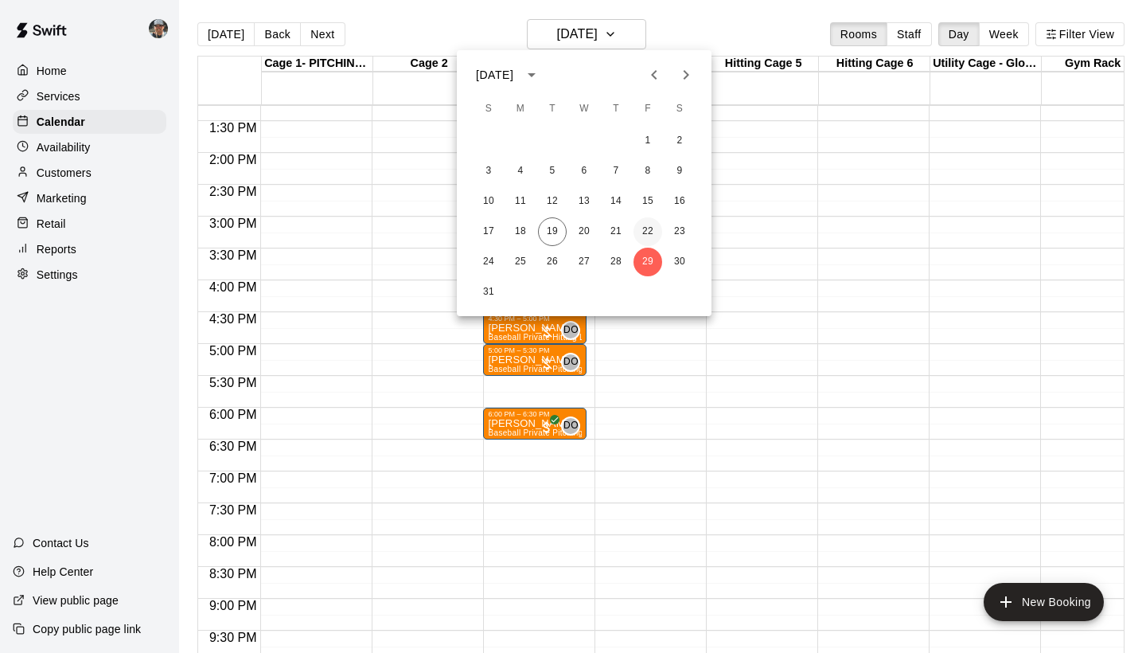
click at [645, 227] on button "22" at bounding box center [648, 231] width 29 height 29
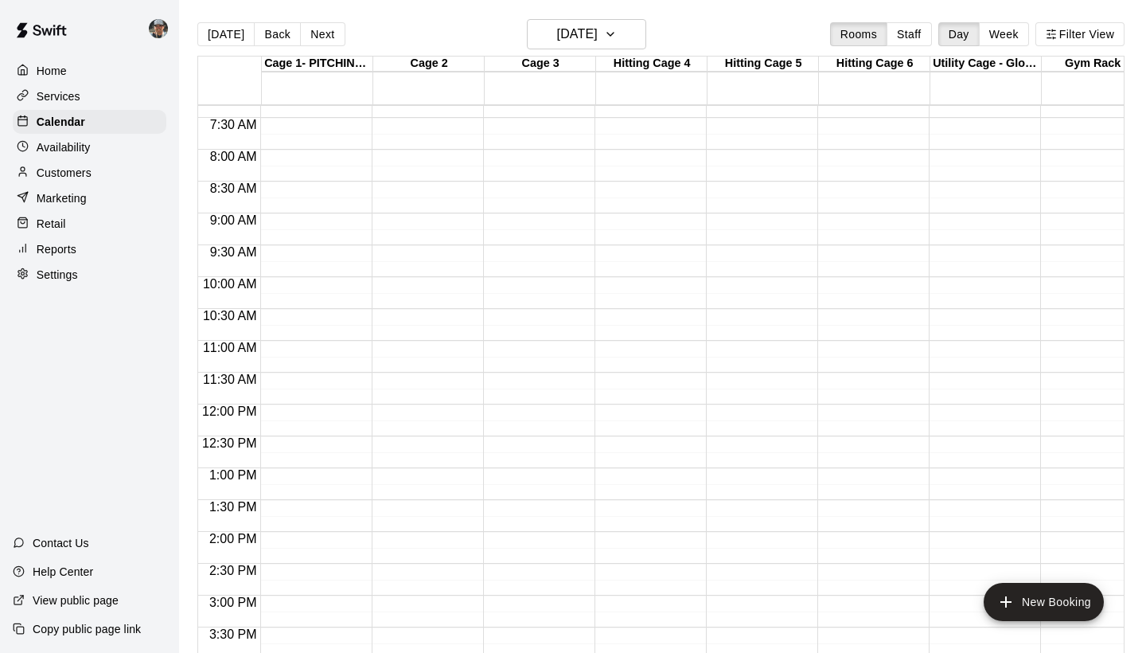
scroll to position [376, 0]
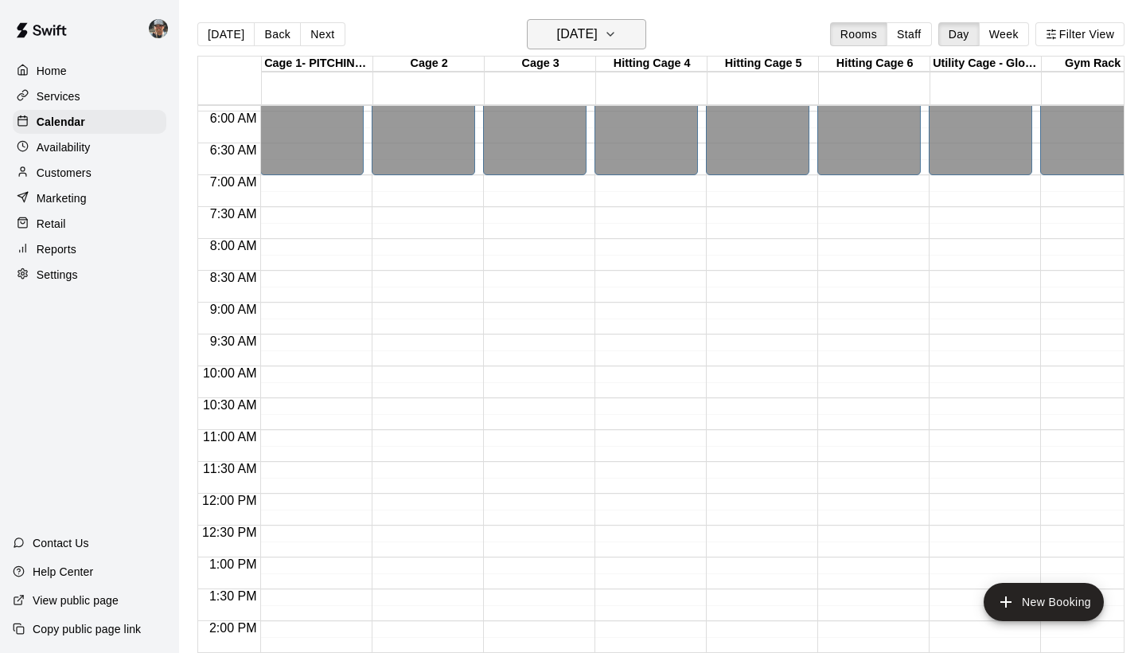
click at [617, 37] on icon "button" at bounding box center [610, 34] width 13 height 19
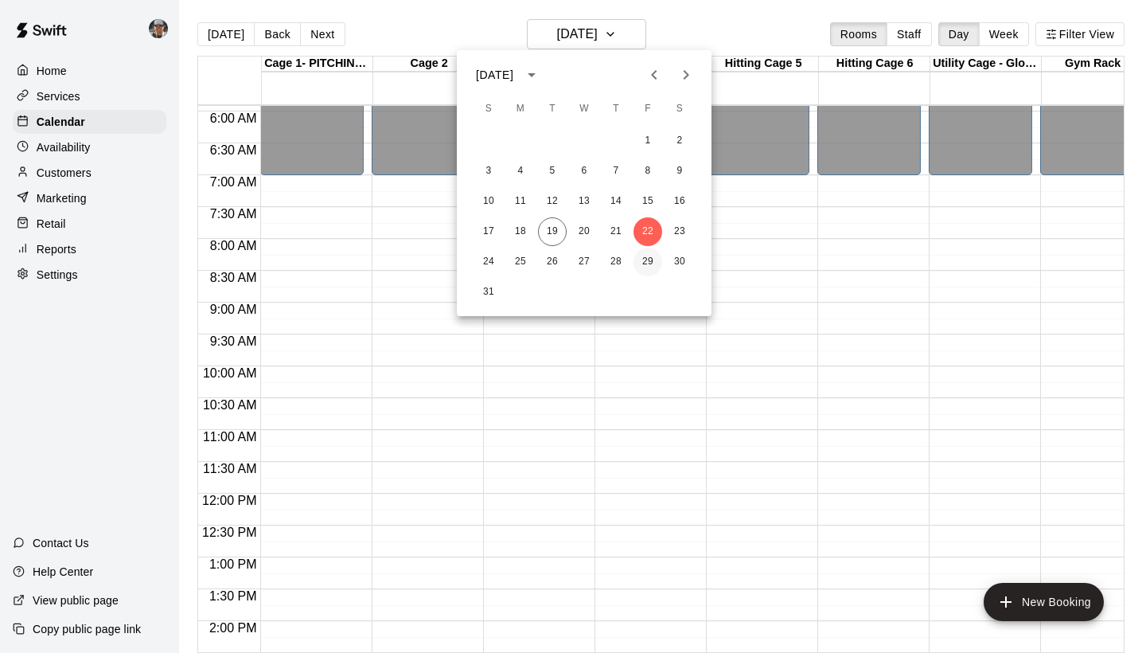
click at [642, 259] on button "29" at bounding box center [648, 262] width 29 height 29
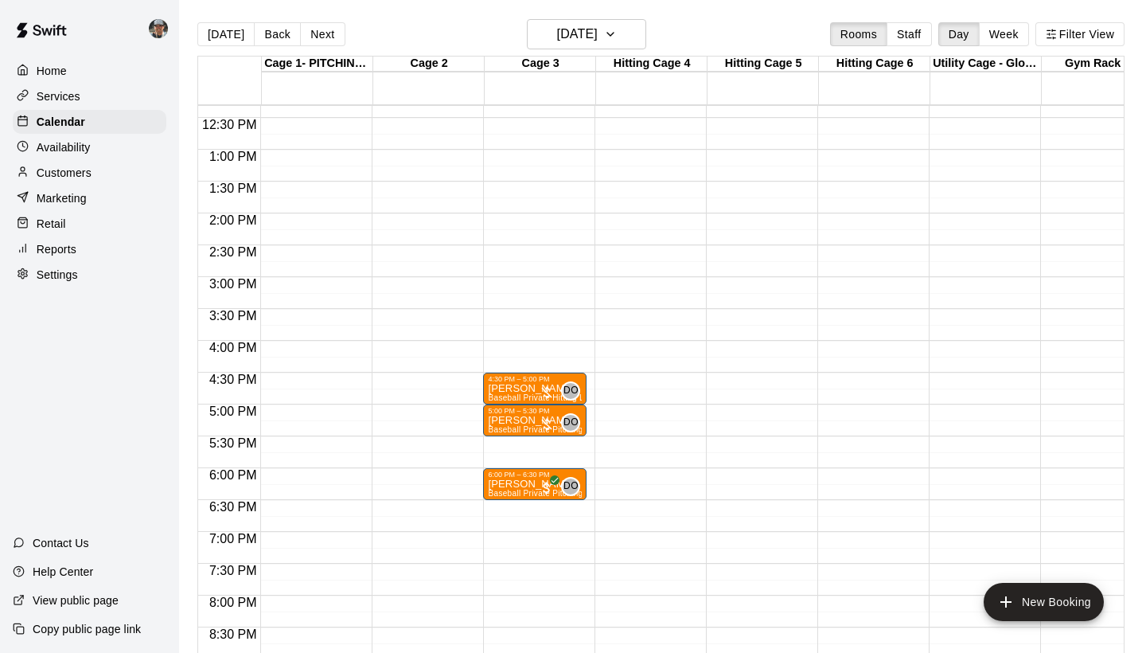
scroll to position [785, 0]
click at [617, 38] on icon "button" at bounding box center [610, 34] width 13 height 19
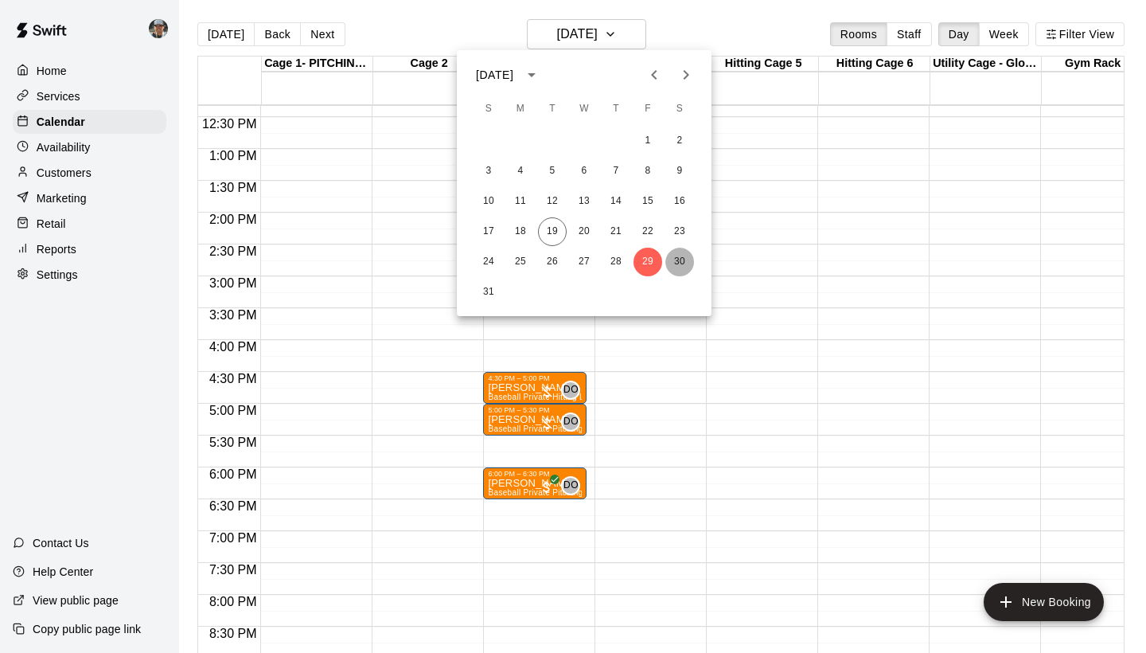
click at [680, 259] on button "30" at bounding box center [679, 262] width 29 height 29
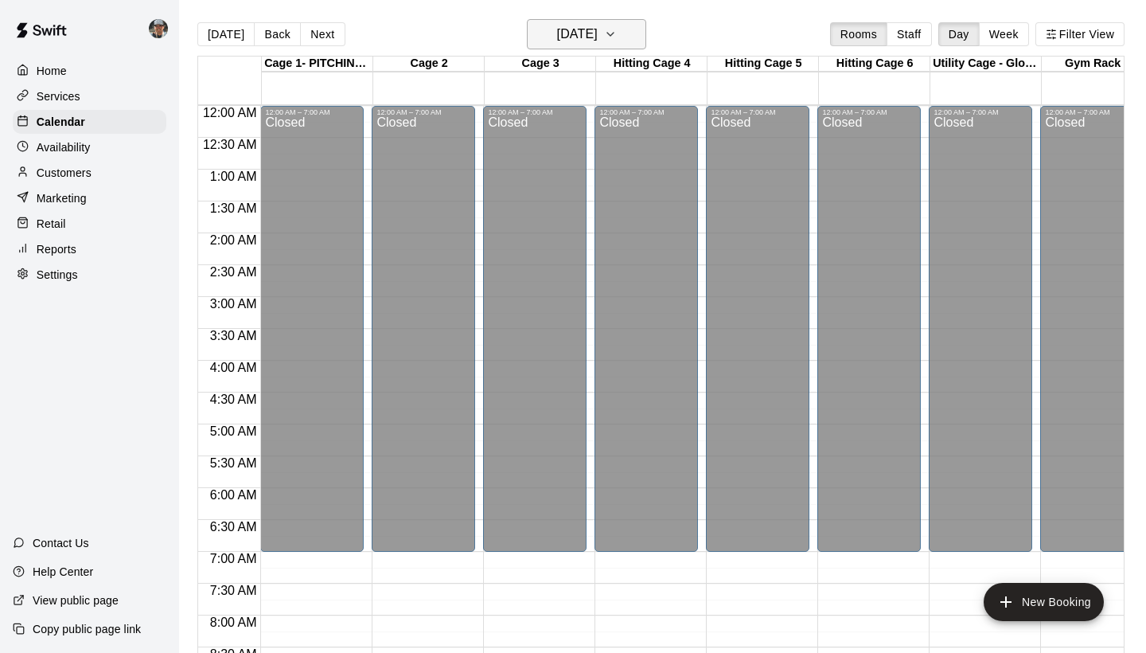
scroll to position [0, 0]
click at [634, 51] on div "[DATE] Back [DATE][DATE] Rooms Staff Day Week Filter View" at bounding box center [660, 37] width 927 height 37
click at [617, 39] on icon "button" at bounding box center [610, 34] width 13 height 19
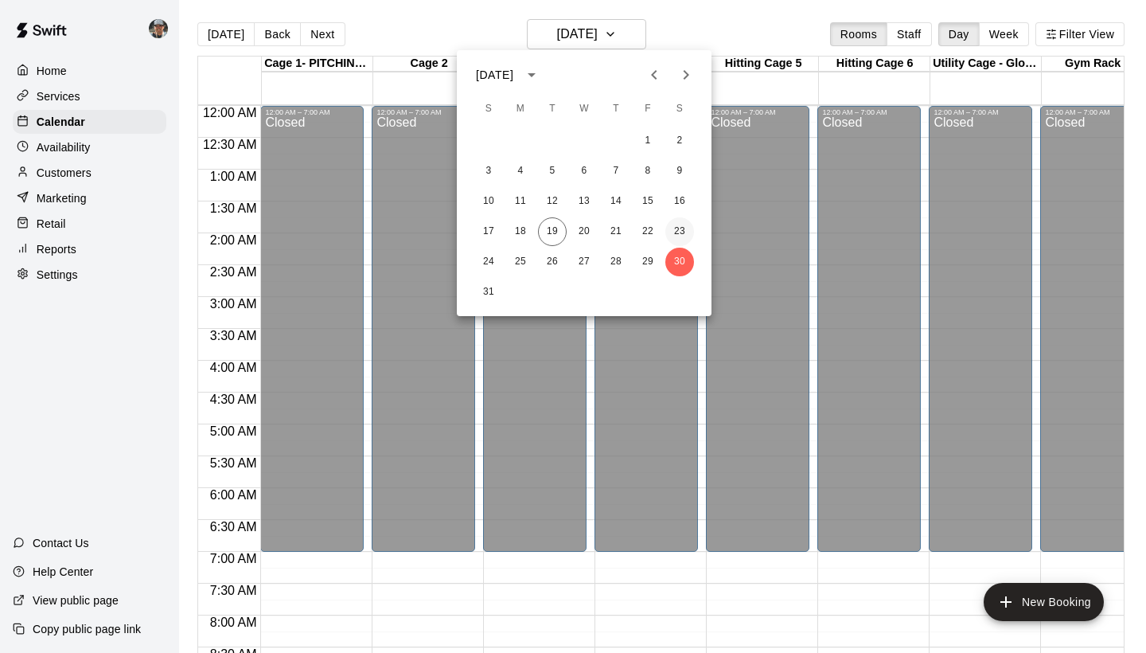
click at [673, 231] on button "23" at bounding box center [679, 231] width 29 height 29
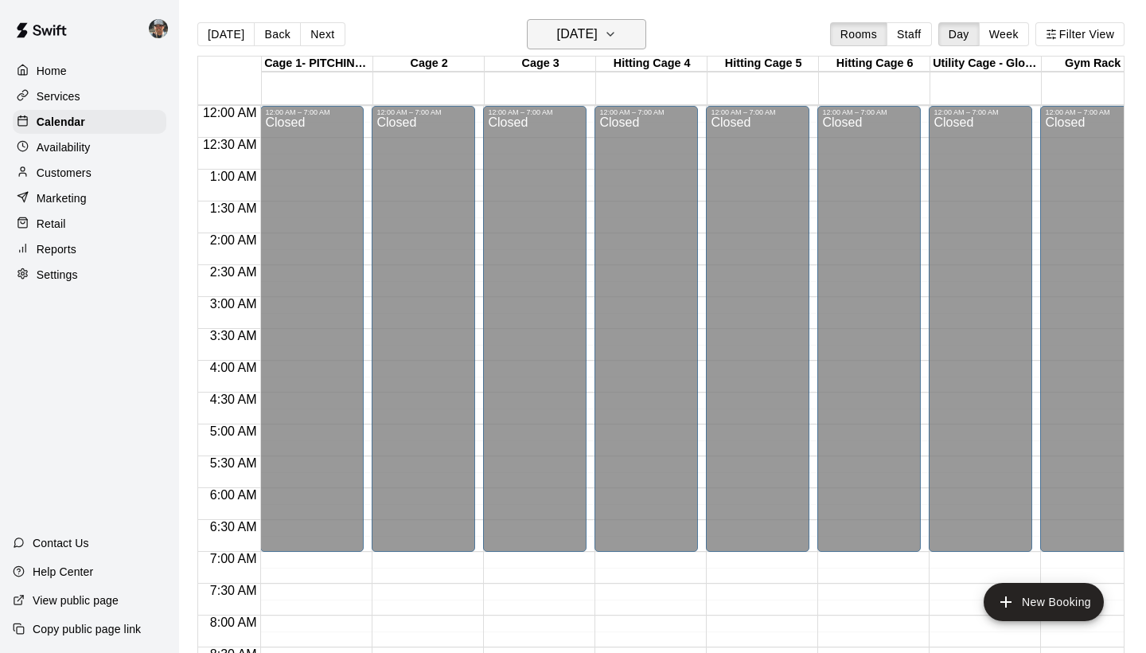
click at [617, 41] on icon "button" at bounding box center [610, 34] width 13 height 19
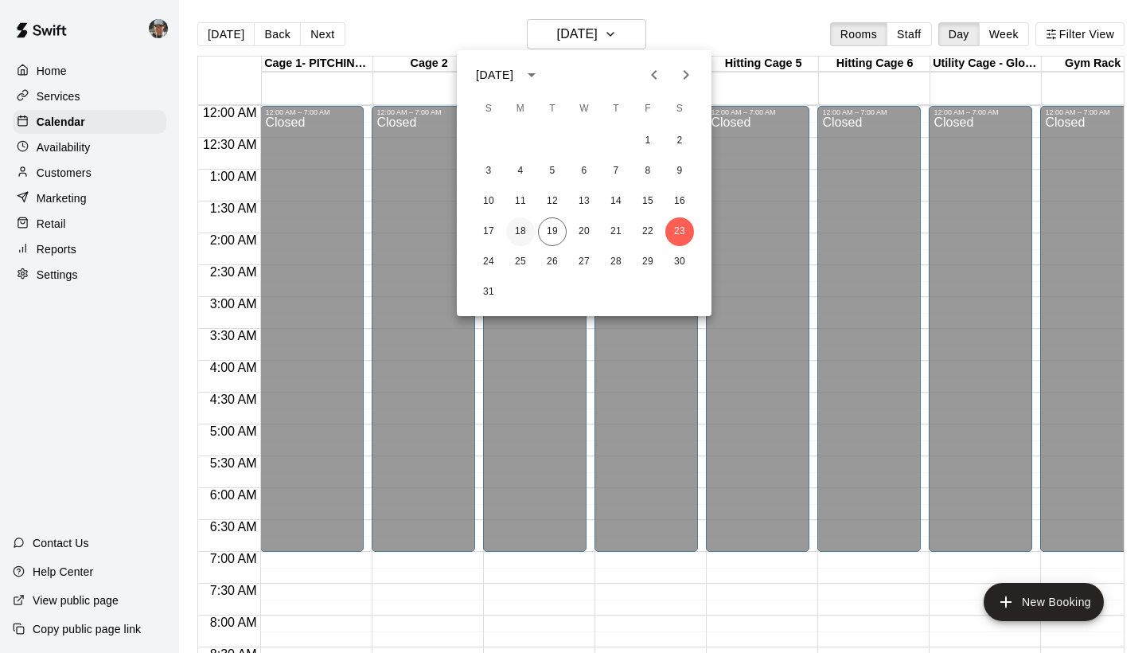
click at [527, 233] on button "18" at bounding box center [520, 231] width 29 height 29
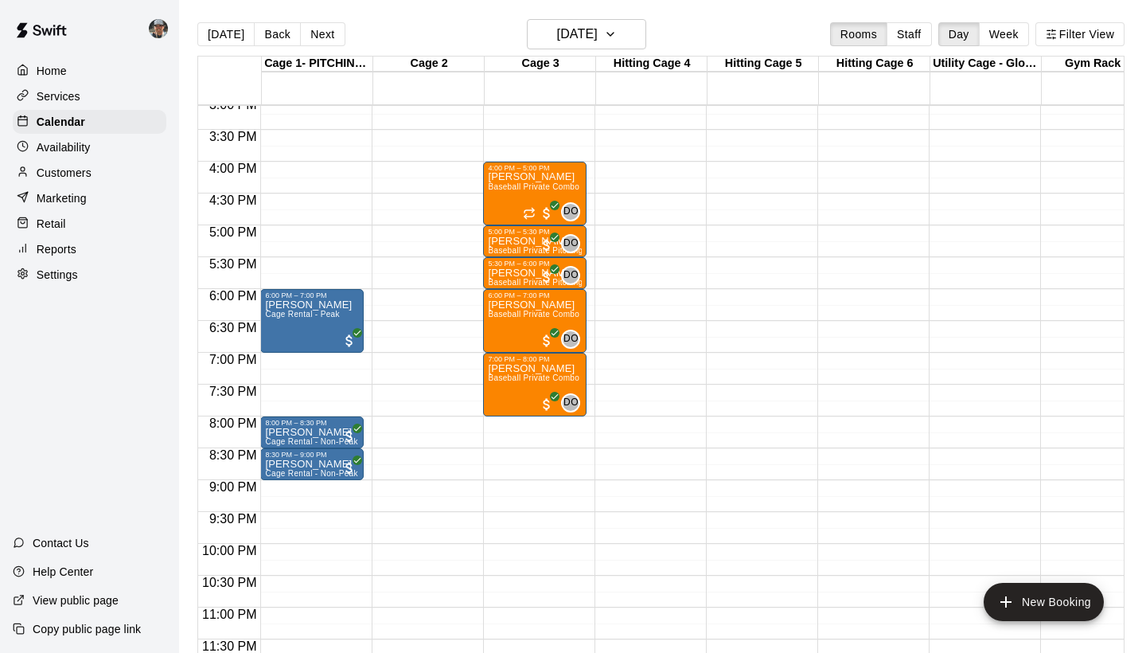
scroll to position [964, 0]
click at [617, 35] on icon "button" at bounding box center [610, 34] width 13 height 19
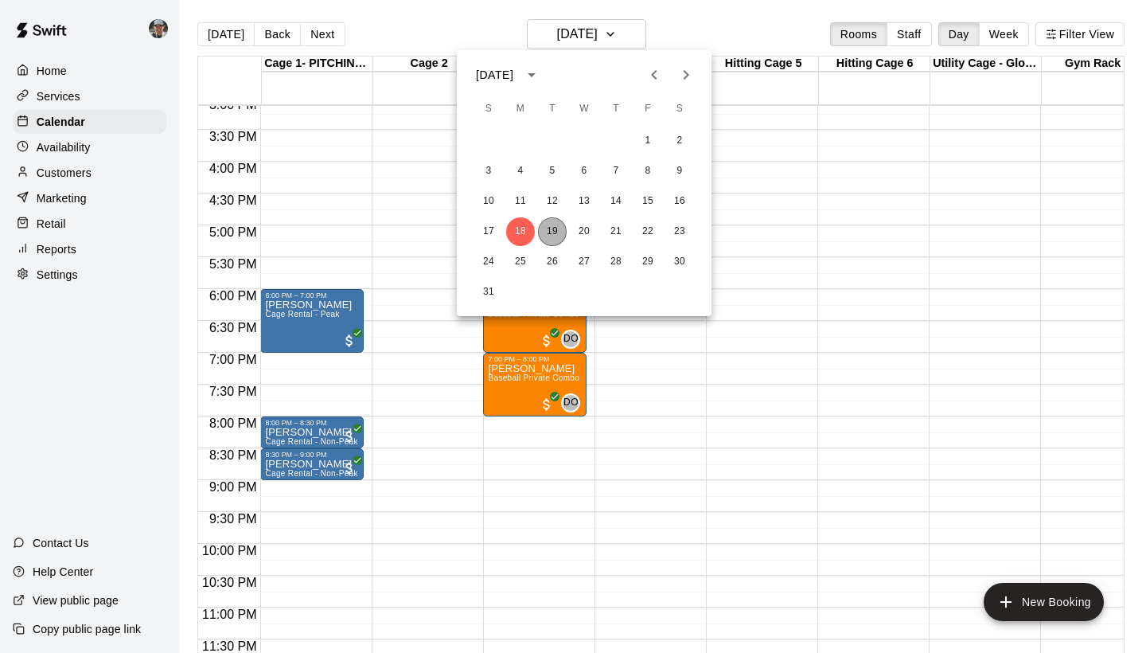
click at [552, 228] on button "19" at bounding box center [552, 231] width 29 height 29
